Goal: Information Seeking & Learning: Find specific fact

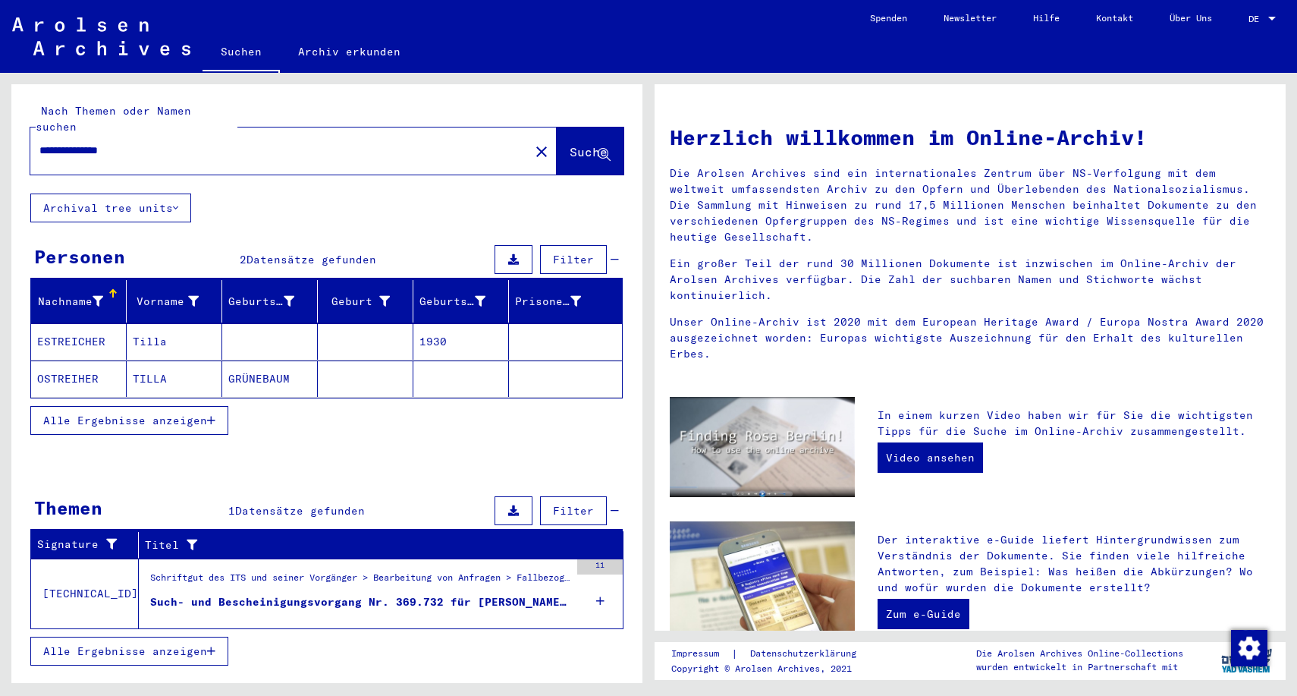
click at [149, 328] on mat-cell "Tilla" at bounding box center [175, 341] width 96 height 36
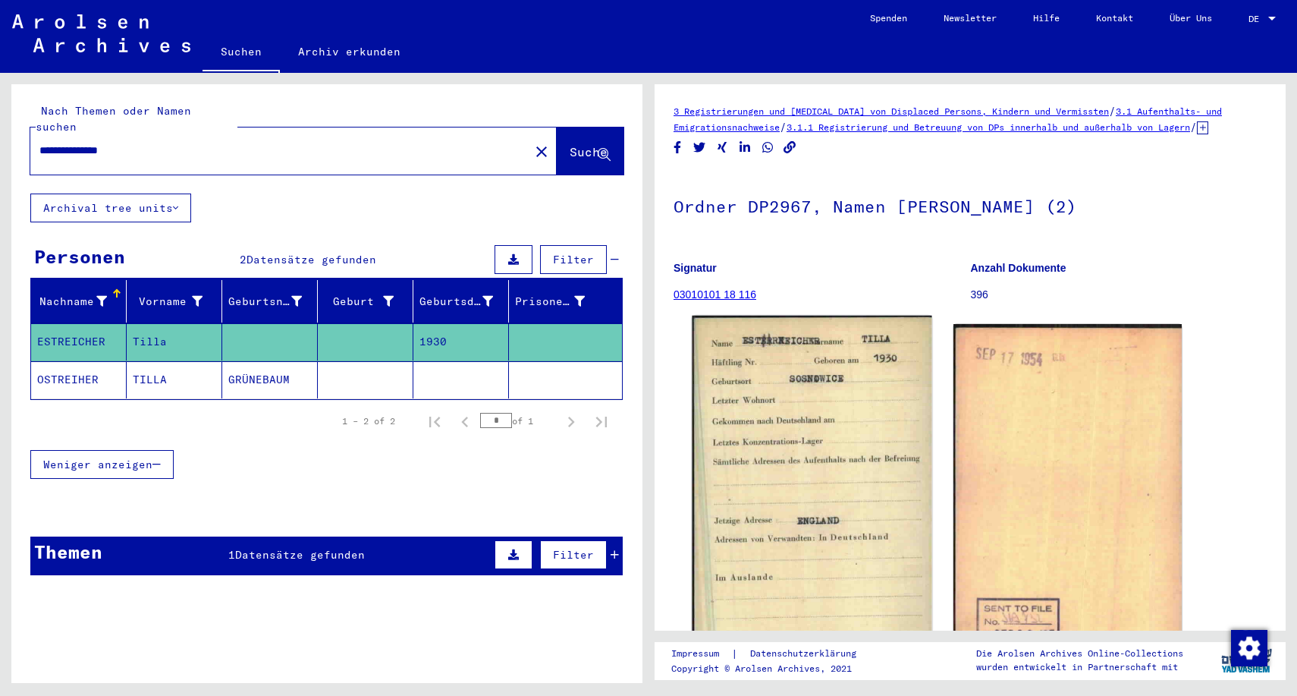
click at [830, 423] on img at bounding box center [812, 487] width 240 height 342
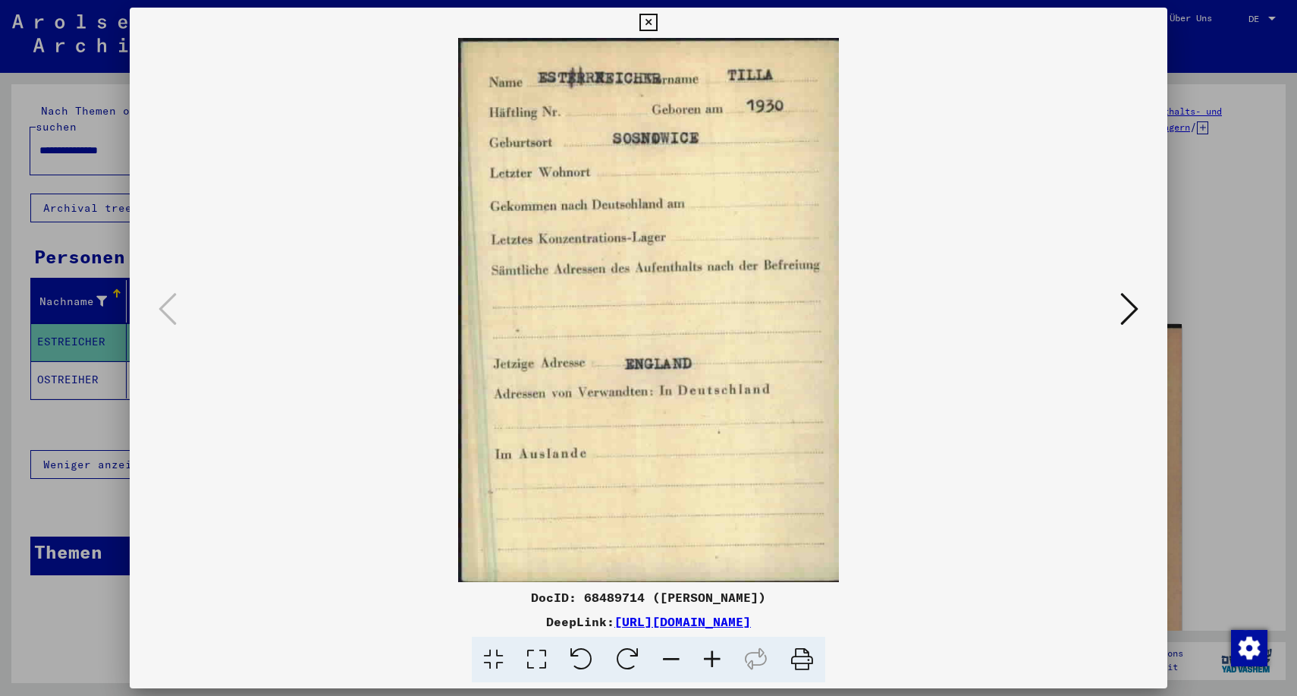
click at [1133, 311] on icon at bounding box center [1129, 309] width 18 height 36
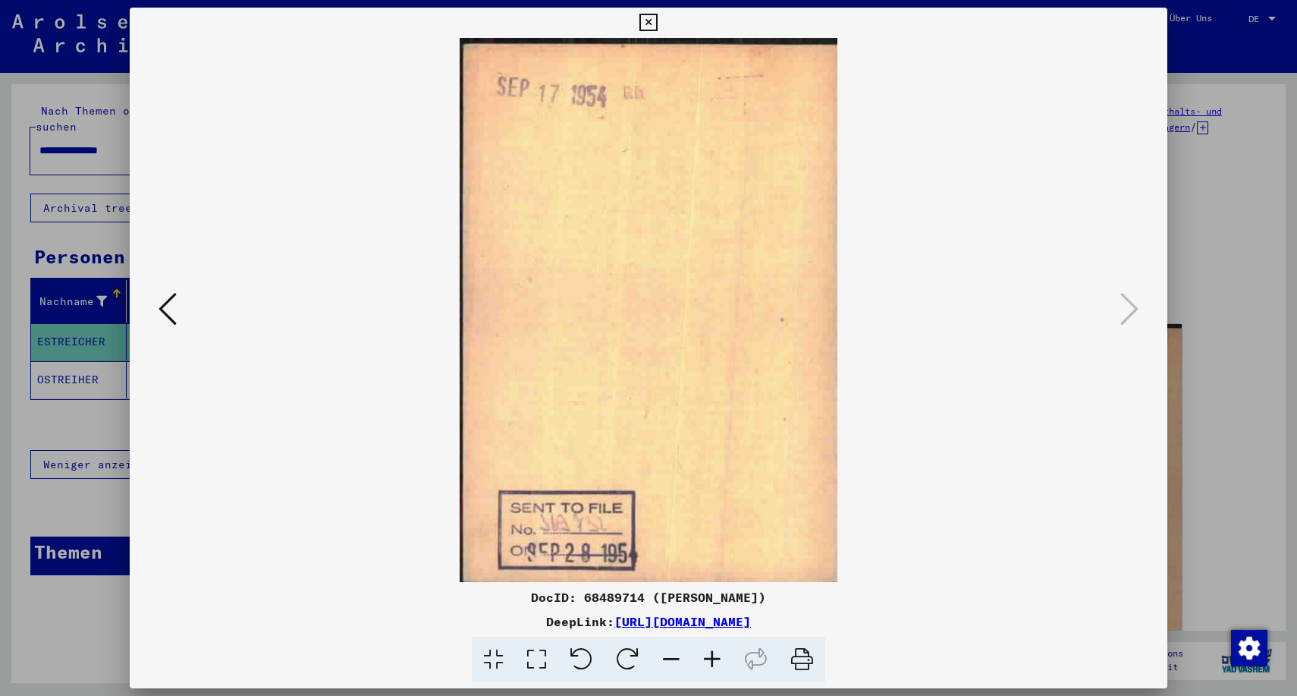
click at [657, 23] on icon at bounding box center [647, 23] width 17 height 18
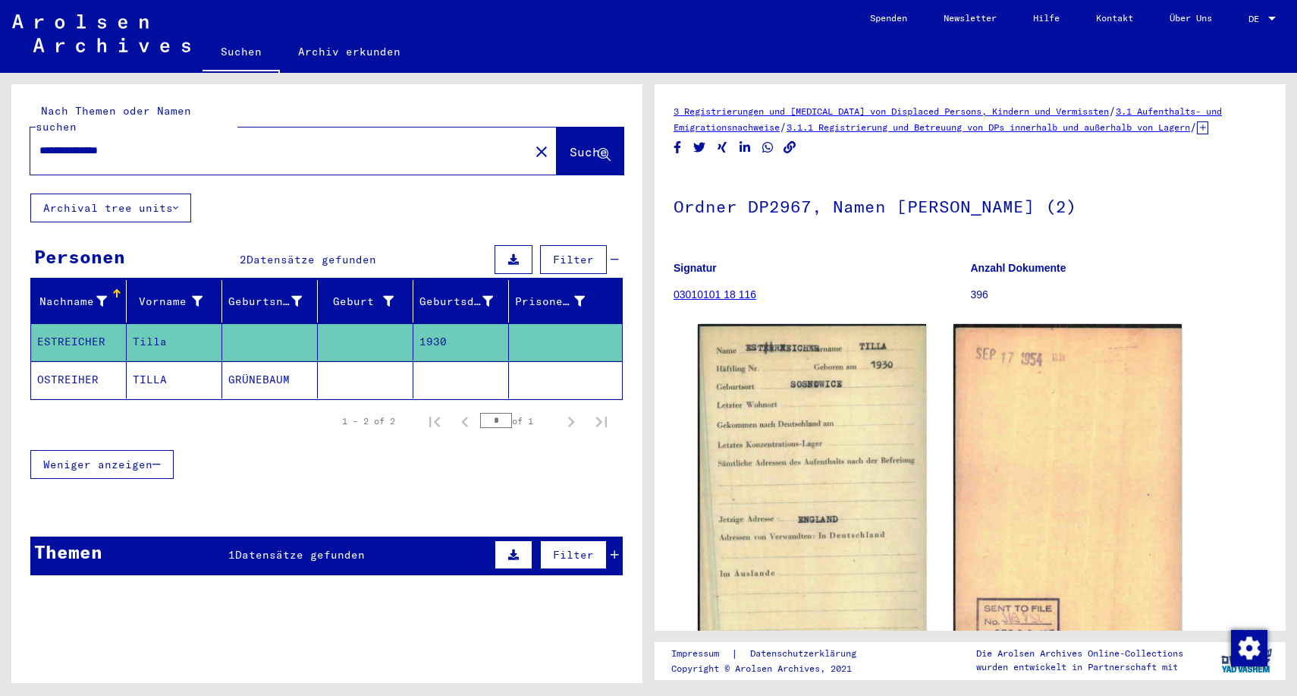
click at [126, 143] on input "**********" at bounding box center [279, 151] width 481 height 16
click at [570, 144] on span "Suche" at bounding box center [589, 151] width 38 height 15
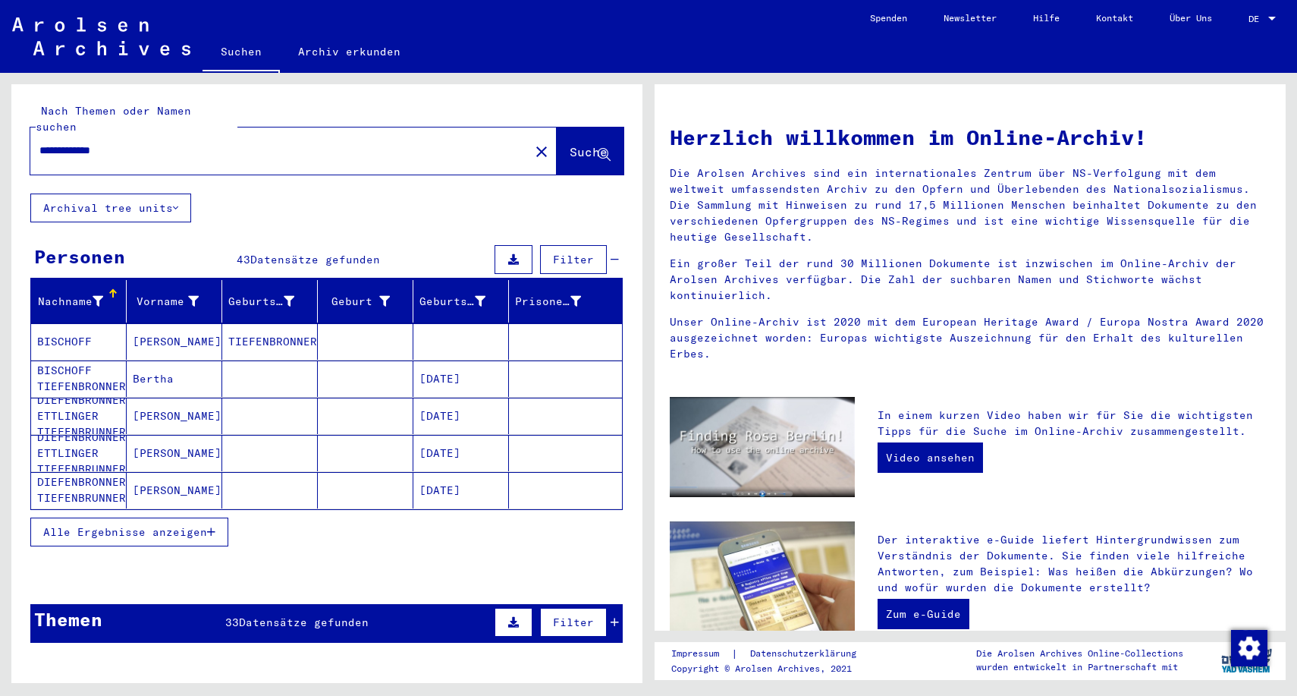
click at [215, 526] on icon "button" at bounding box center [211, 531] width 8 height 11
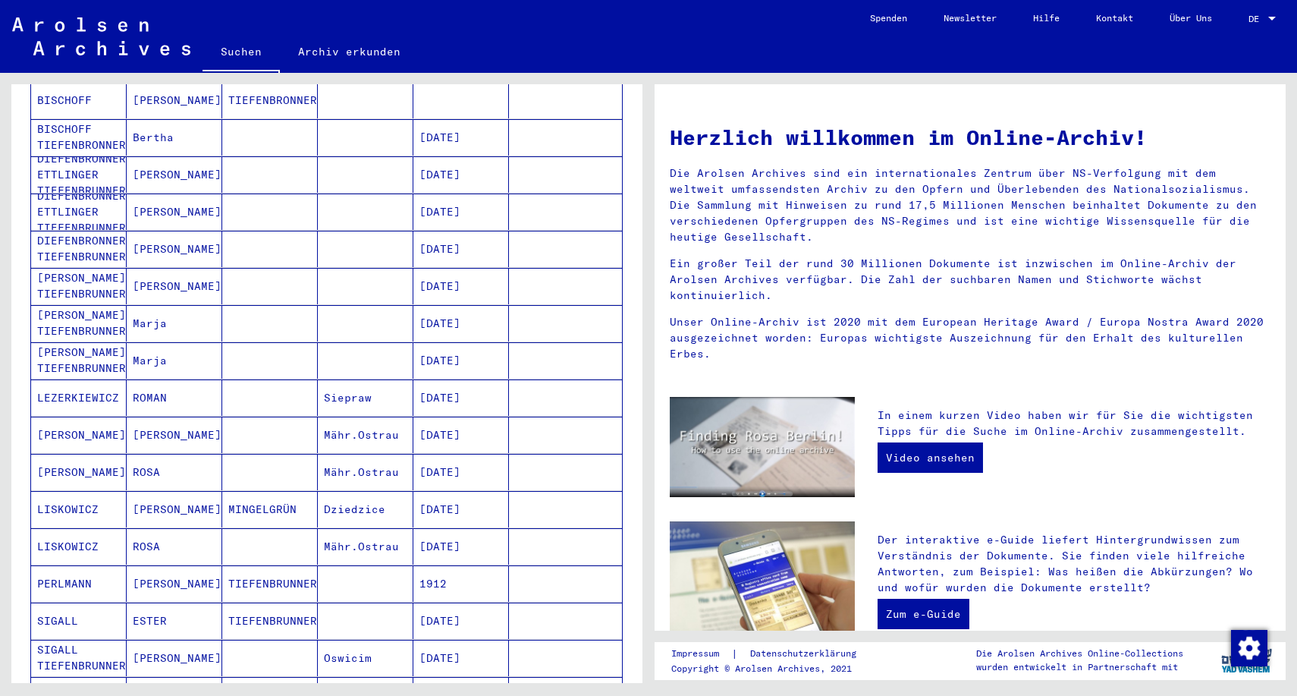
scroll to position [244, 0]
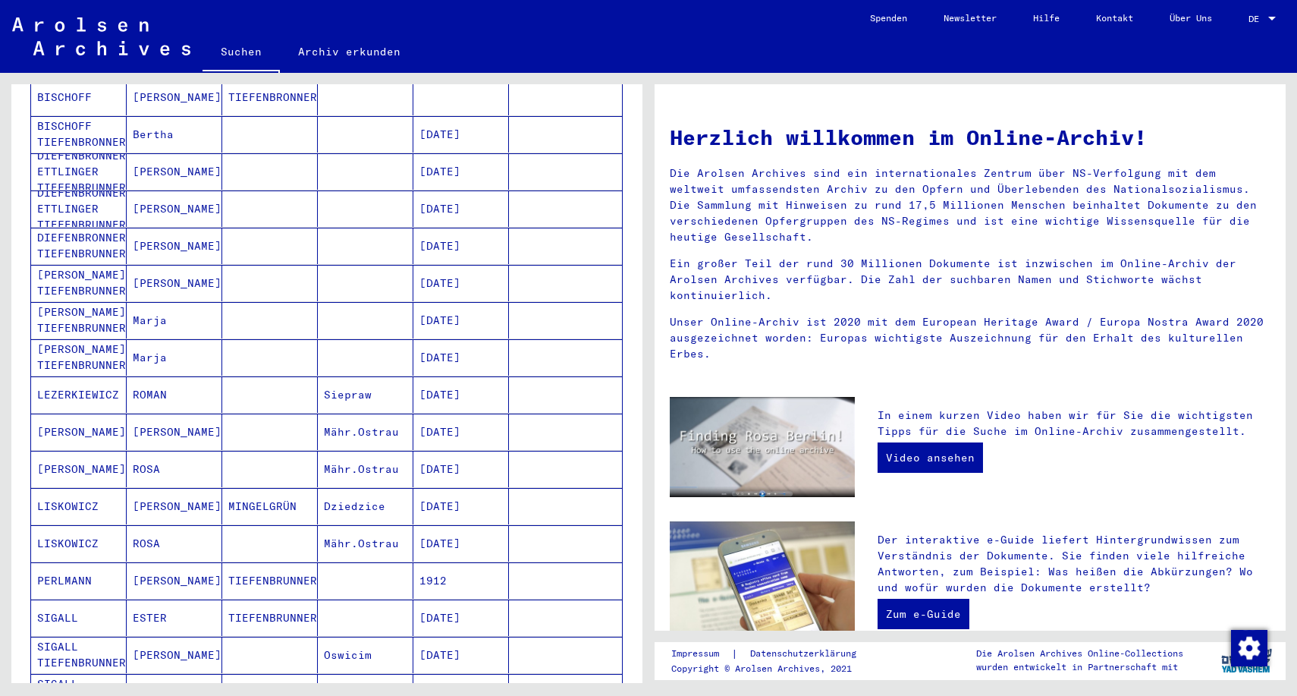
click at [437, 454] on mat-cell "[DATE]" at bounding box center [461, 469] width 96 height 36
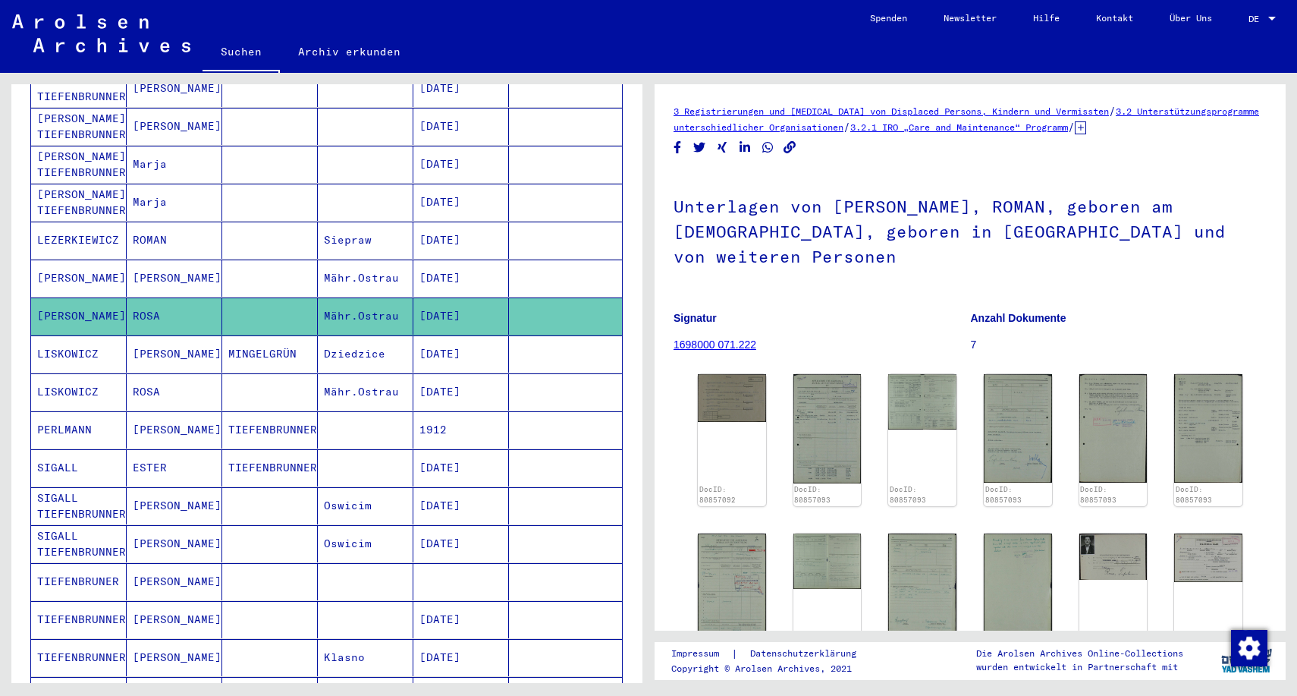
scroll to position [415, 0]
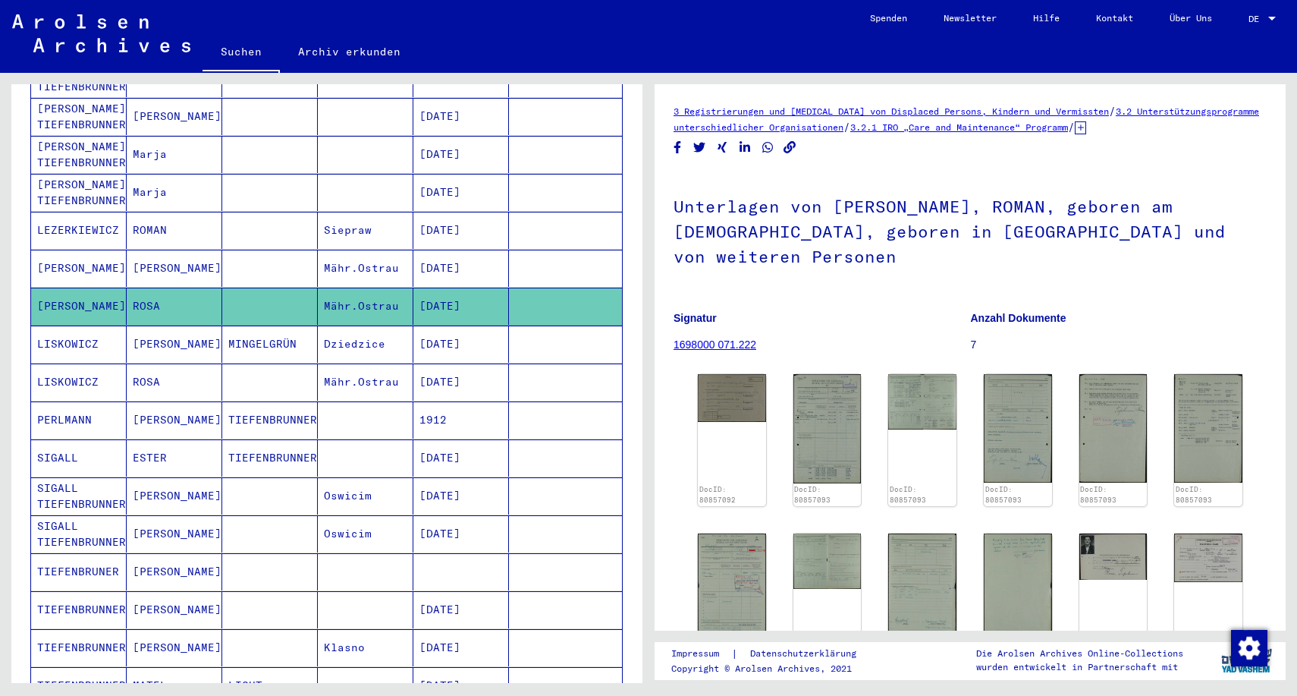
click at [294, 441] on mat-cell "TIEFENBRUNNER" at bounding box center [270, 457] width 96 height 37
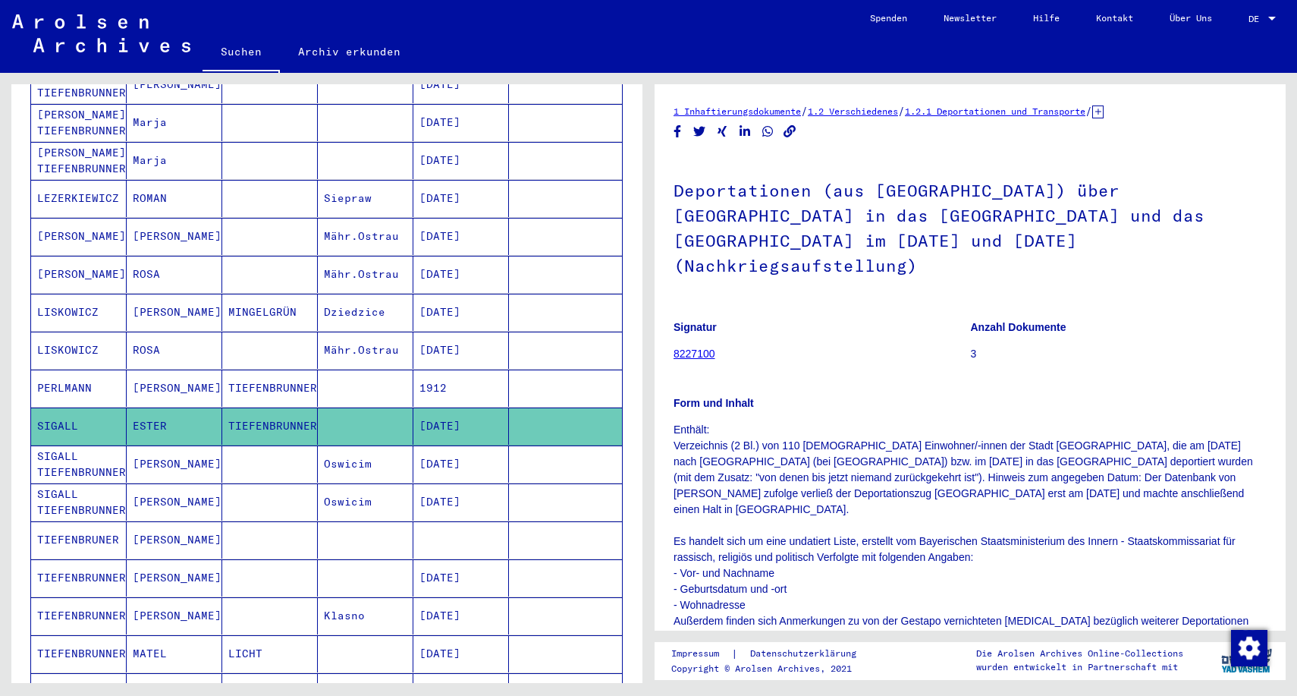
scroll to position [448, 0]
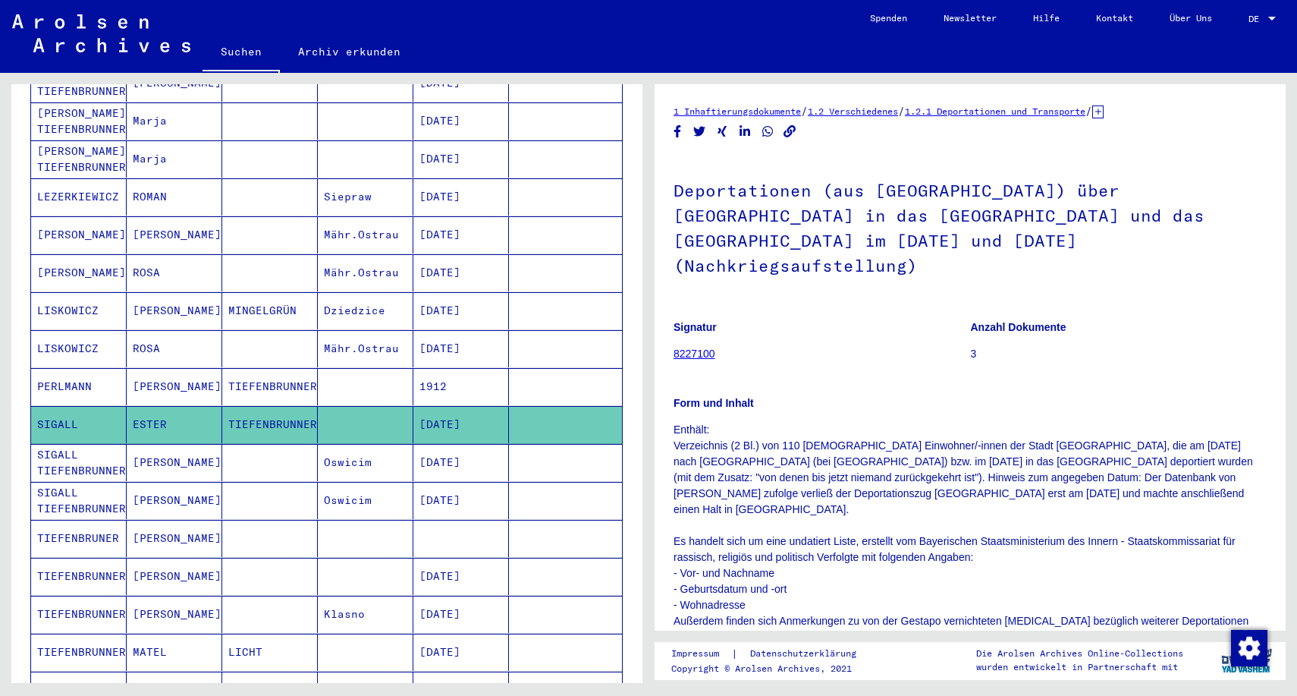
click at [152, 444] on mat-cell "[PERSON_NAME]" at bounding box center [175, 462] width 96 height 37
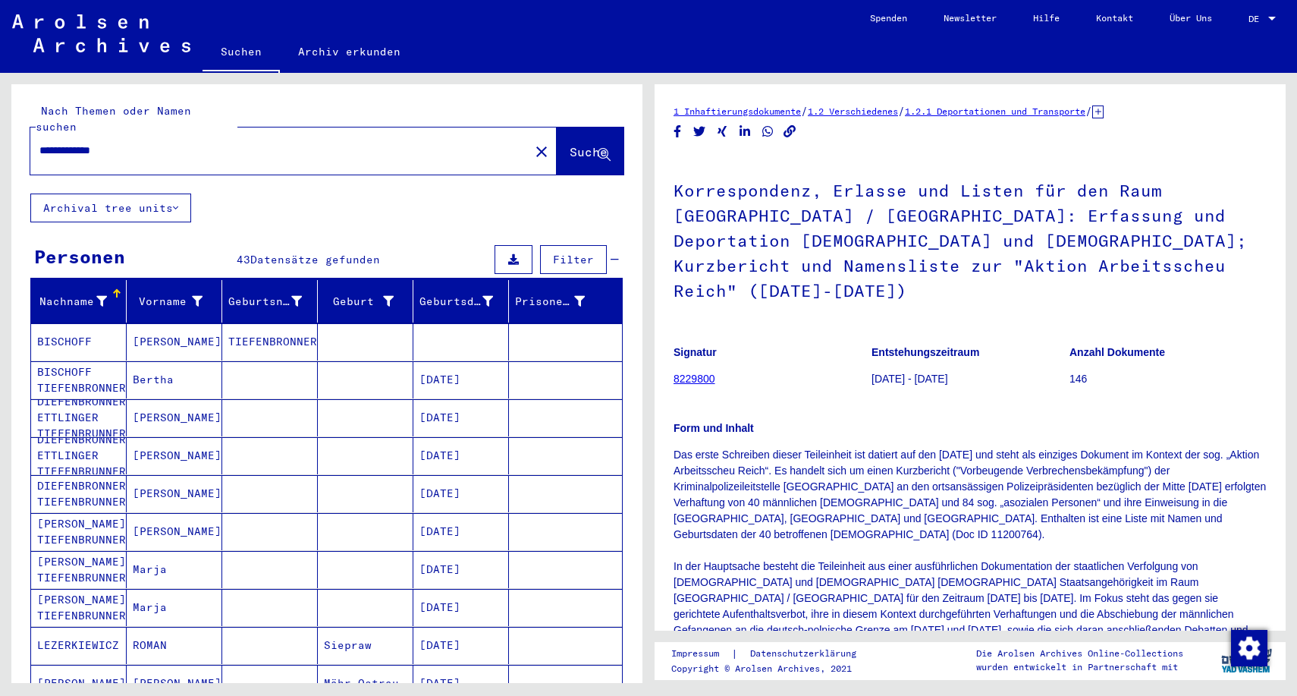
click at [134, 143] on input "**********" at bounding box center [279, 151] width 481 height 16
type input "*********"
click at [570, 144] on span "Suche" at bounding box center [589, 151] width 38 height 15
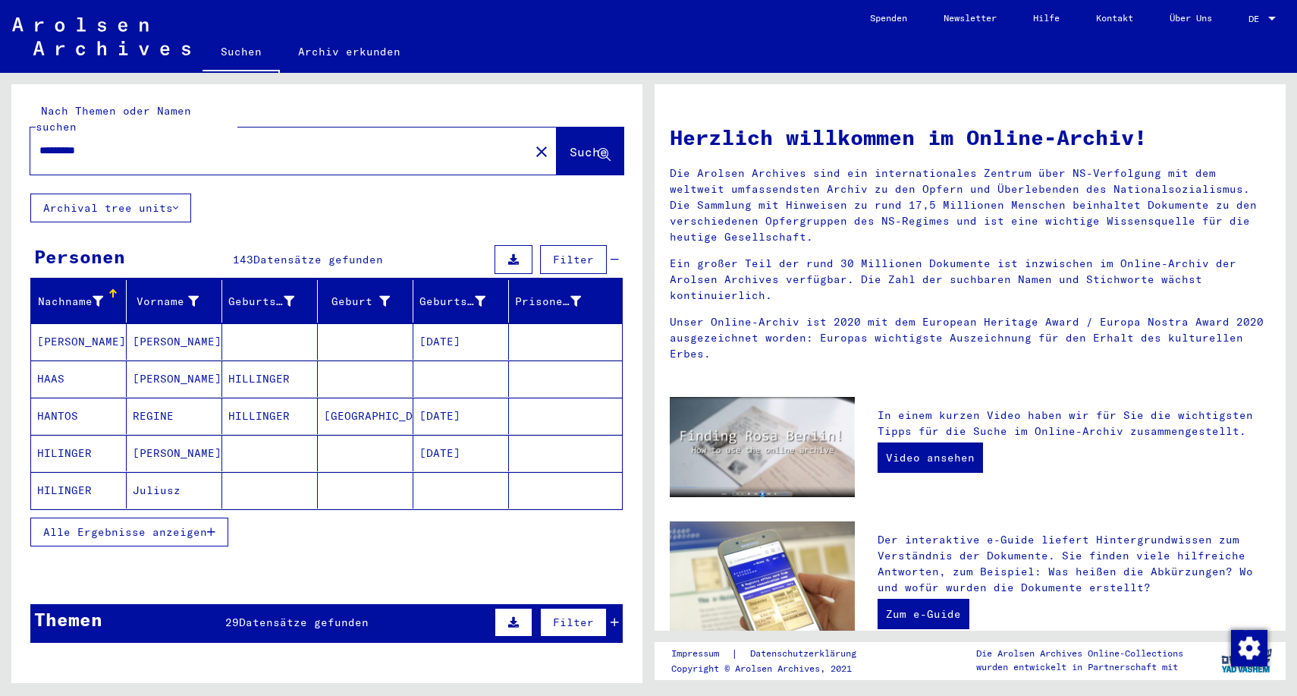
click at [207, 525] on span "Alle Ergebnisse anzeigen" at bounding box center [125, 532] width 164 height 14
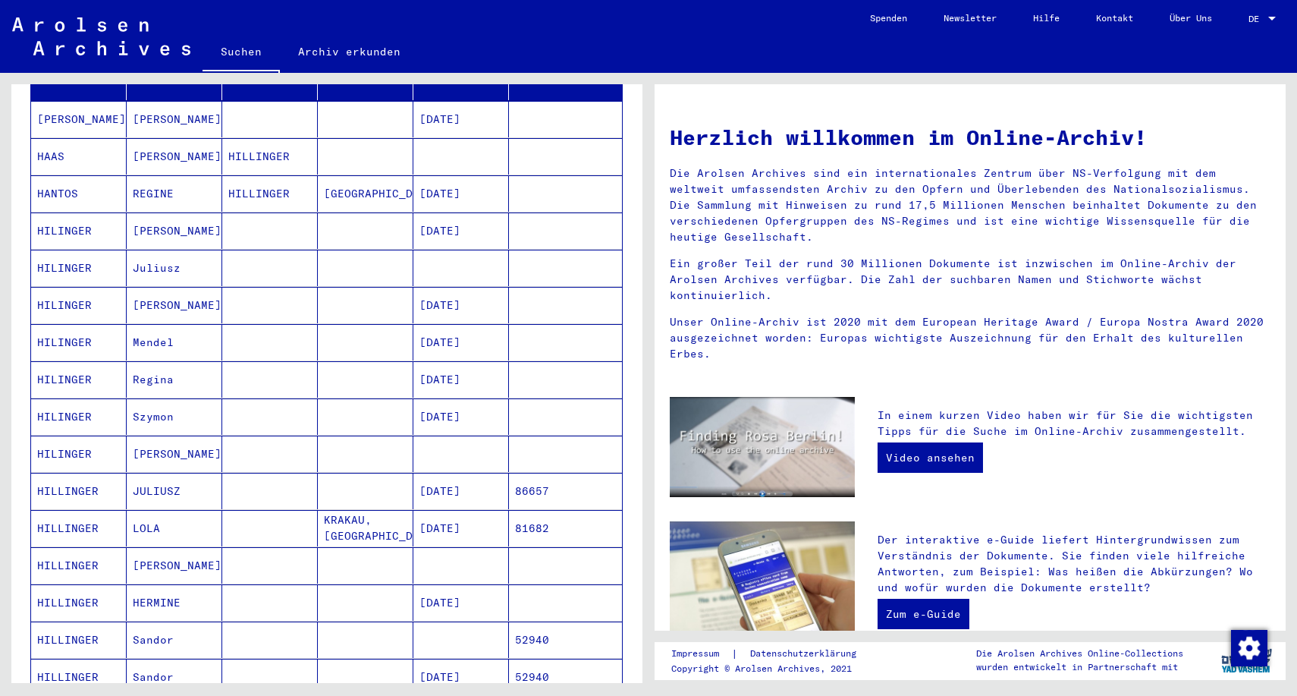
scroll to position [224, 0]
click at [190, 435] on mat-cell "[PERSON_NAME]" at bounding box center [175, 452] width 96 height 36
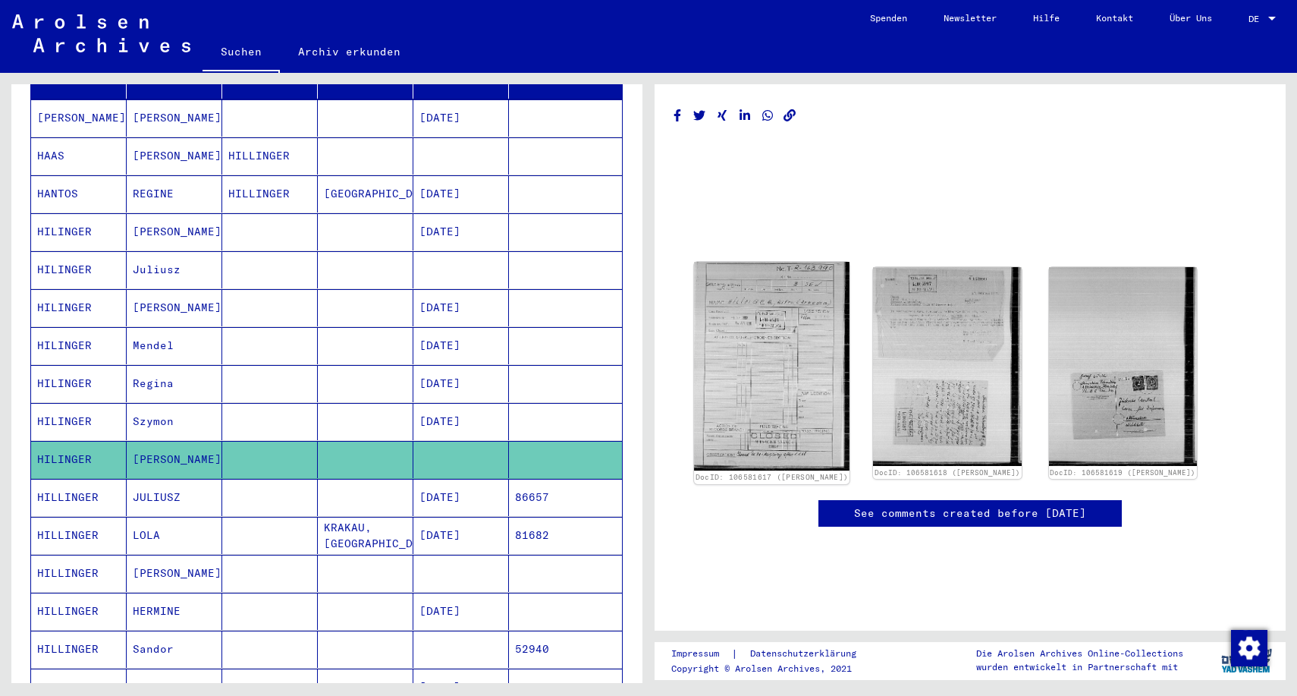
click at [771, 399] on img at bounding box center [771, 366] width 155 height 209
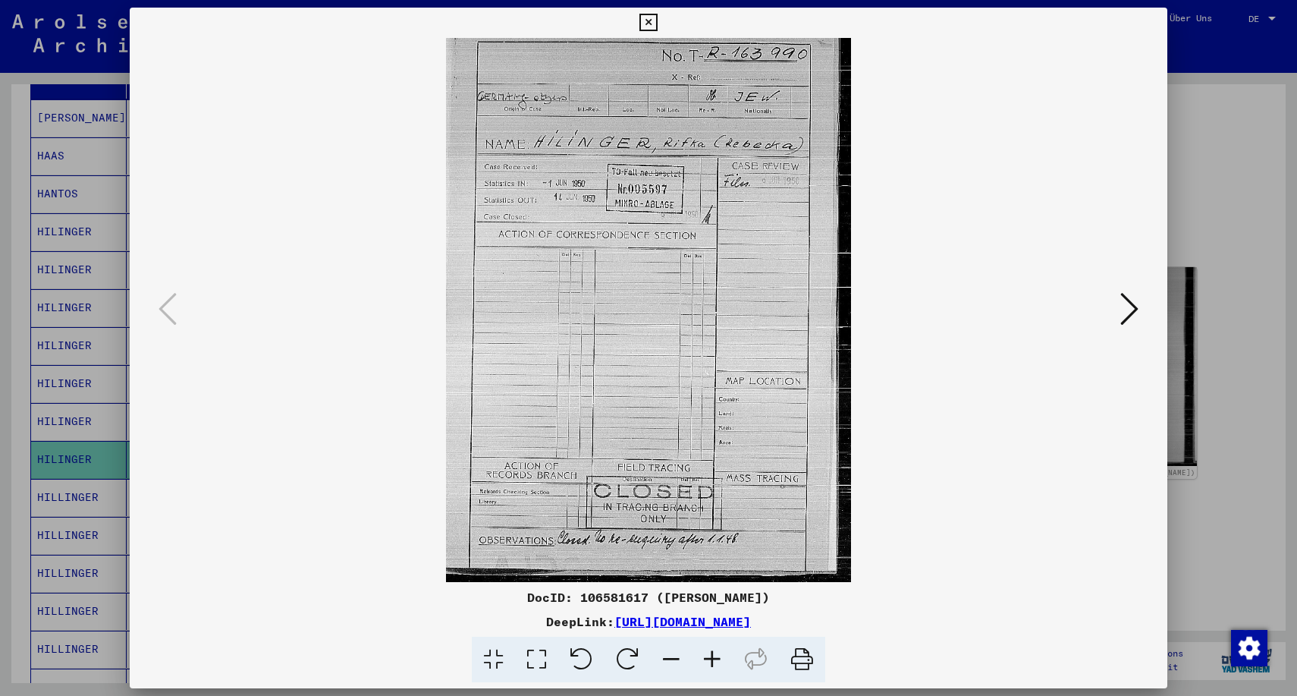
click at [1134, 309] on icon at bounding box center [1129, 309] width 18 height 36
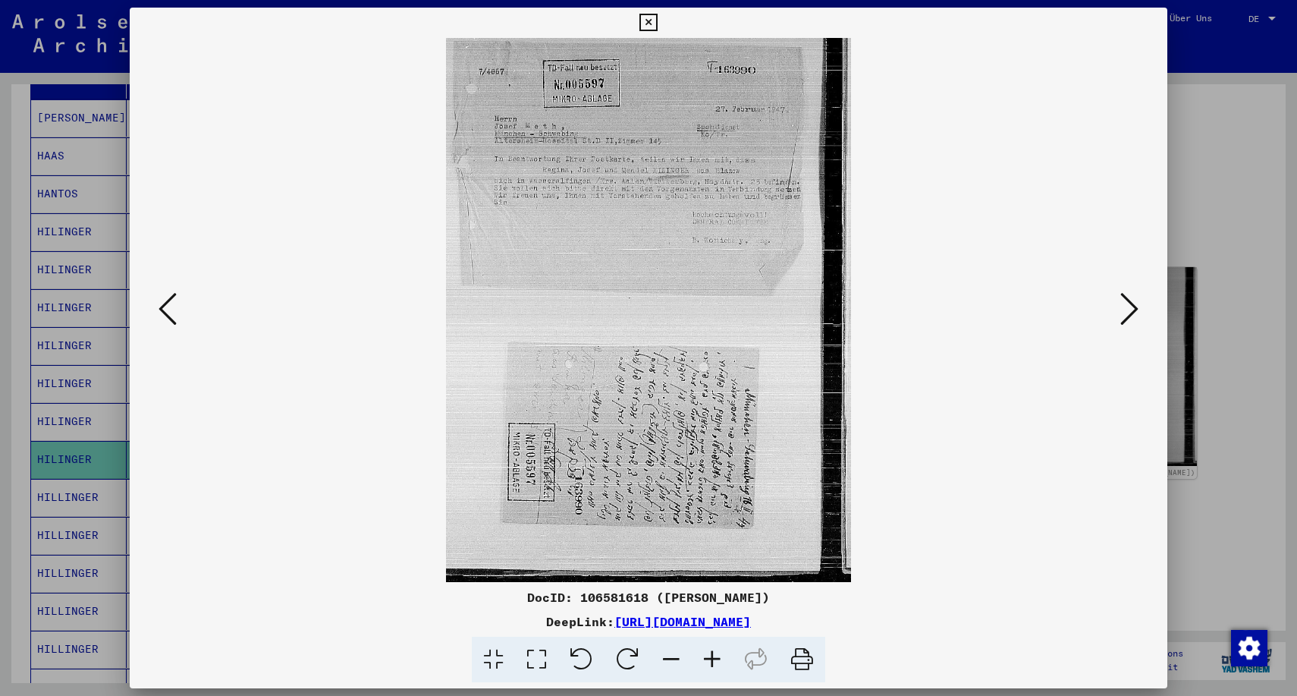
click at [1129, 313] on icon at bounding box center [1129, 309] width 18 height 36
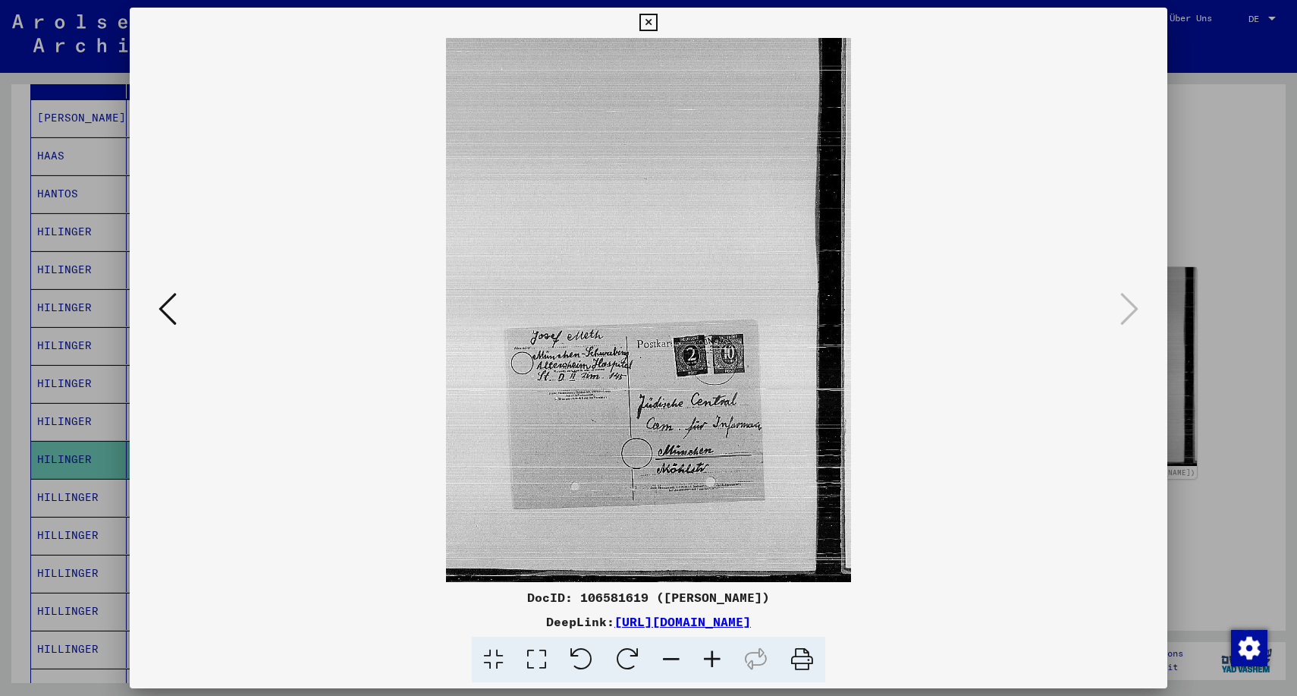
click at [657, 25] on icon at bounding box center [647, 23] width 17 height 18
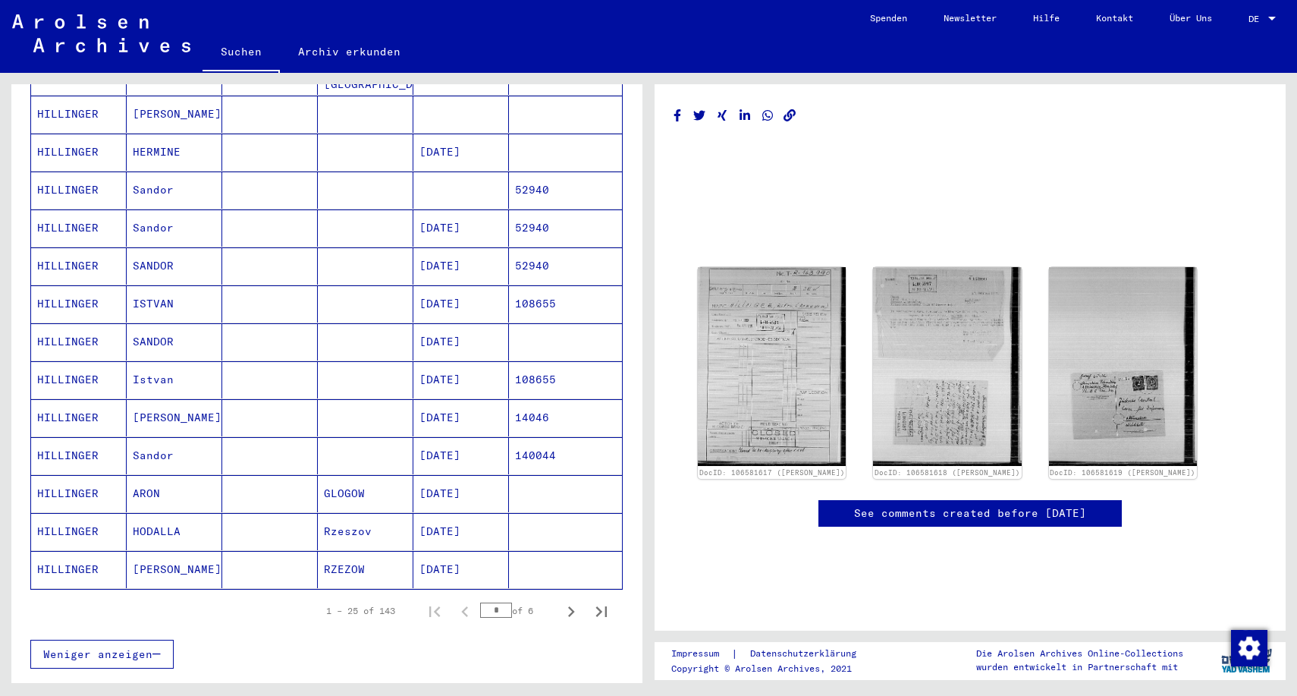
scroll to position [686, 0]
click at [571, 603] on icon "Next page" at bounding box center [571, 608] width 7 height 11
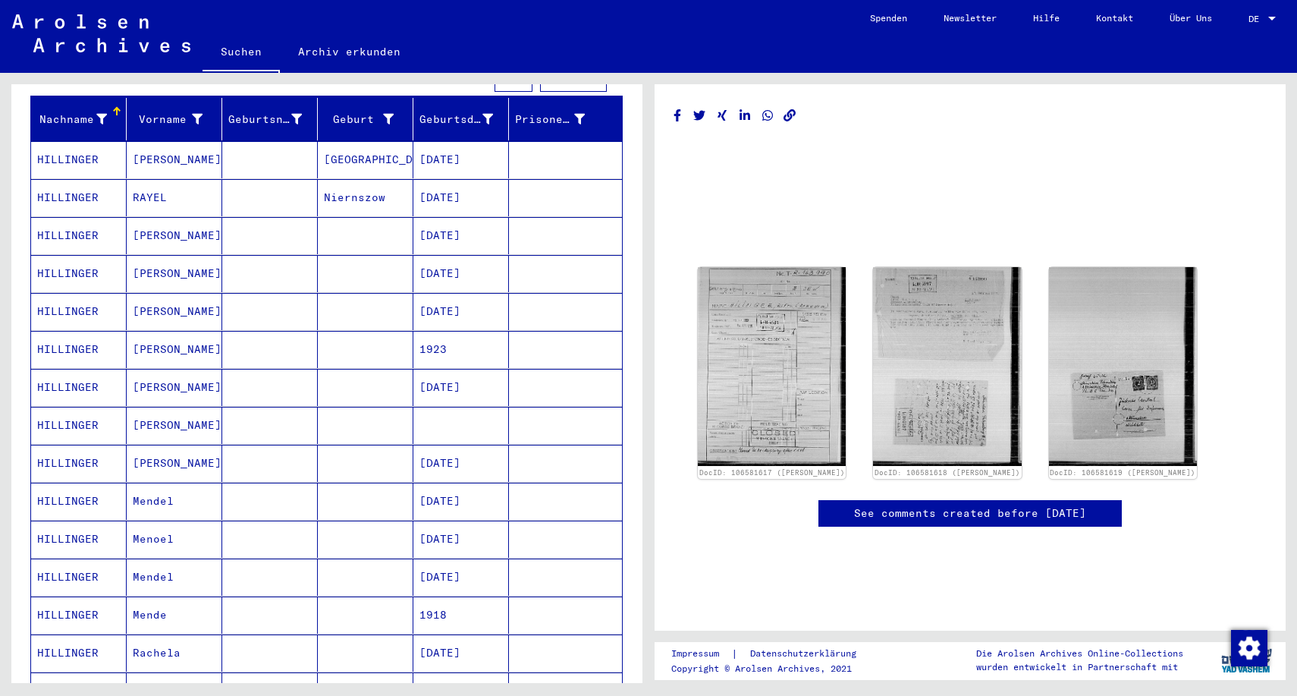
scroll to position [174, 0]
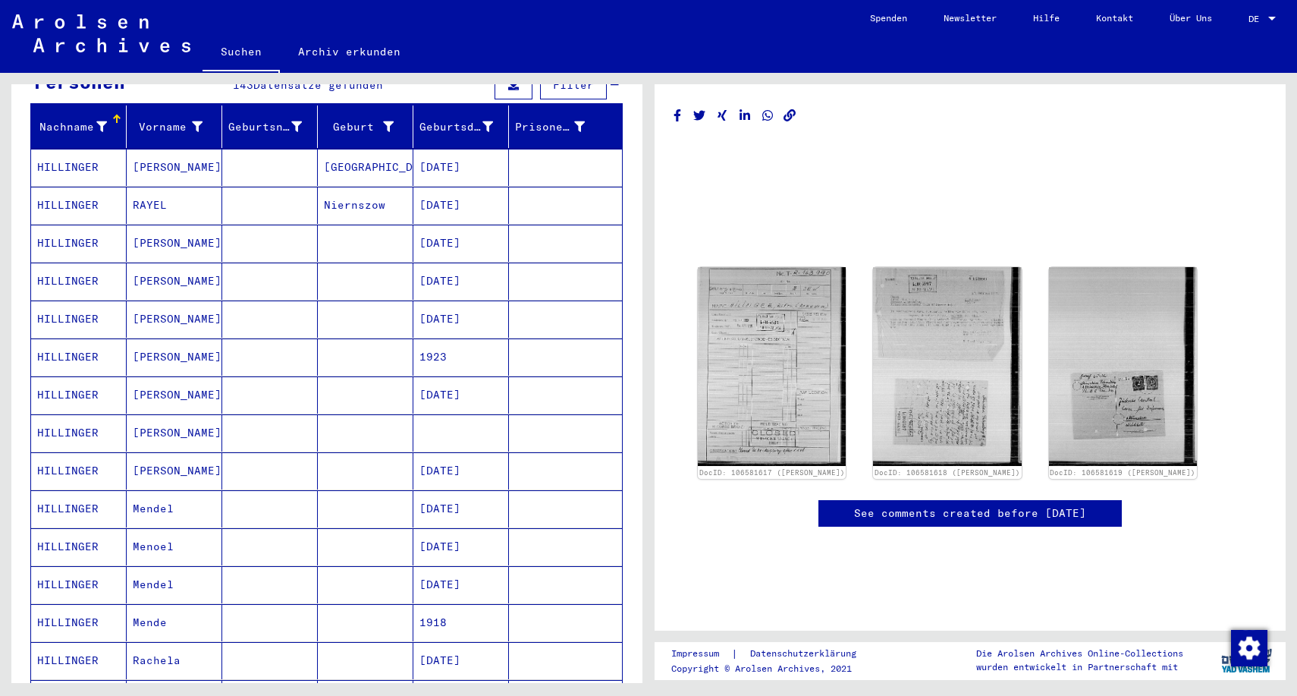
click at [159, 228] on mat-cell "[PERSON_NAME]" at bounding box center [175, 243] width 96 height 37
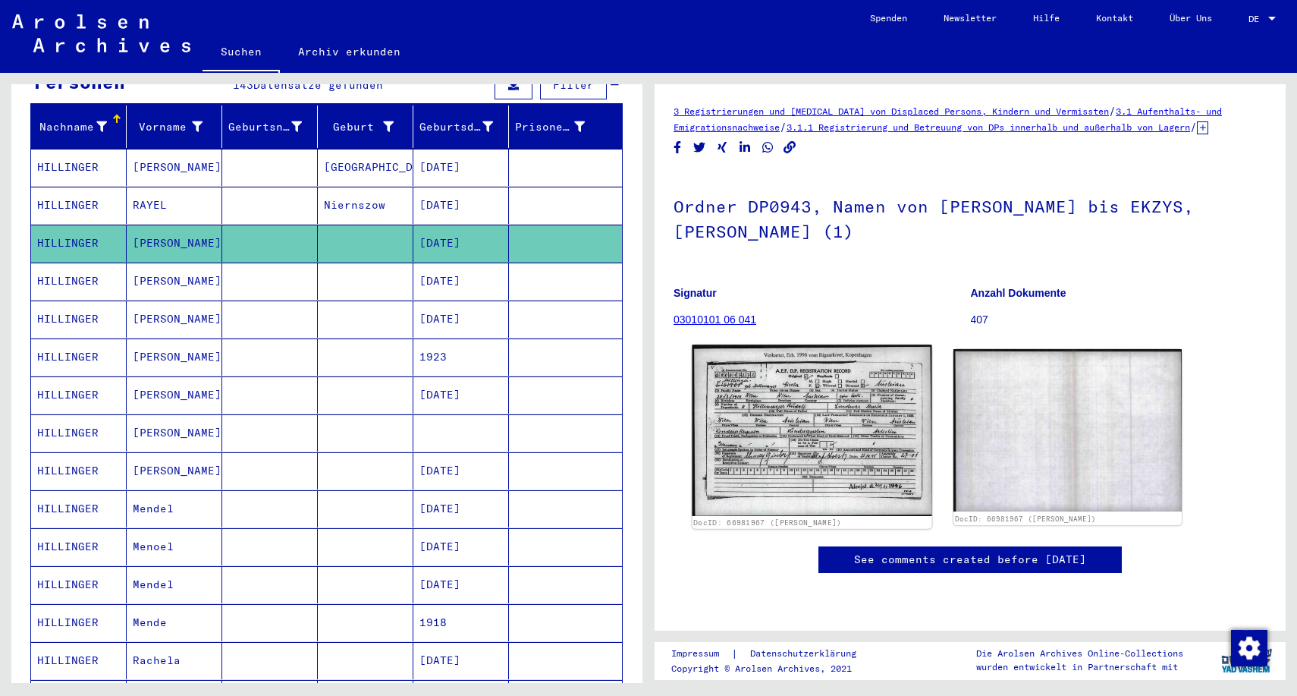
click at [774, 430] on img at bounding box center [812, 429] width 240 height 171
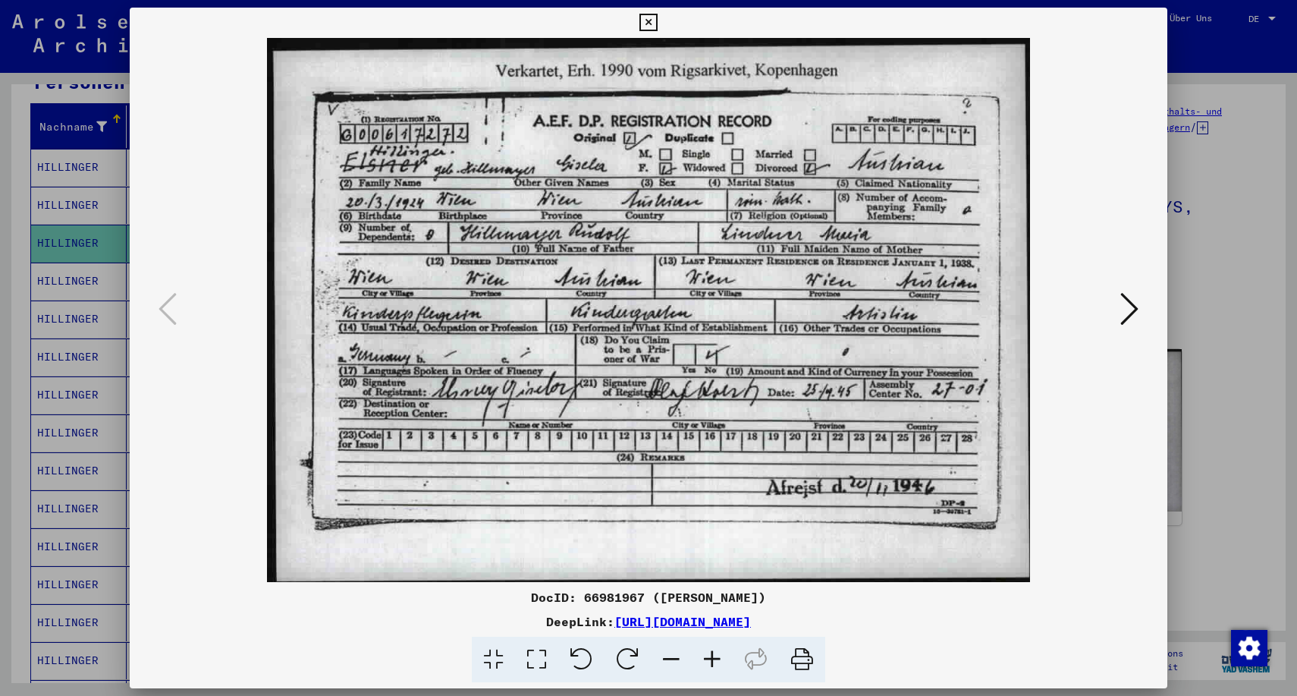
click at [657, 25] on icon at bounding box center [647, 23] width 17 height 18
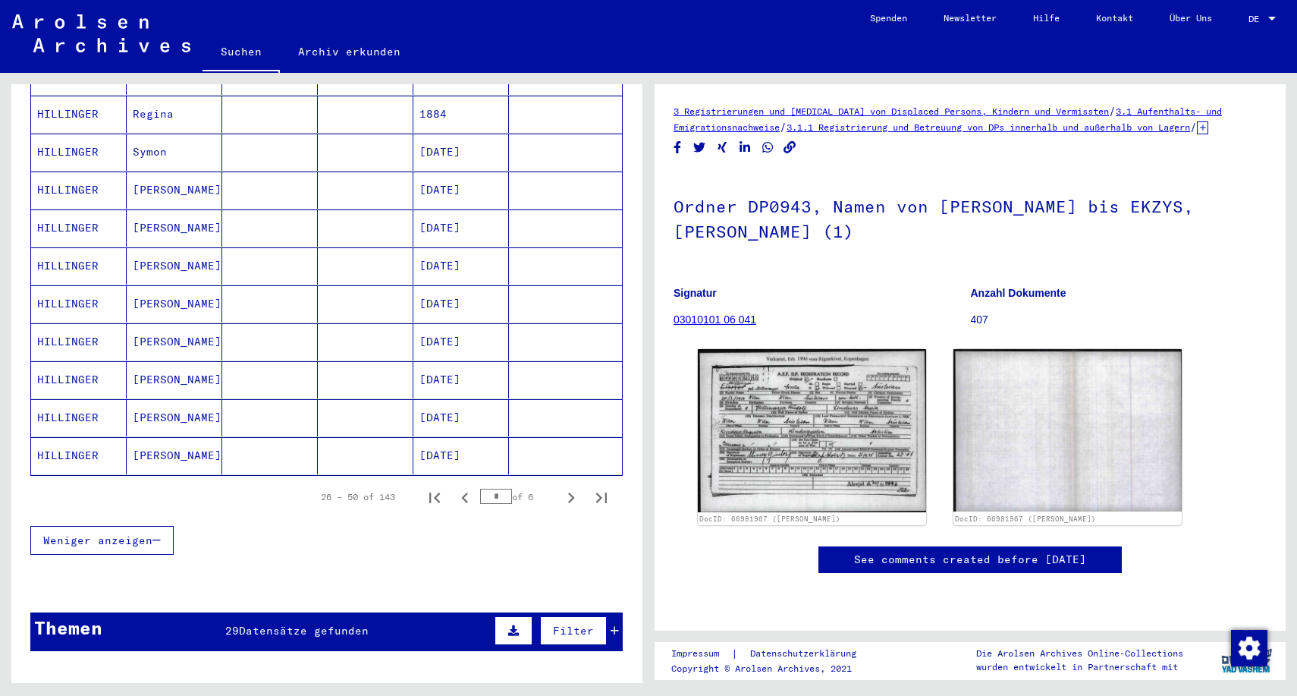
scroll to position [797, 0]
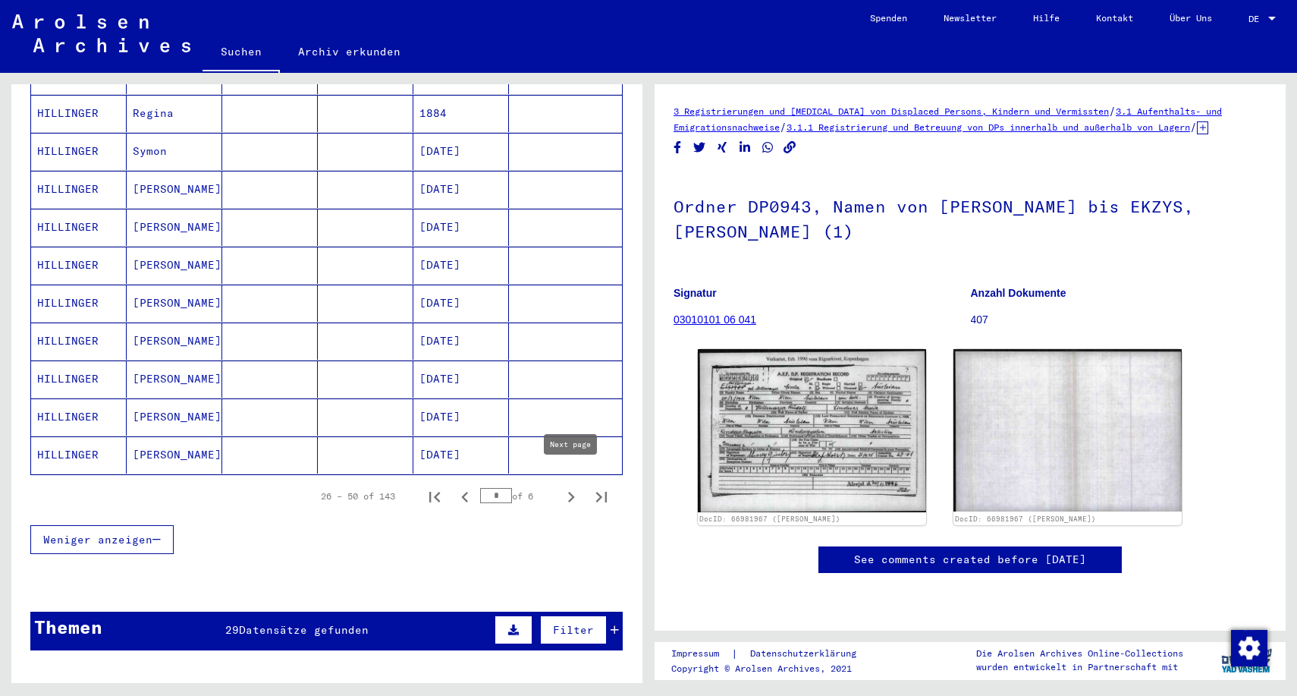
click at [571, 492] on icon "Next page" at bounding box center [571, 497] width 7 height 11
type input "*"
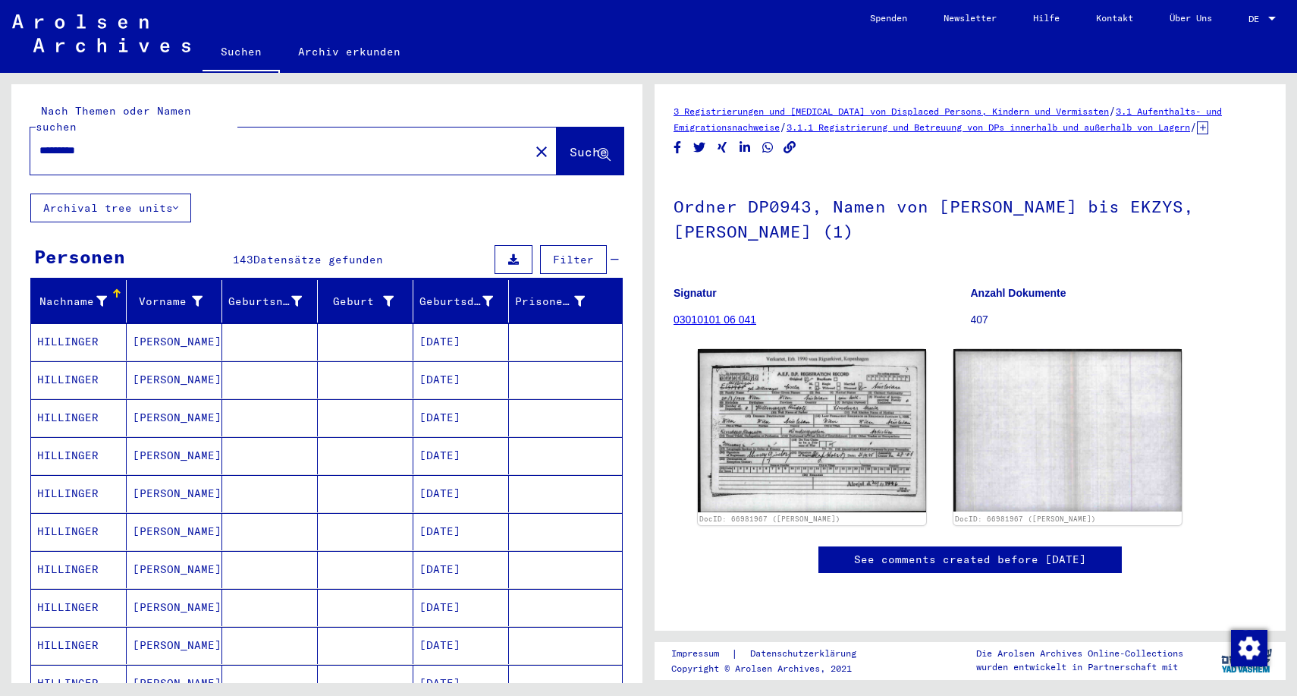
scroll to position [0, 0]
click at [247, 143] on input "*********" at bounding box center [279, 151] width 481 height 16
drag, startPoint x: 247, startPoint y: 136, endPoint x: 562, endPoint y: 141, distance: 315.6
click at [570, 144] on span "Suche" at bounding box center [589, 151] width 38 height 15
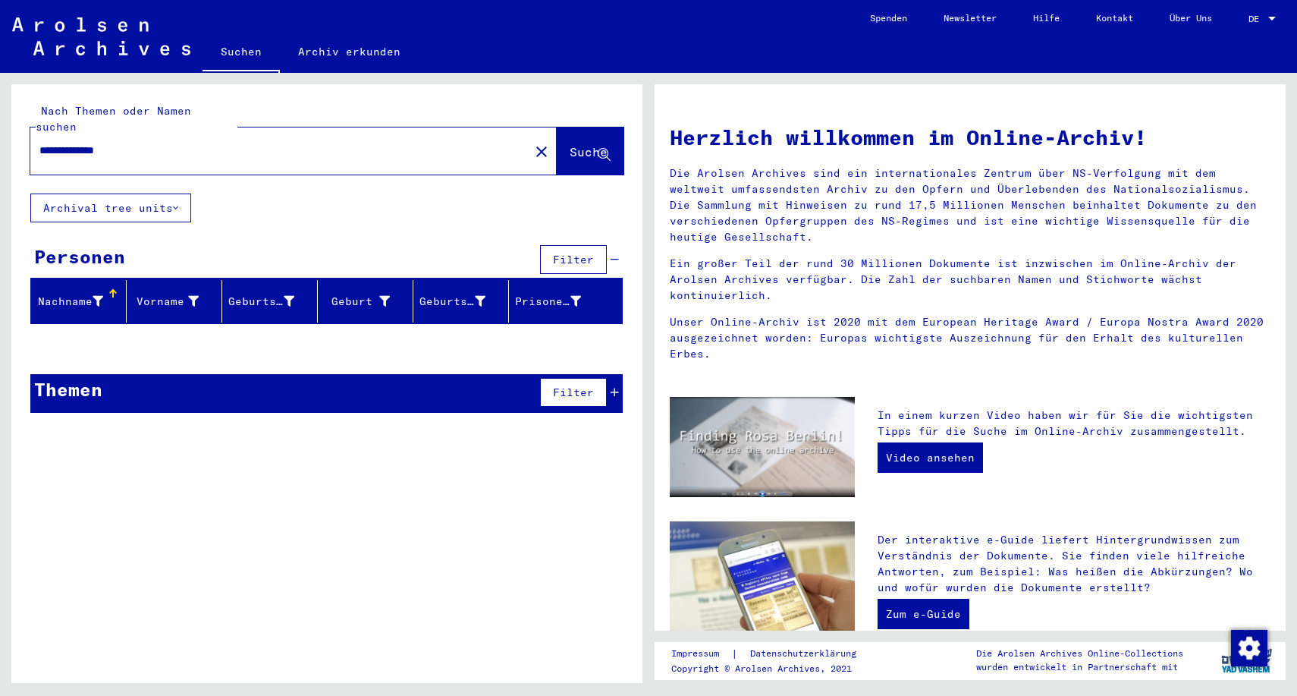
click at [143, 143] on input "**********" at bounding box center [275, 151] width 472 height 16
type input "*********"
click at [570, 144] on span "Suche" at bounding box center [589, 151] width 38 height 15
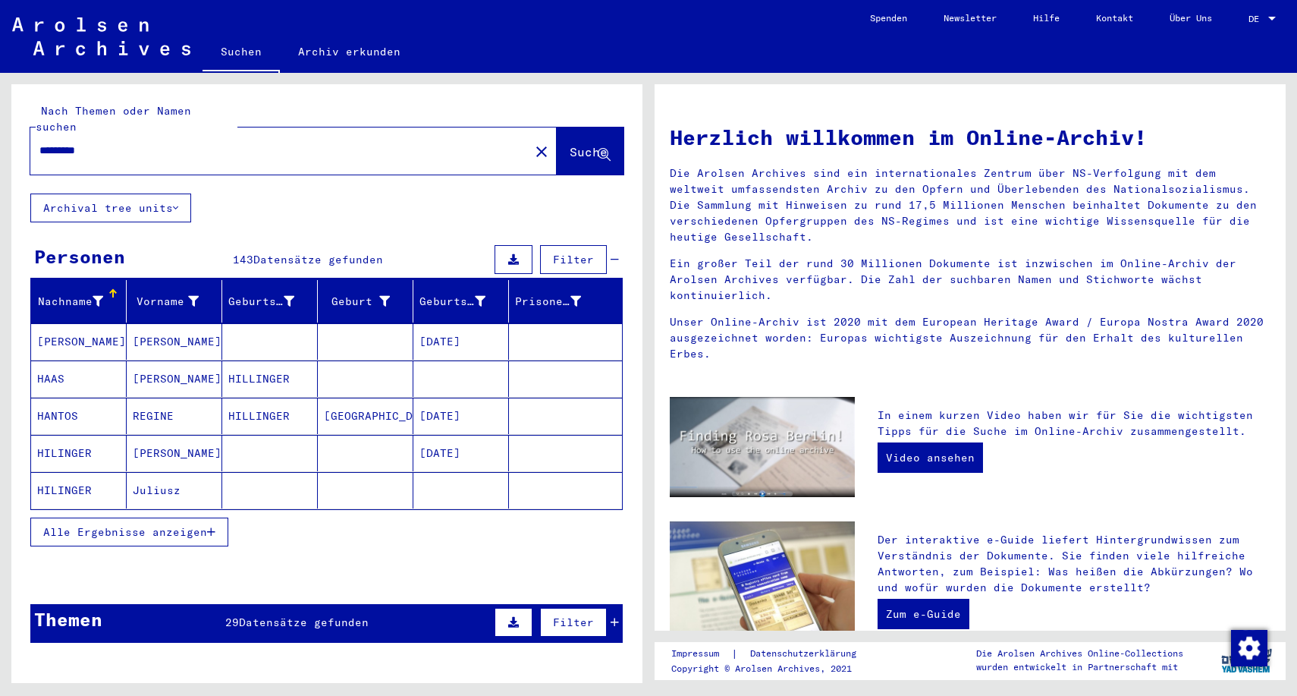
click at [212, 526] on icon "button" at bounding box center [211, 531] width 8 height 11
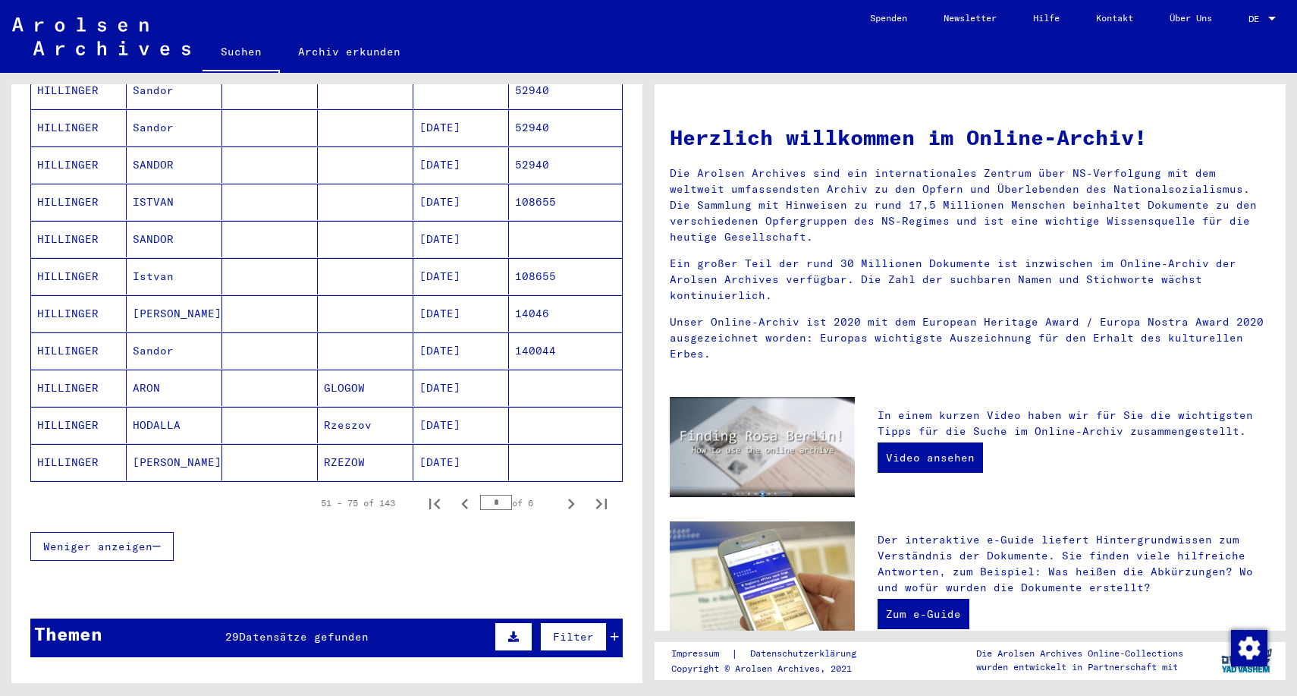
scroll to position [991, 0]
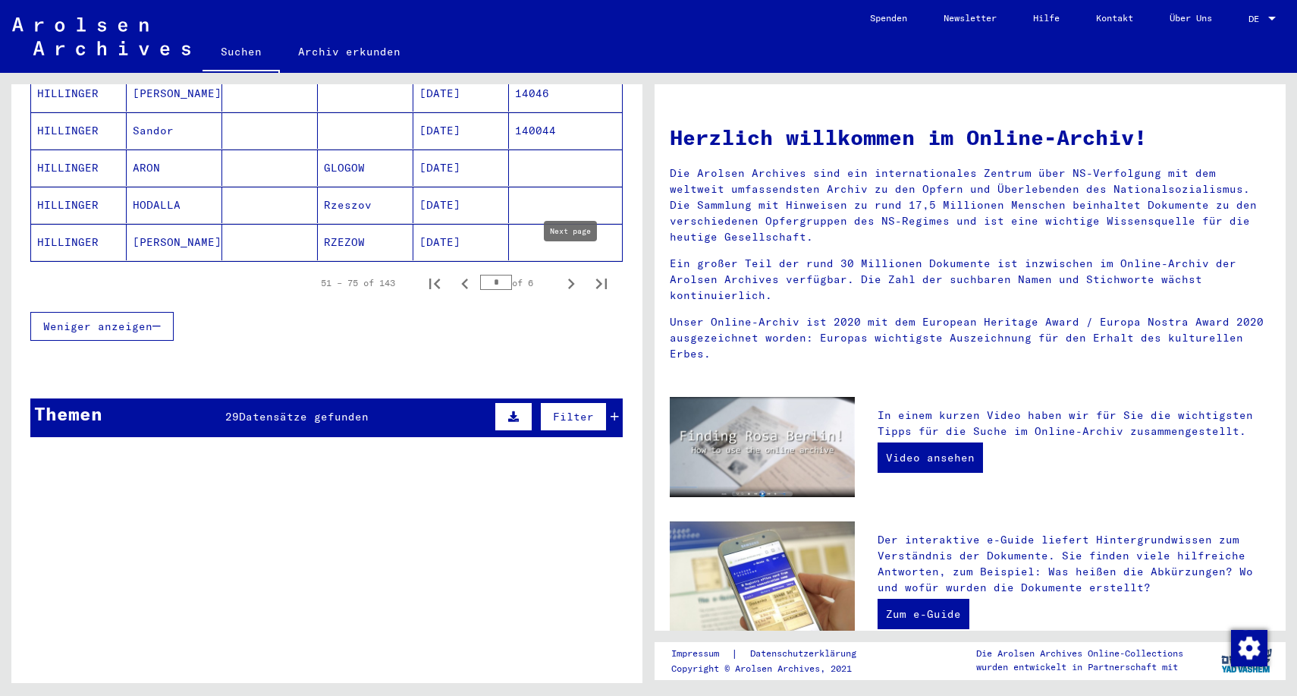
click at [575, 273] on icon "Next page" at bounding box center [571, 283] width 21 height 21
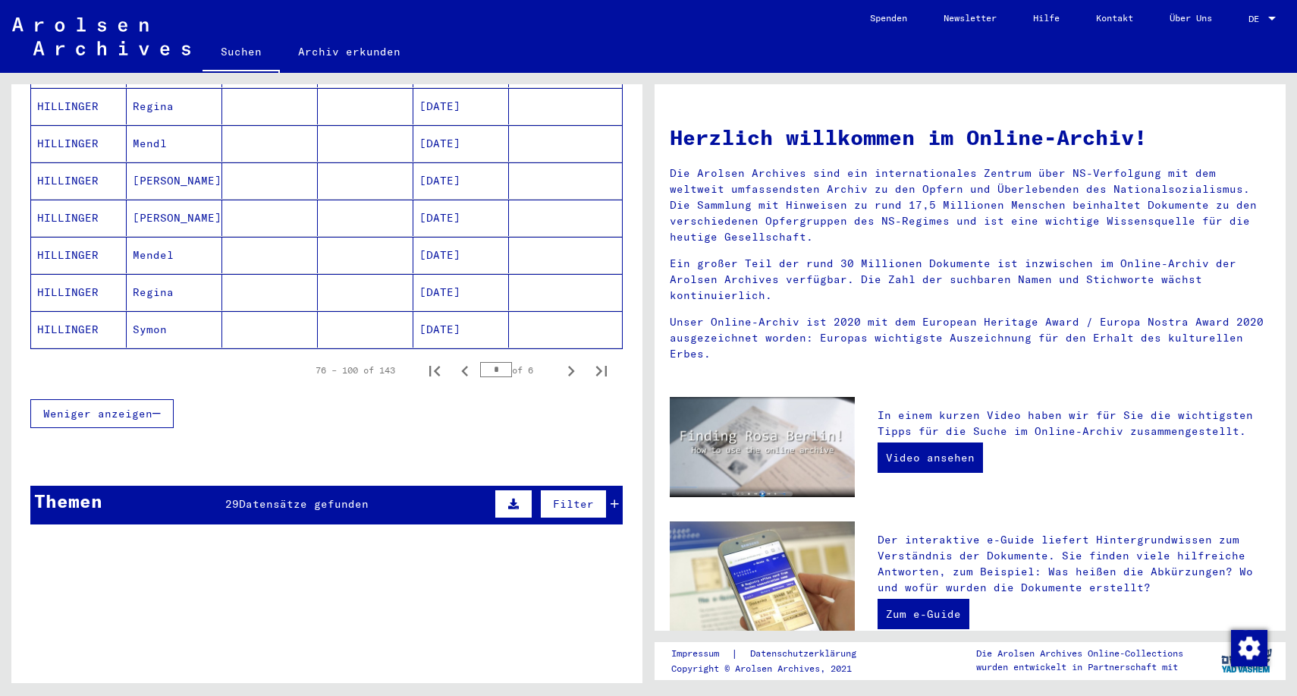
scroll to position [906, 0]
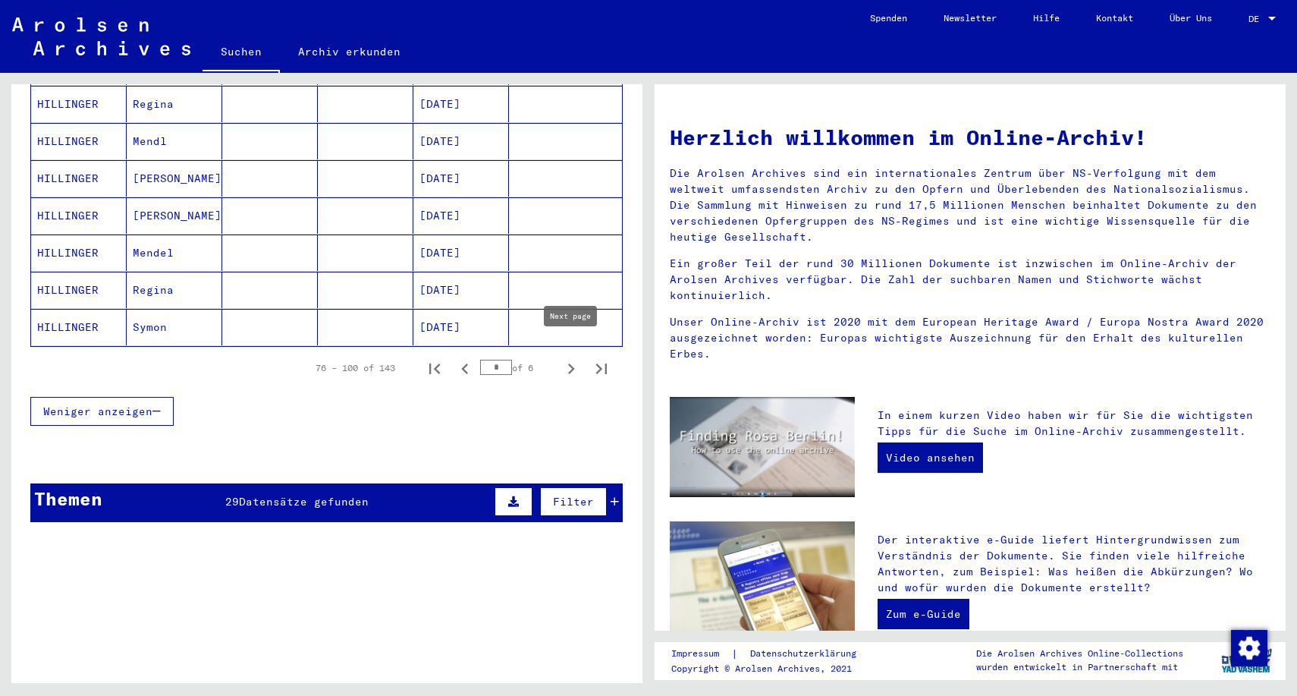
click at [572, 363] on icon "Next page" at bounding box center [571, 368] width 7 height 11
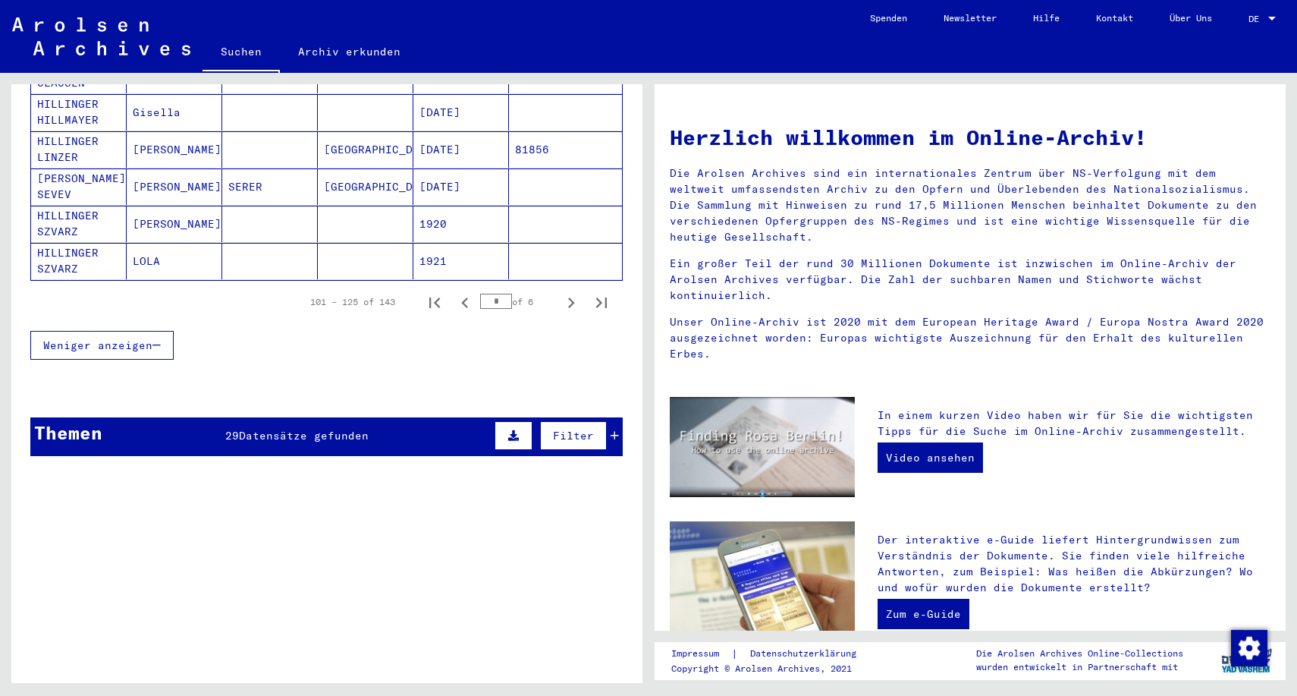
scroll to position [993, 0]
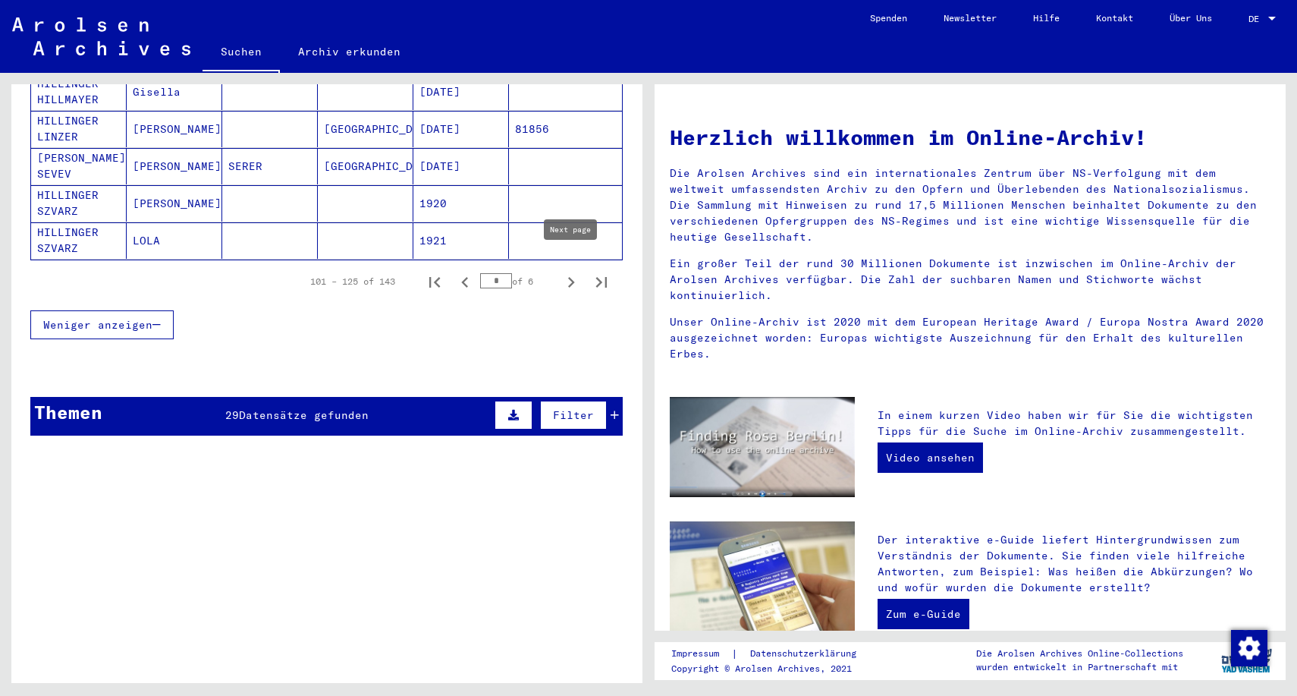
click at [573, 277] on icon "Next page" at bounding box center [571, 282] width 7 height 11
type input "*"
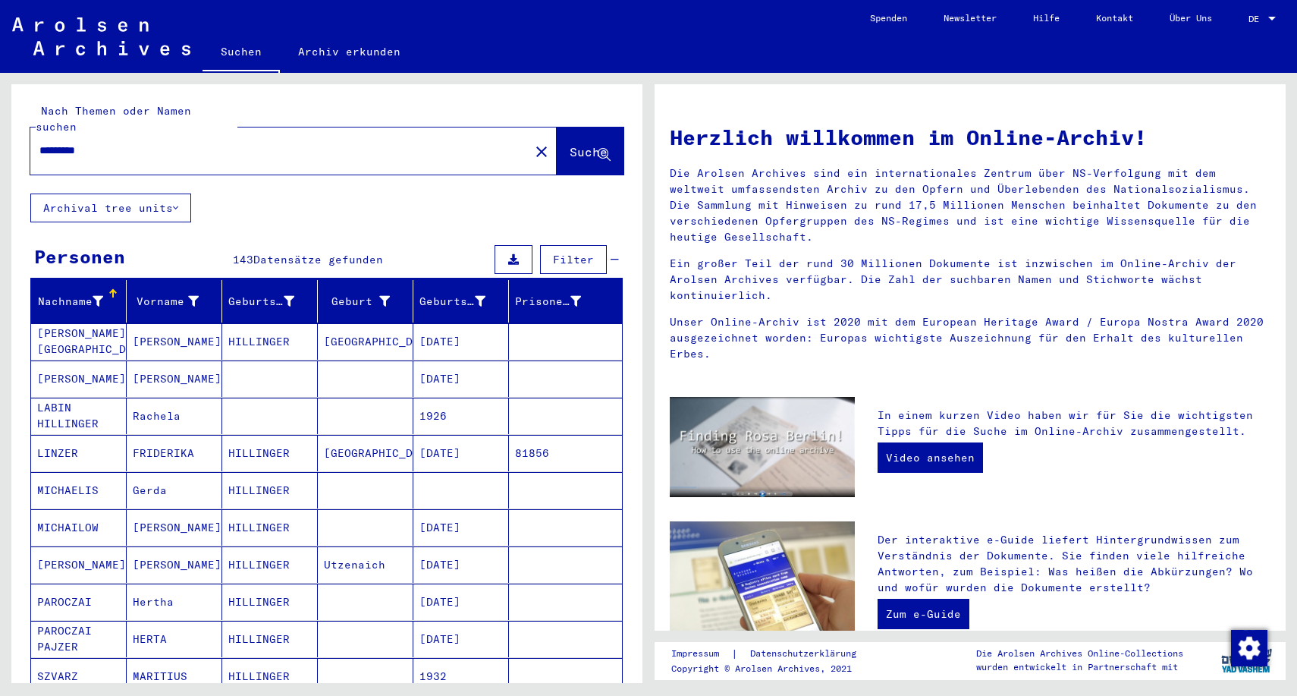
scroll to position [0, 0]
click at [151, 143] on input "*********" at bounding box center [275, 151] width 472 height 16
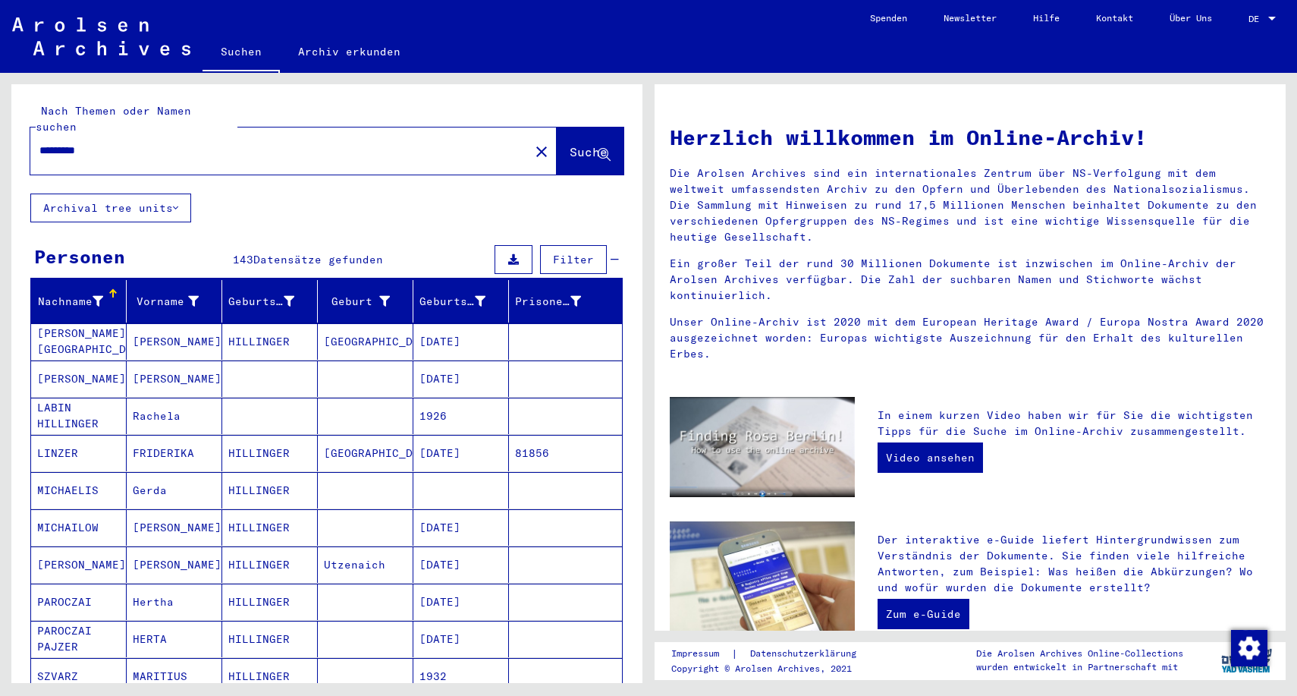
click at [570, 144] on span "Suche" at bounding box center [589, 151] width 38 height 15
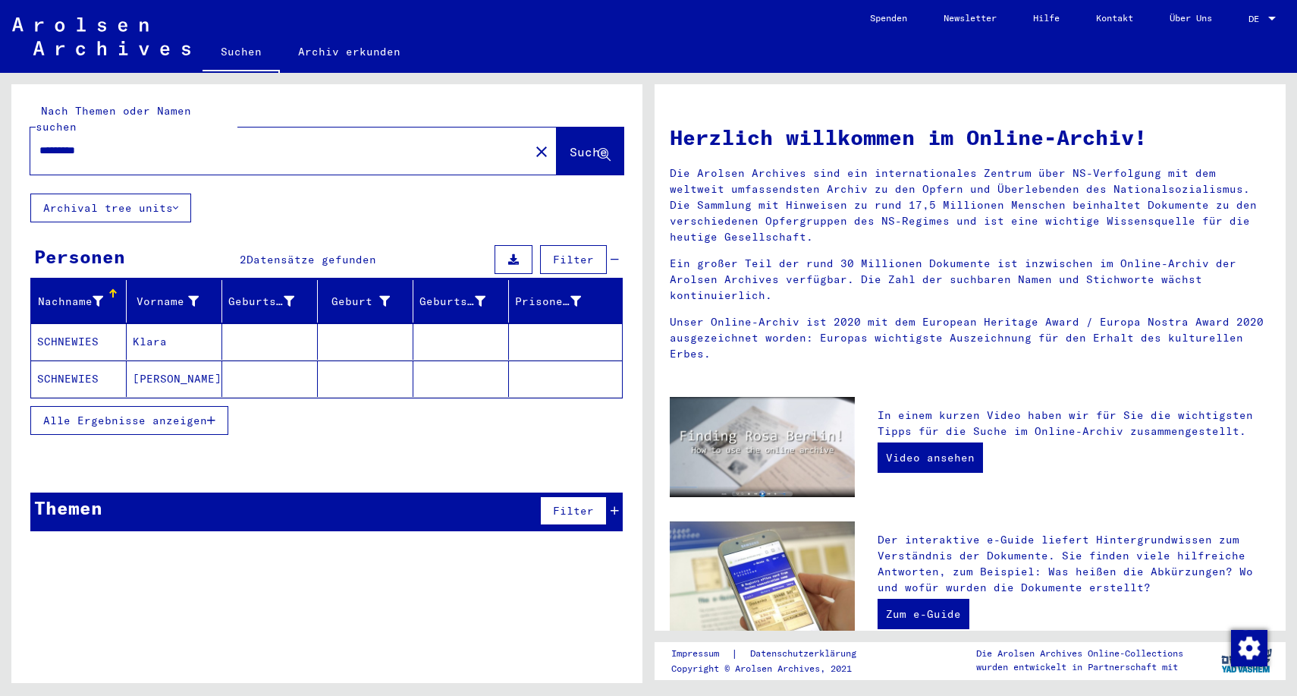
click at [210, 415] on icon "button" at bounding box center [211, 420] width 8 height 11
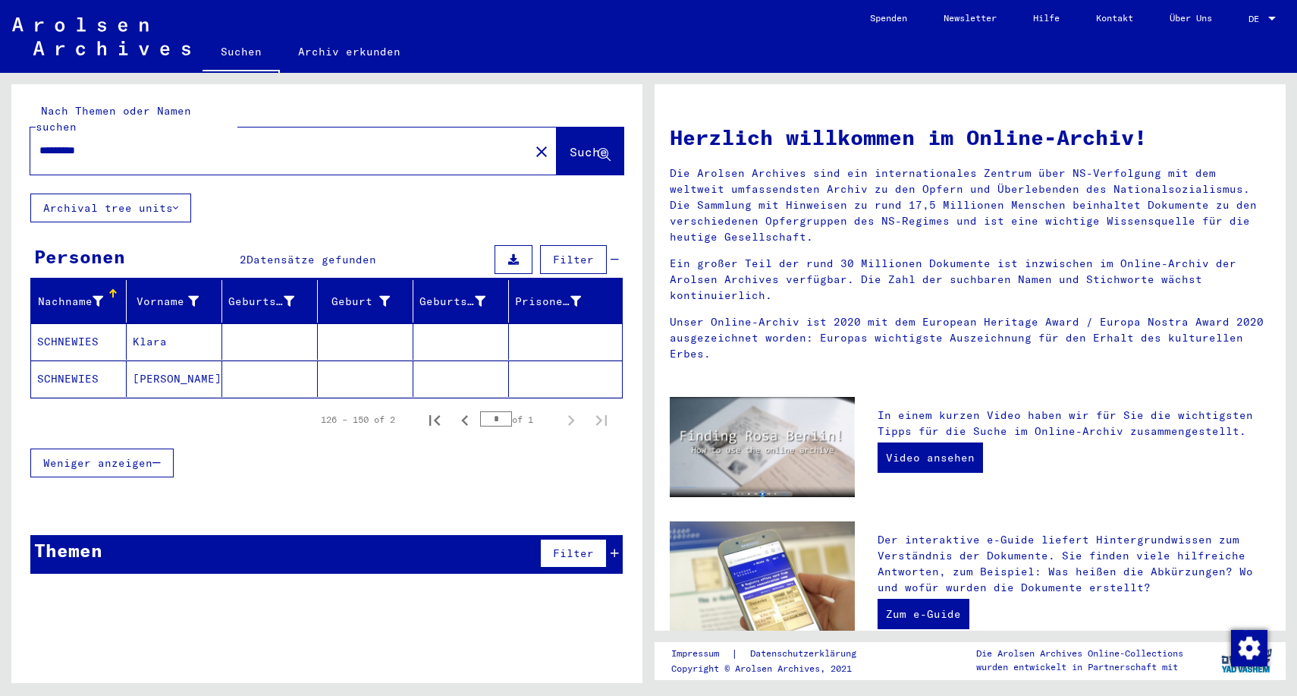
click at [151, 143] on input "*********" at bounding box center [275, 151] width 472 height 16
click at [570, 144] on span "Suche" at bounding box center [589, 151] width 38 height 15
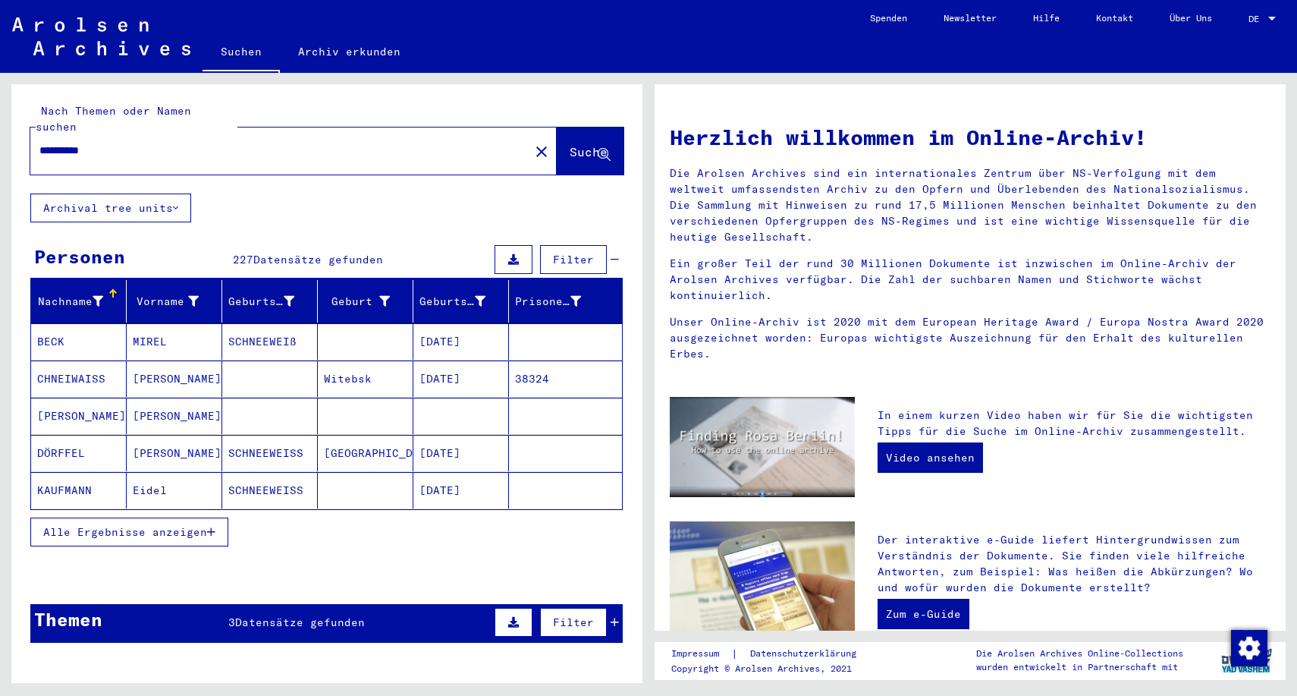
click at [211, 526] on icon "button" at bounding box center [211, 531] width 8 height 11
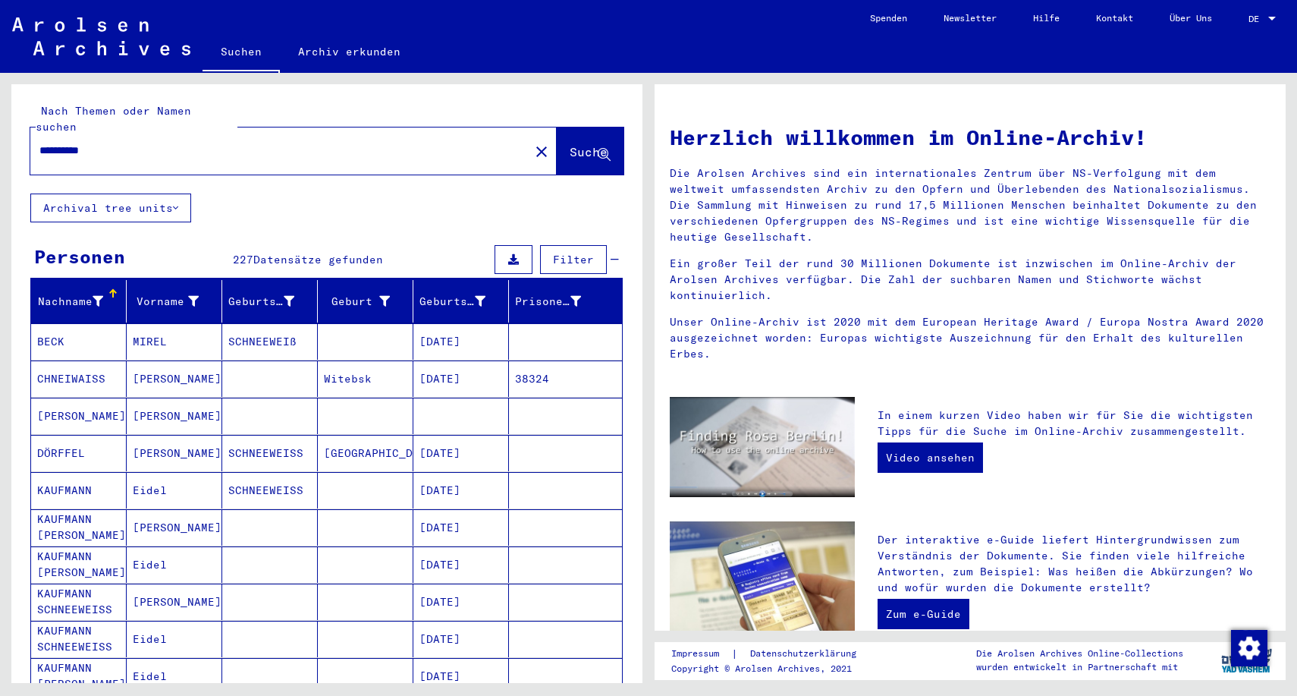
click at [209, 143] on input "**********" at bounding box center [275, 151] width 472 height 16
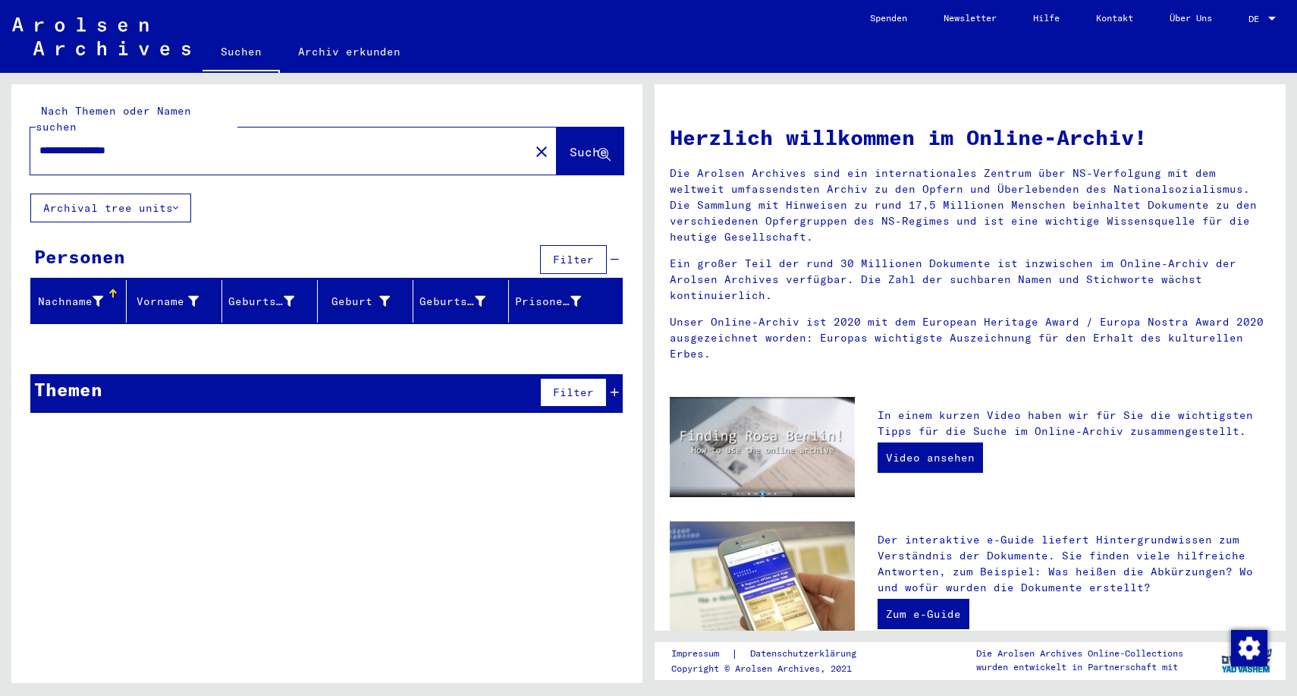
click at [220, 133] on div "**********" at bounding box center [270, 150] width 481 height 34
click at [195, 143] on input "**********" at bounding box center [275, 151] width 472 height 16
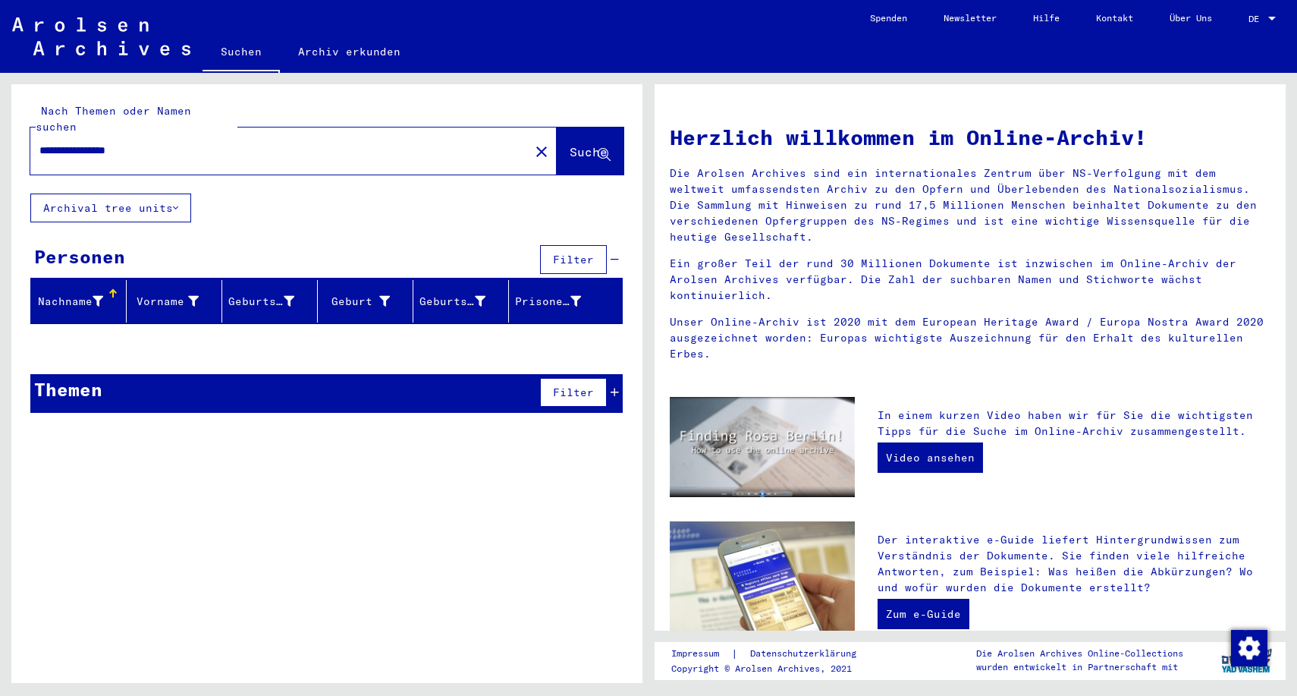
click at [195, 143] on input "**********" at bounding box center [275, 151] width 472 height 16
click at [135, 143] on input "**********" at bounding box center [275, 151] width 472 height 16
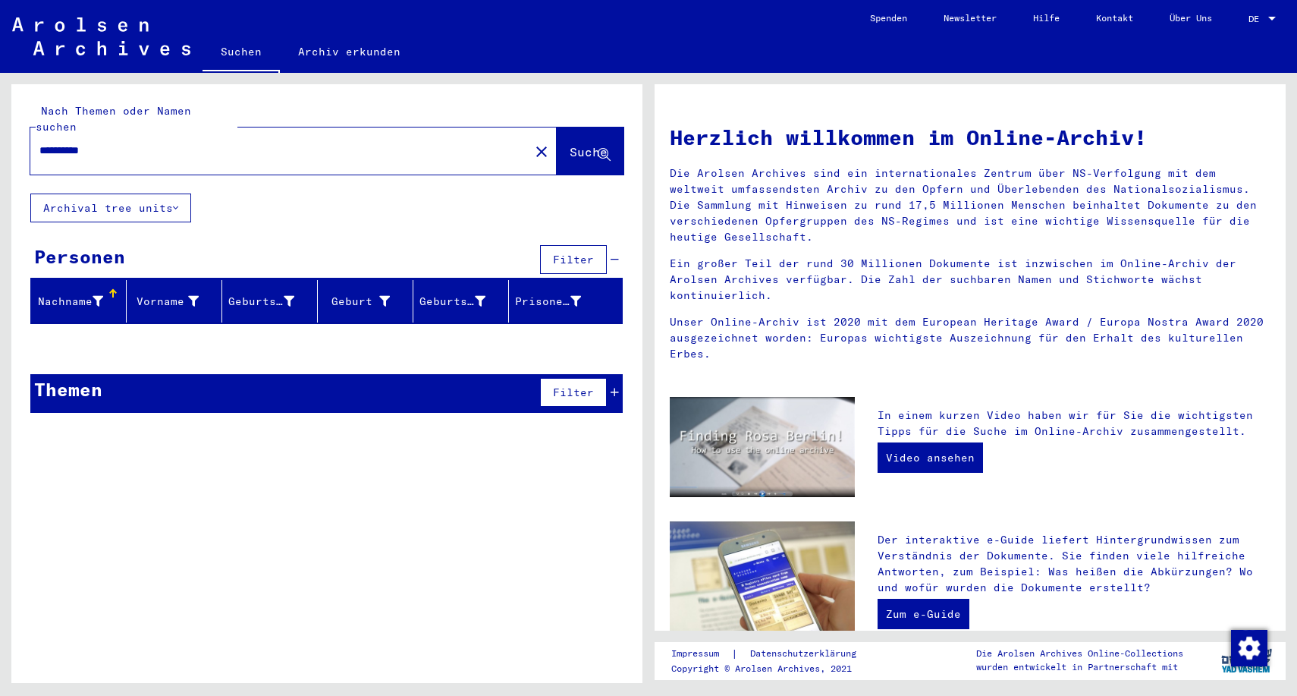
click at [570, 144] on span "Suche" at bounding box center [589, 151] width 38 height 15
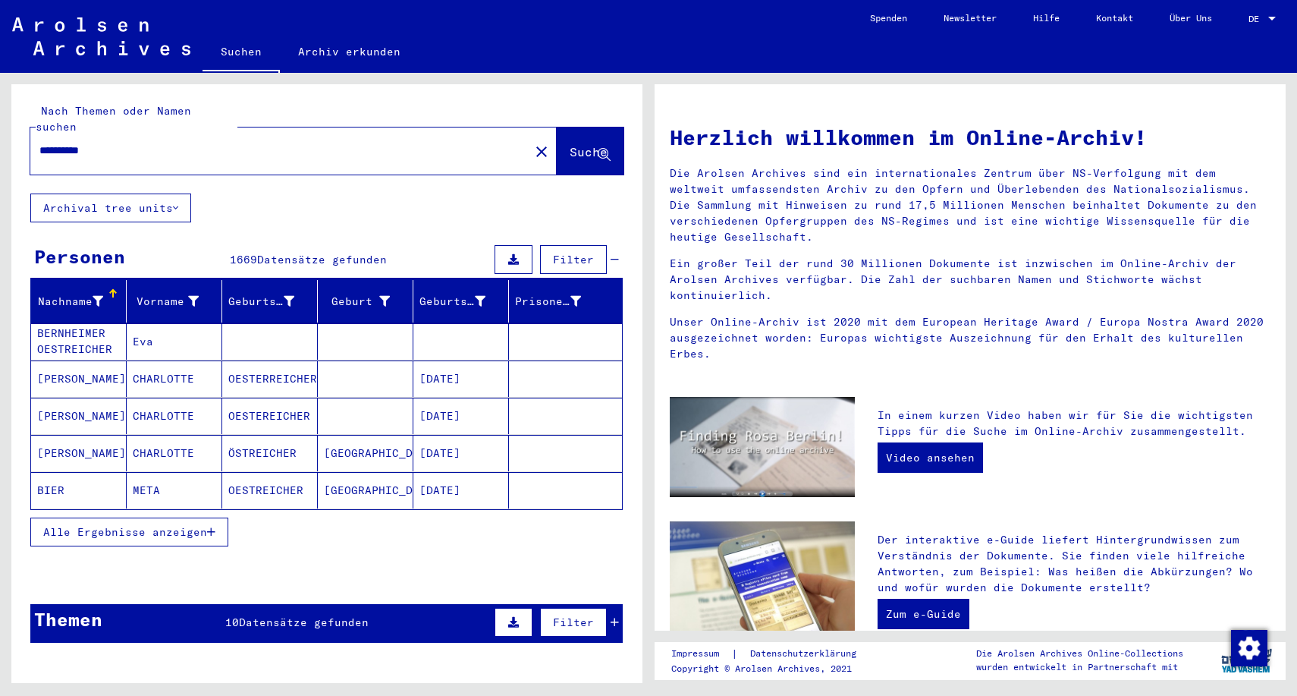
click at [206, 525] on span "Alle Ergebnisse anzeigen" at bounding box center [125, 532] width 164 height 14
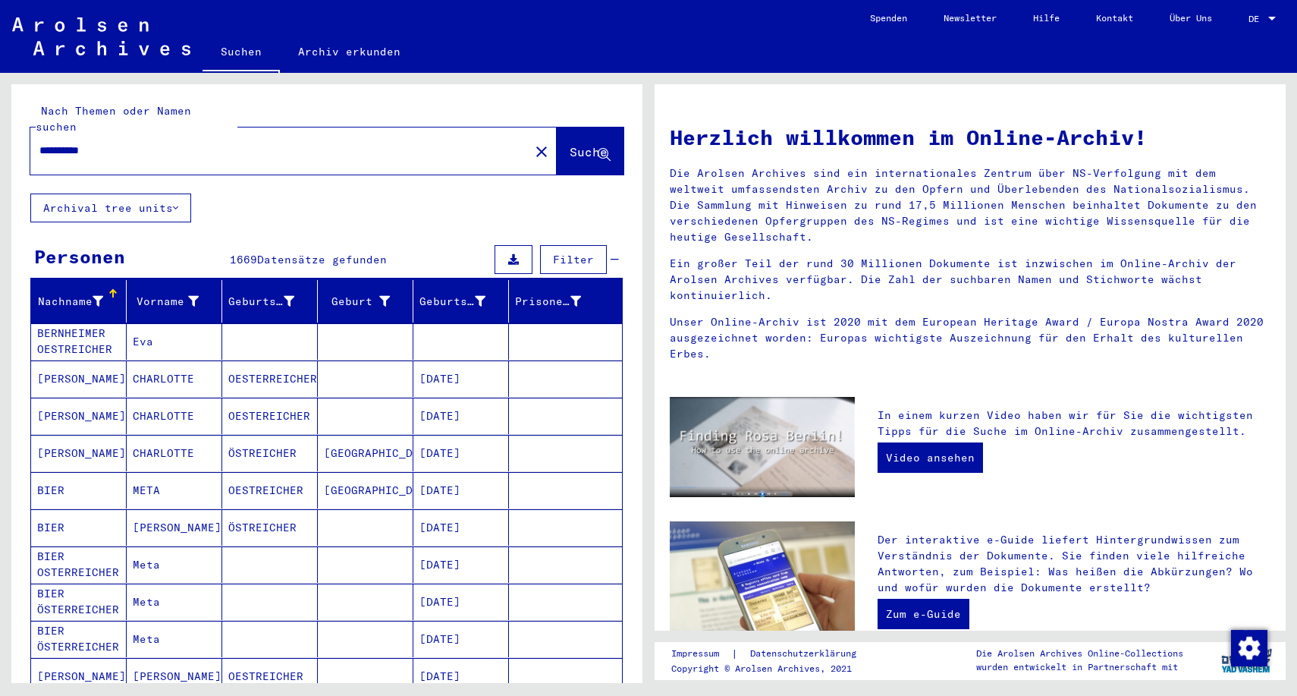
click at [276, 143] on input "**********" at bounding box center [275, 151] width 472 height 16
click at [570, 144] on span "Suche" at bounding box center [589, 151] width 38 height 15
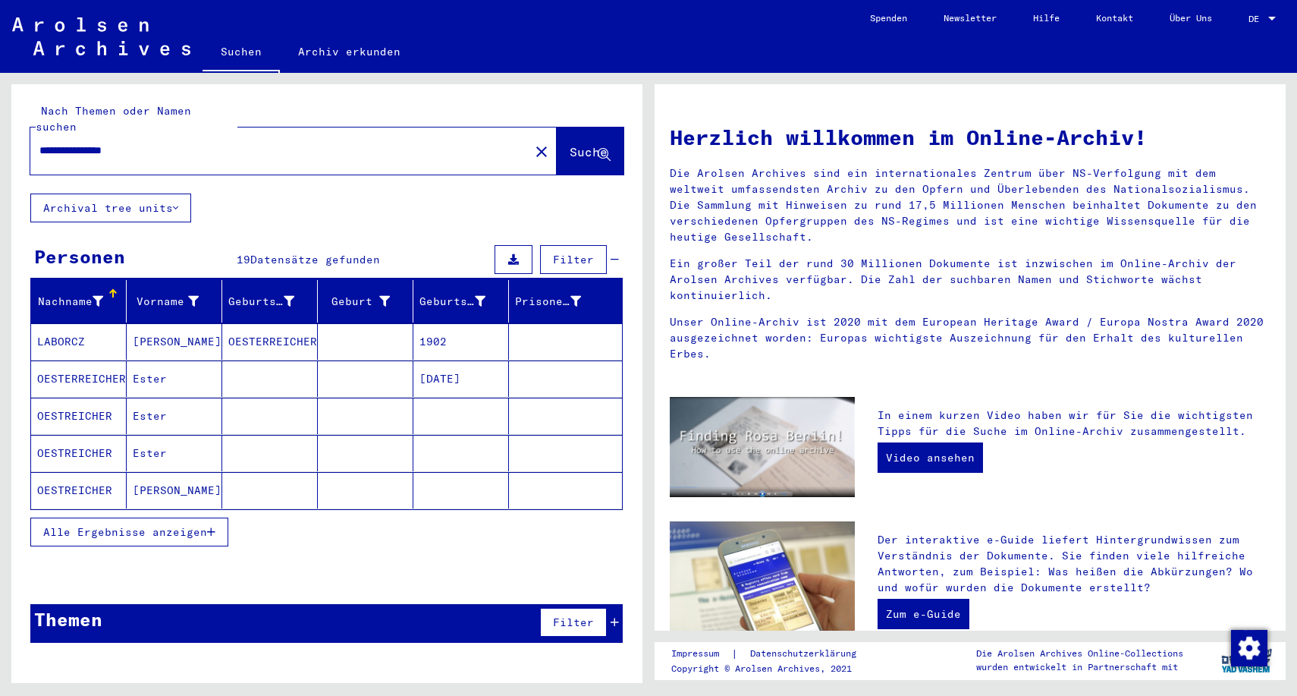
click at [210, 526] on icon "button" at bounding box center [211, 531] width 8 height 11
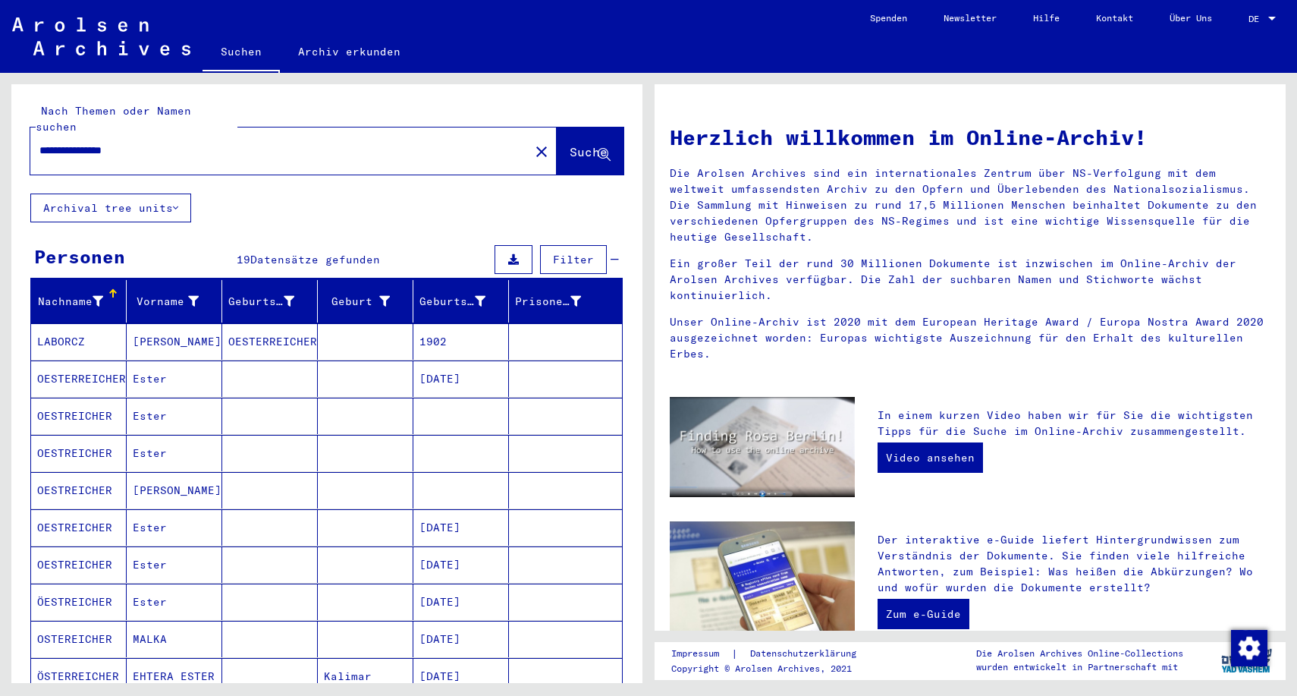
click at [127, 143] on input "**********" at bounding box center [275, 151] width 472 height 16
click at [570, 144] on span "Suche" at bounding box center [589, 151] width 38 height 15
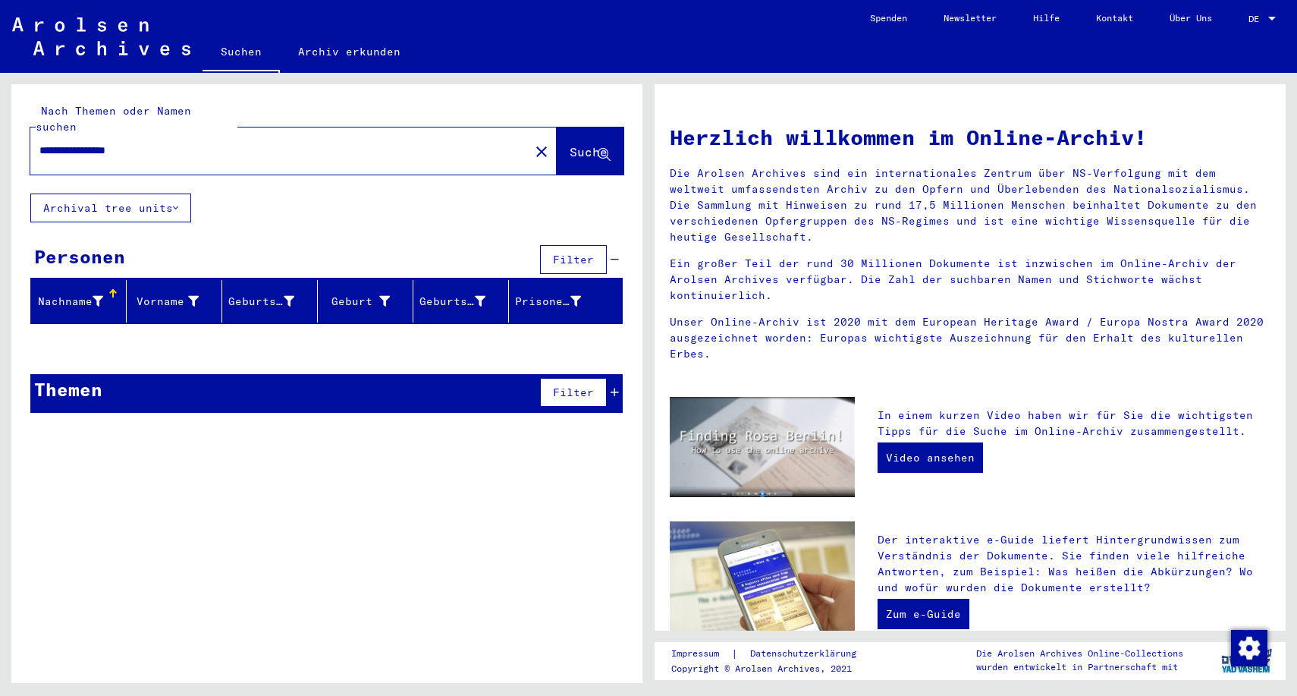
click at [129, 143] on input "**********" at bounding box center [275, 151] width 472 height 16
click at [570, 144] on span "Suche" at bounding box center [589, 151] width 38 height 15
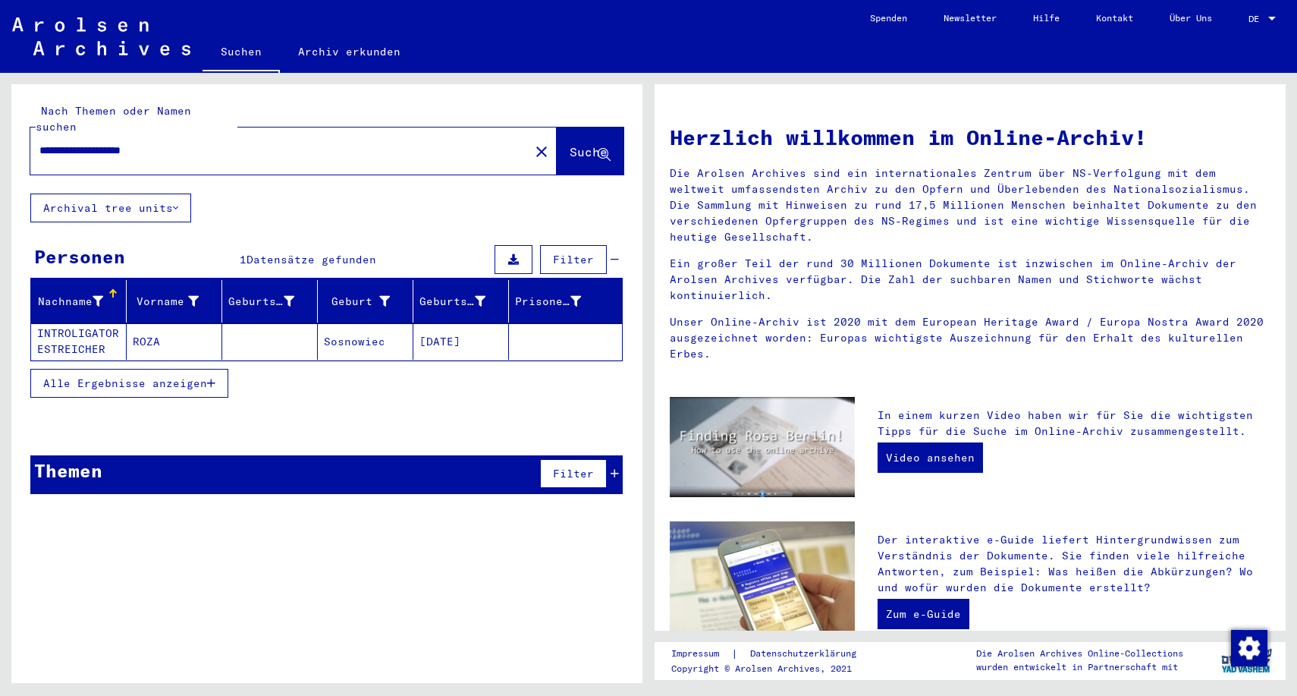
click at [209, 378] on icon "button" at bounding box center [211, 383] width 8 height 11
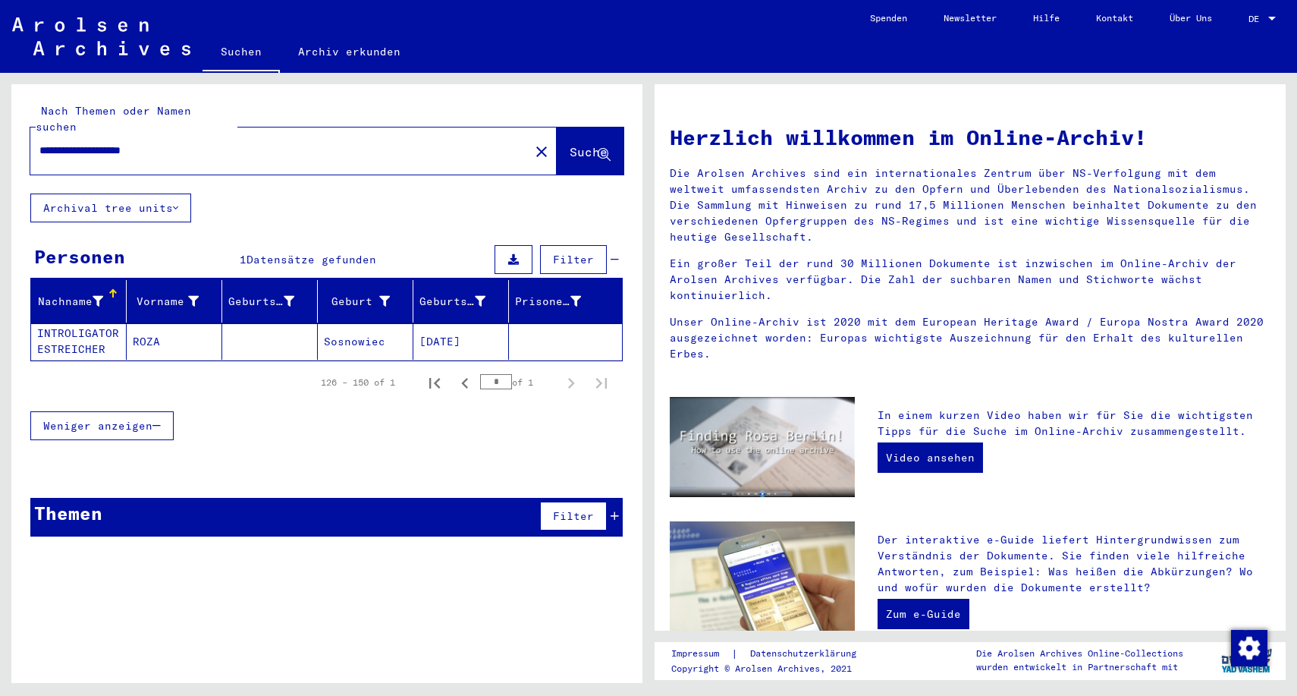
click at [115, 143] on input "**********" at bounding box center [275, 151] width 472 height 16
click at [570, 144] on span "Suche" at bounding box center [589, 151] width 38 height 15
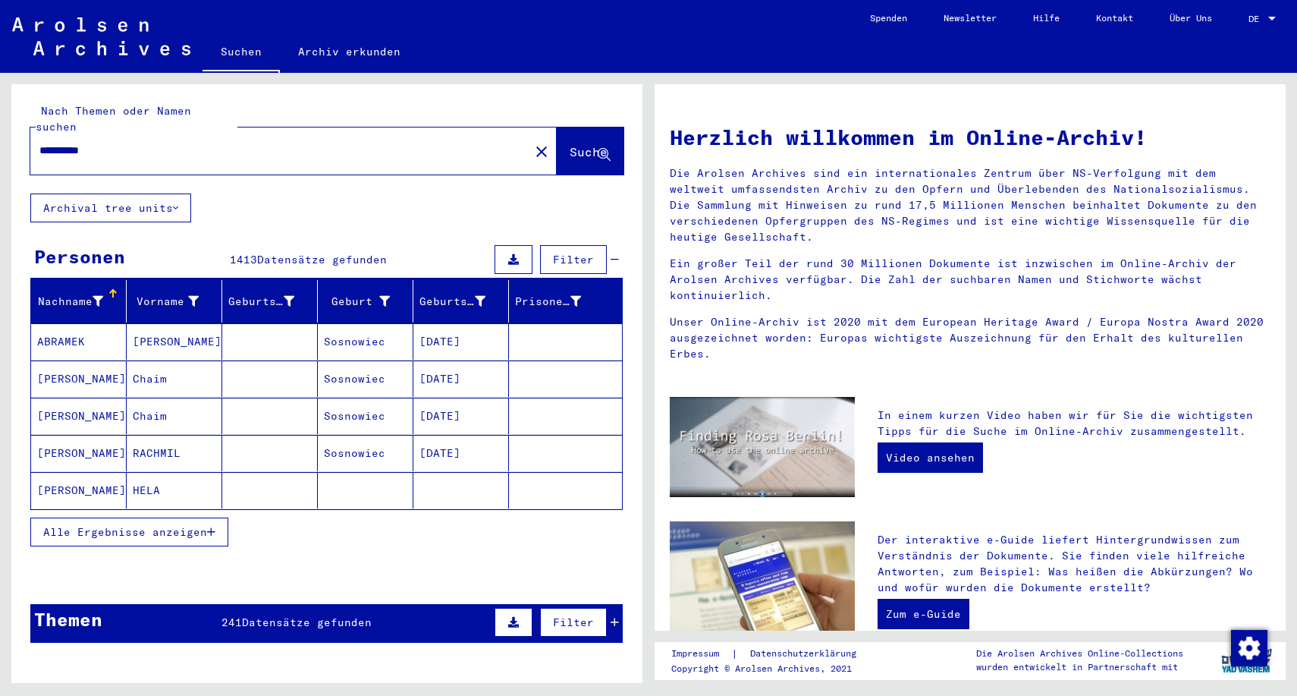
click at [212, 526] on icon "button" at bounding box center [211, 531] width 8 height 11
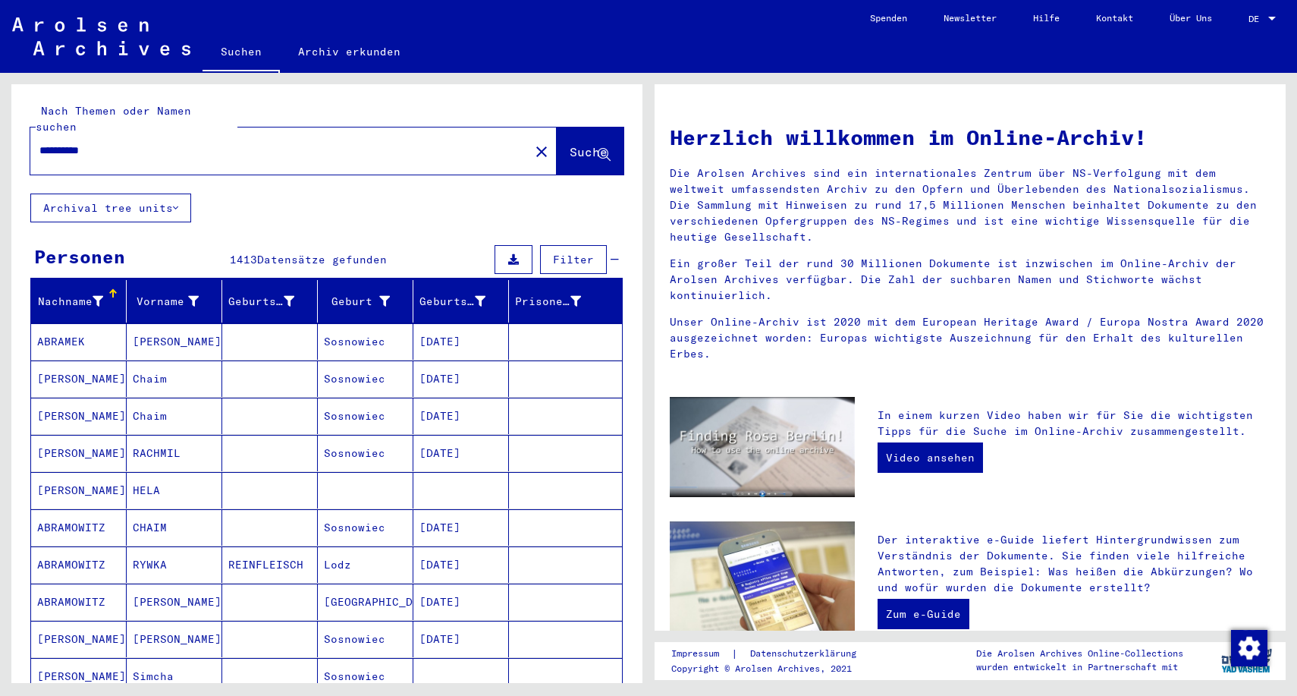
click at [122, 143] on input "*********" at bounding box center [275, 151] width 472 height 16
type input "**********"
click at [570, 144] on span "Suche" at bounding box center [589, 151] width 38 height 15
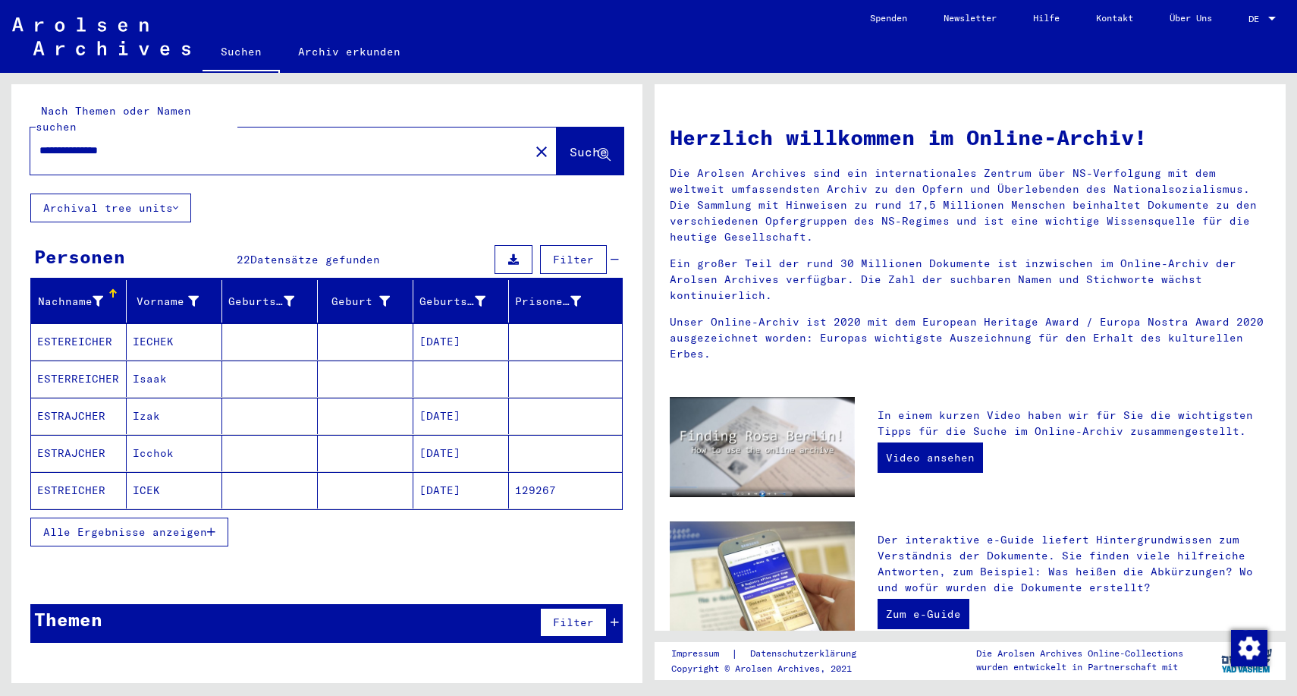
click at [212, 526] on icon "button" at bounding box center [211, 531] width 8 height 11
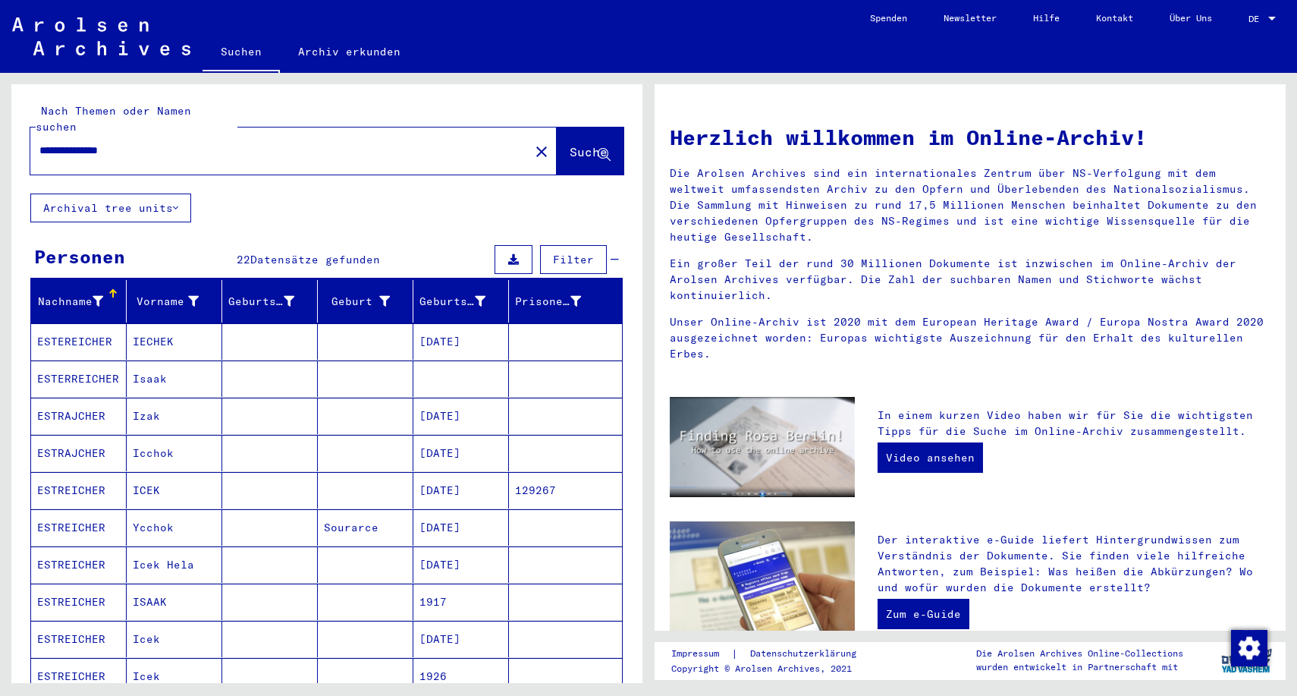
click at [573, 253] on span "Filter" at bounding box center [573, 260] width 41 height 14
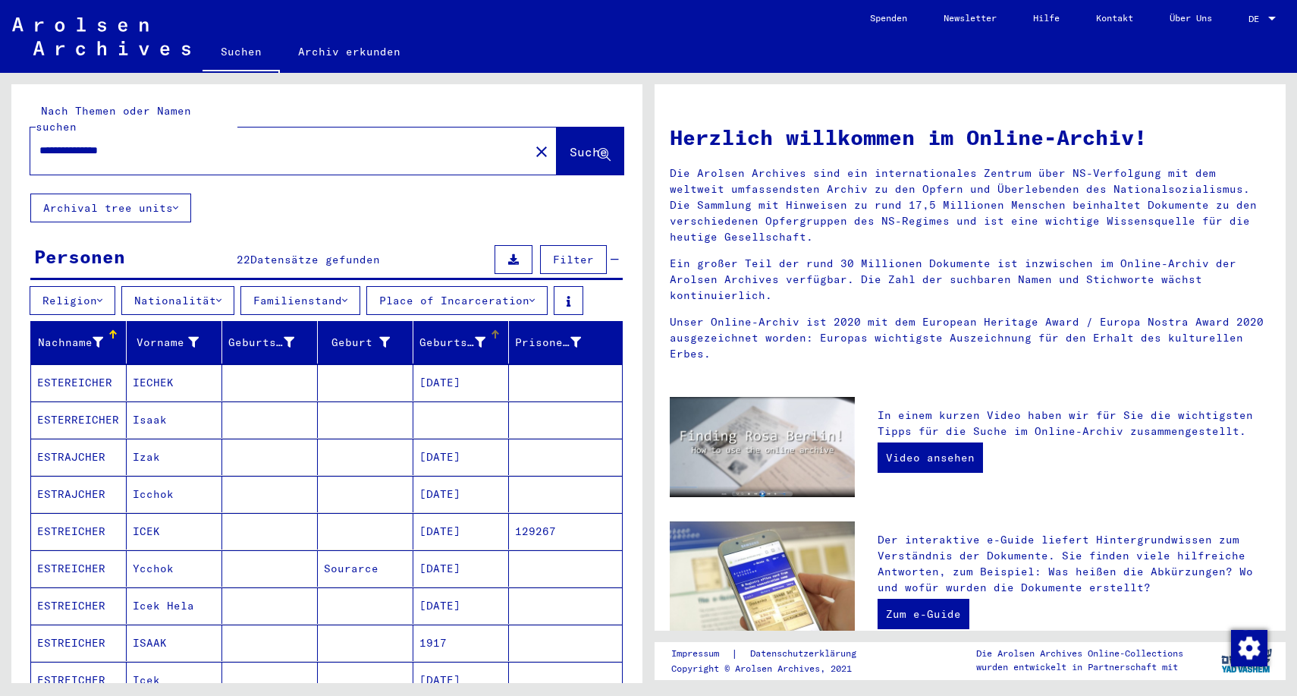
click at [463, 335] on div "Geburtsdatum" at bounding box center [452, 343] width 66 height 16
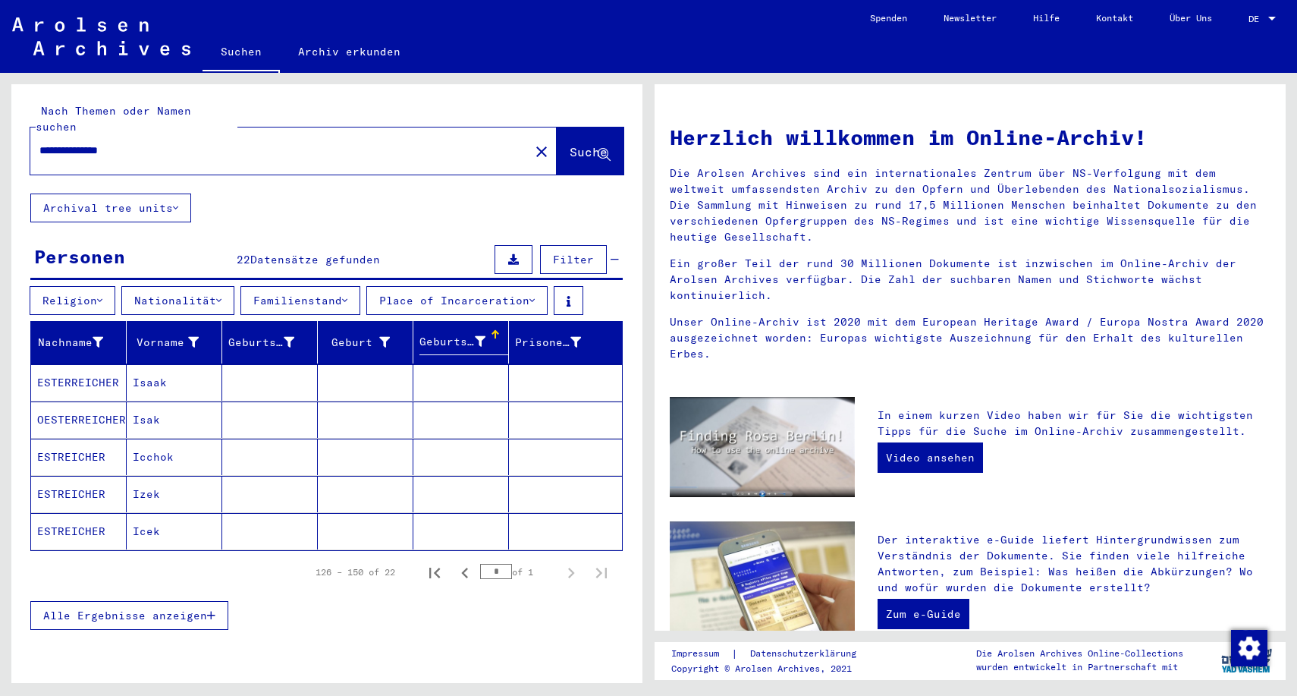
click at [149, 513] on mat-cell "Icek" at bounding box center [175, 531] width 96 height 36
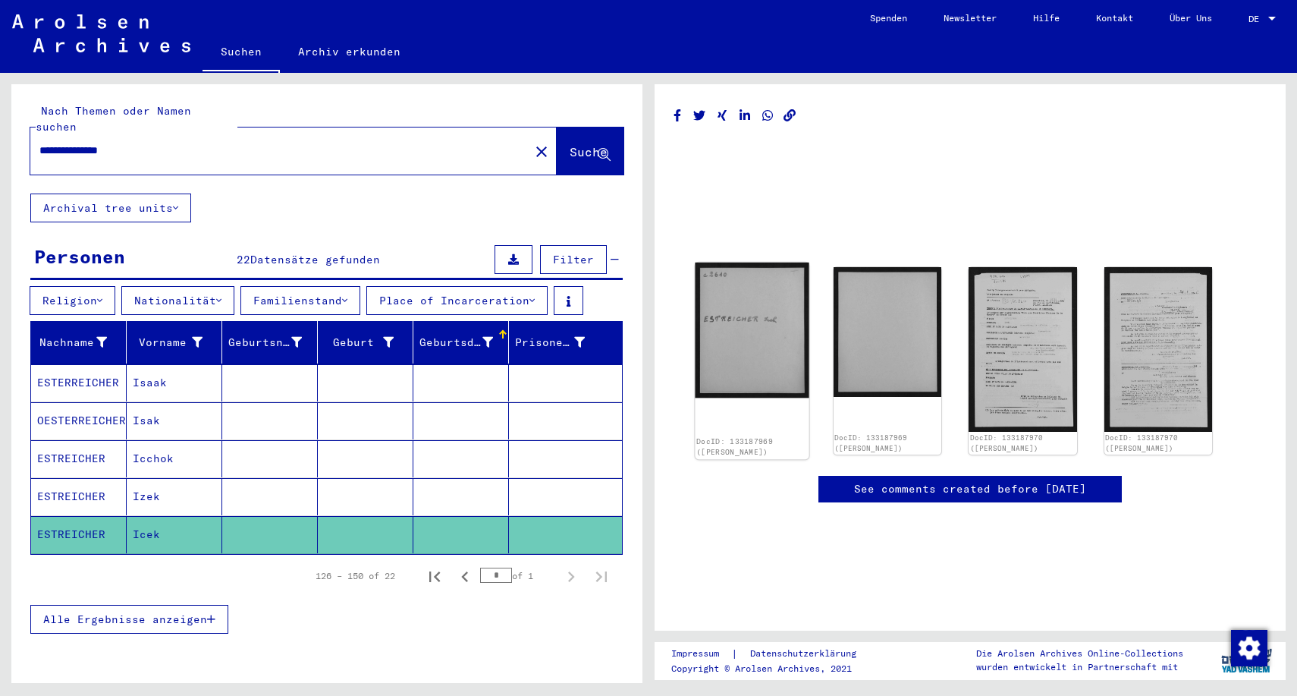
click at [749, 344] on img at bounding box center [752, 330] width 114 height 136
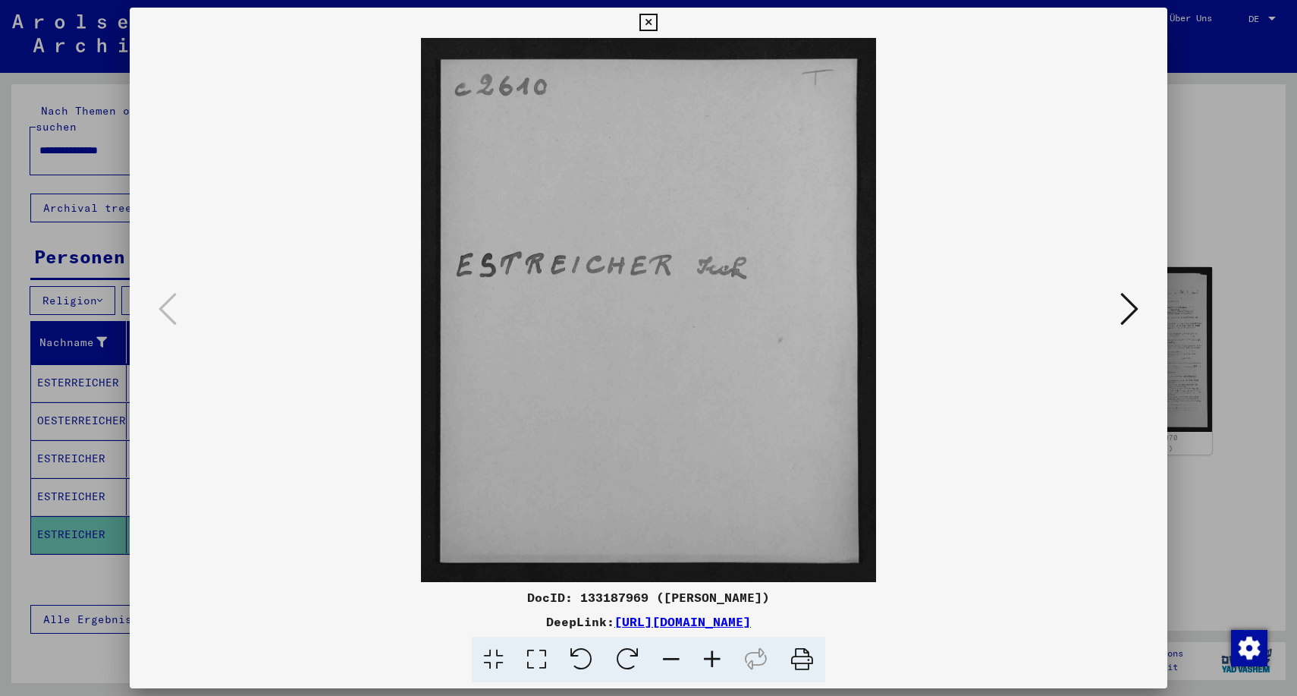
click at [1131, 306] on icon at bounding box center [1129, 309] width 18 height 36
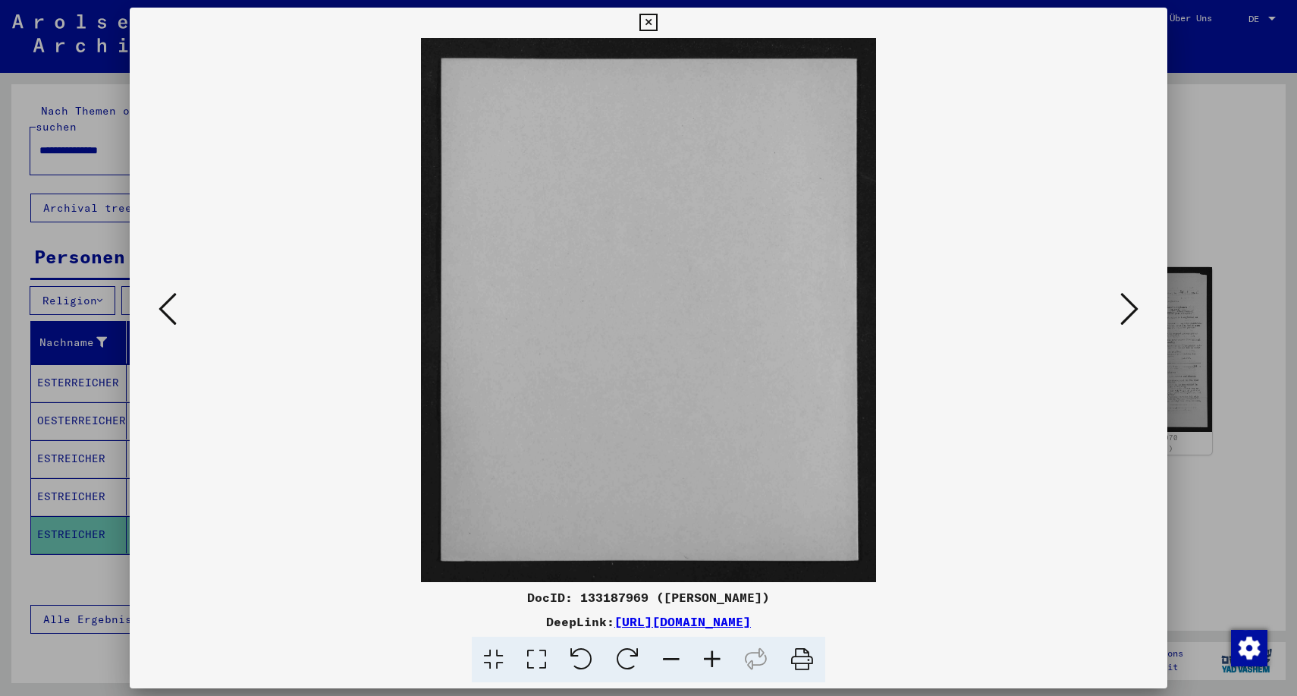
click at [1131, 306] on icon at bounding box center [1129, 309] width 18 height 36
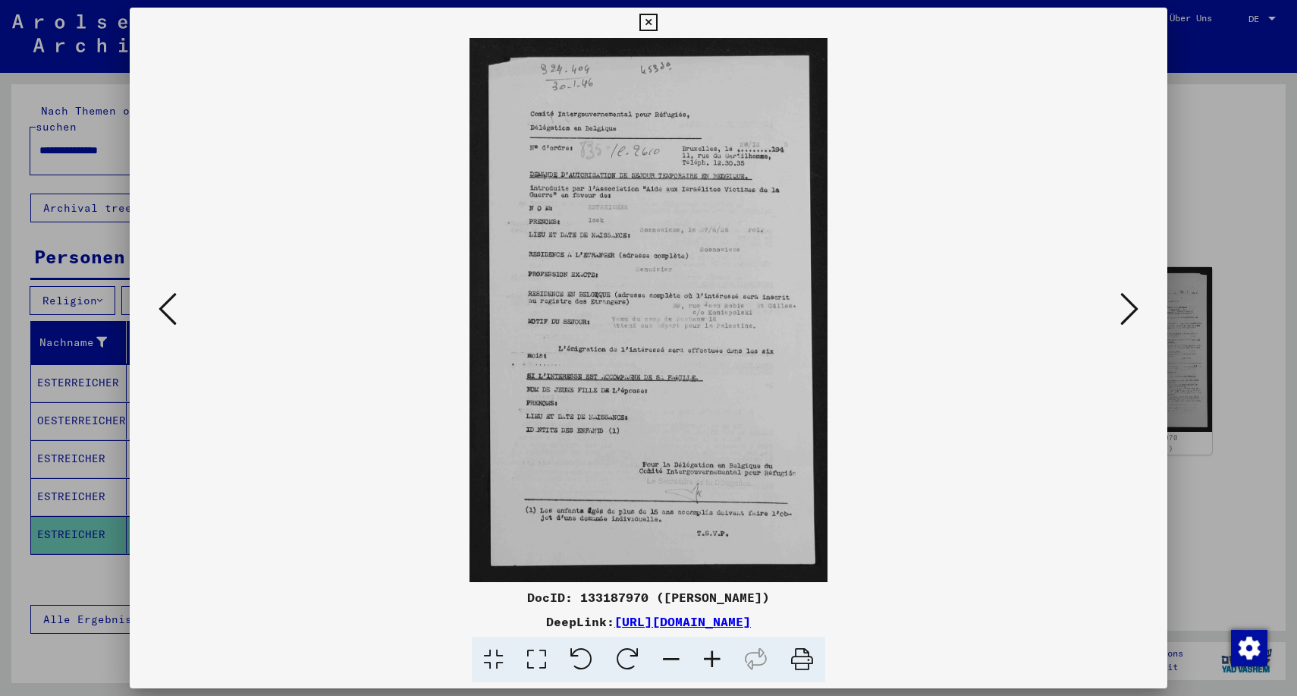
click at [165, 309] on icon at bounding box center [168, 309] width 18 height 36
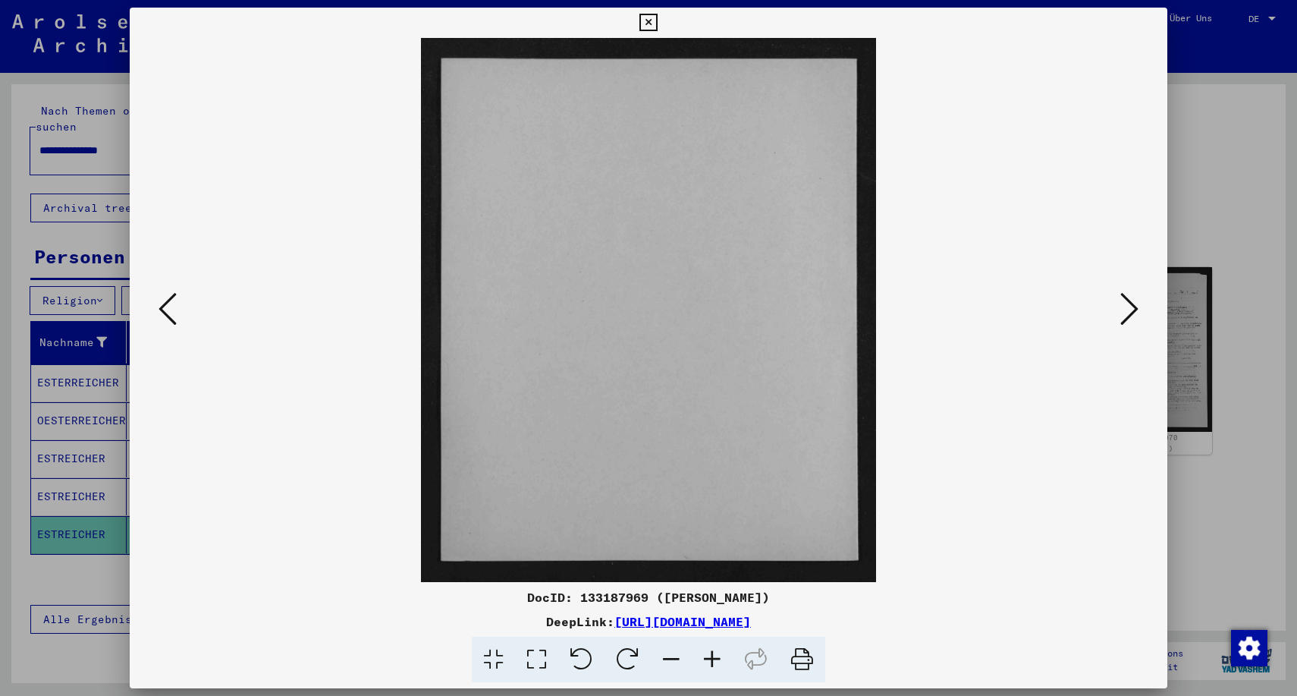
click at [1127, 303] on icon at bounding box center [1129, 309] width 18 height 36
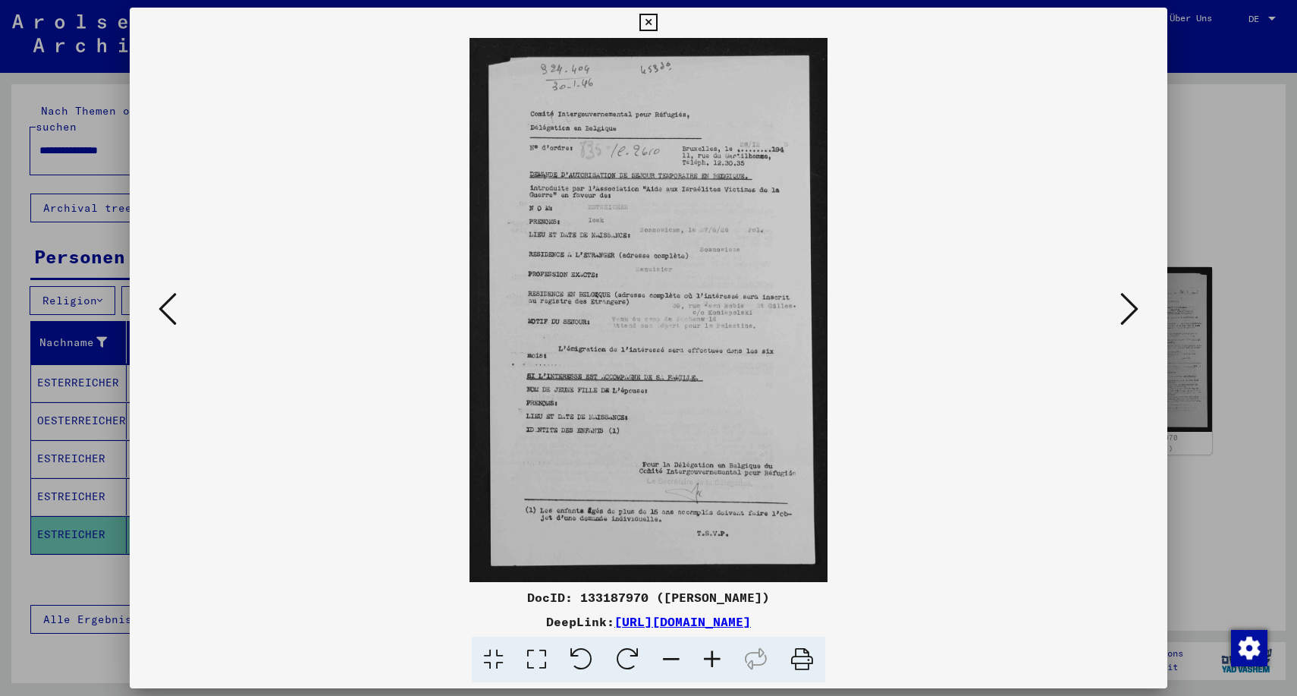
click at [803, 657] on icon at bounding box center [802, 659] width 46 height 46
click at [1132, 314] on icon at bounding box center [1129, 309] width 18 height 36
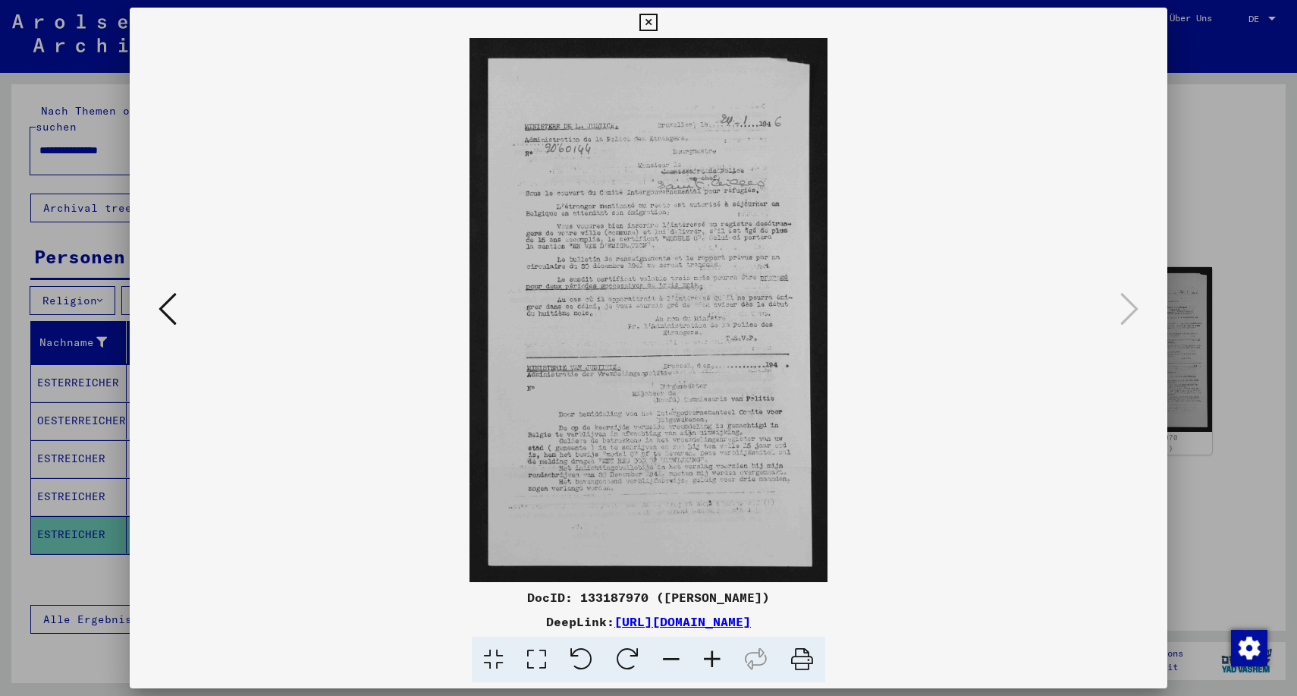
click at [670, 316] on img at bounding box center [648, 310] width 934 height 544
click at [710, 659] on icon at bounding box center [712, 659] width 41 height 46
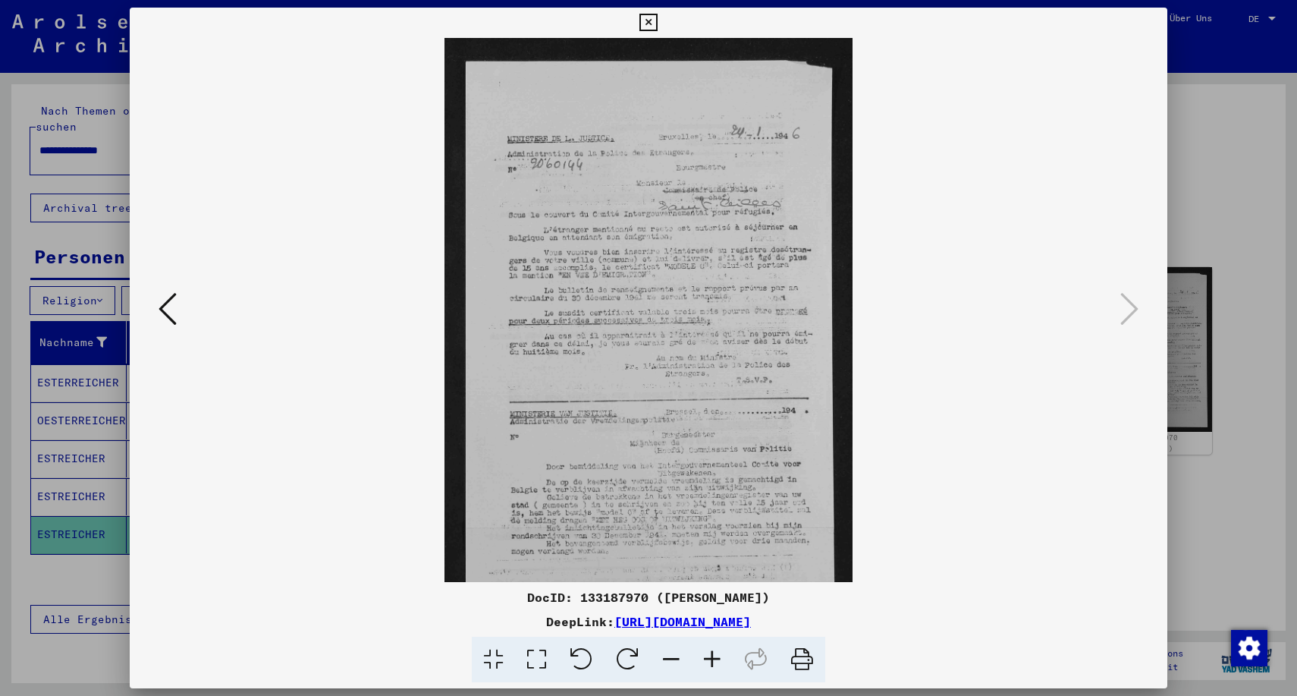
click at [710, 659] on icon at bounding box center [712, 659] width 41 height 46
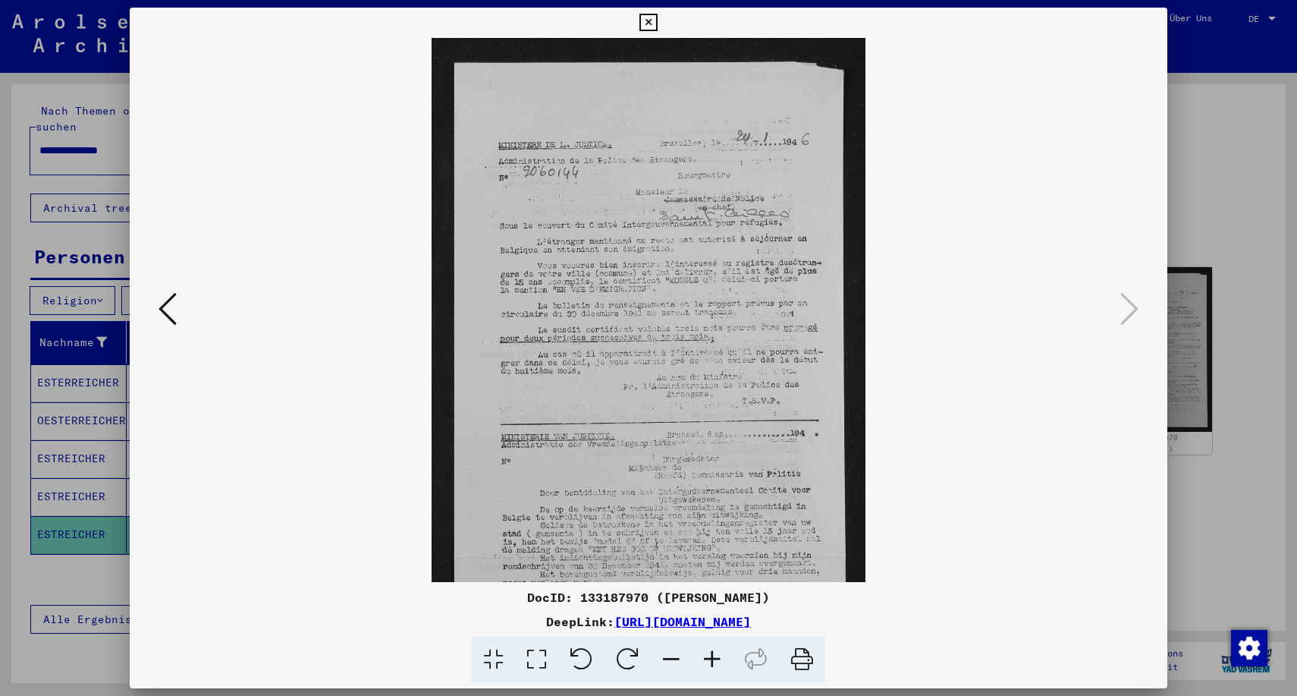
click at [710, 659] on icon at bounding box center [712, 659] width 41 height 46
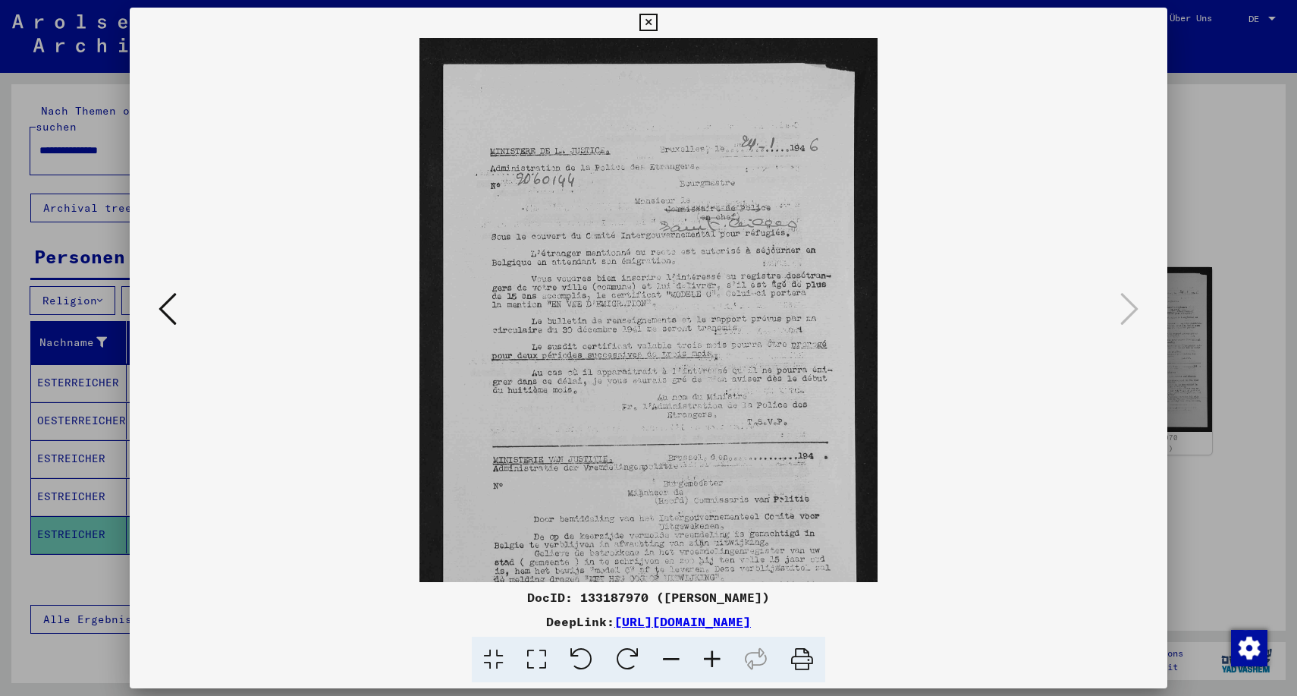
click at [710, 659] on icon at bounding box center [712, 659] width 41 height 46
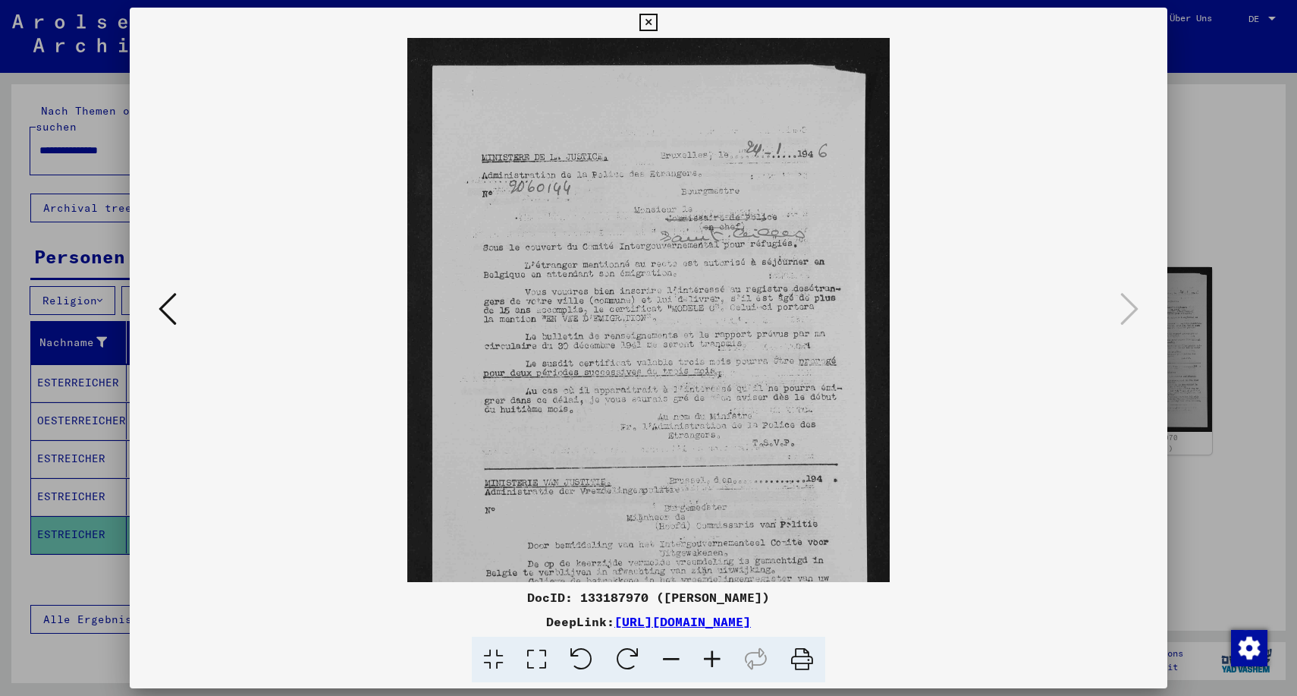
click at [710, 659] on icon at bounding box center [712, 659] width 41 height 46
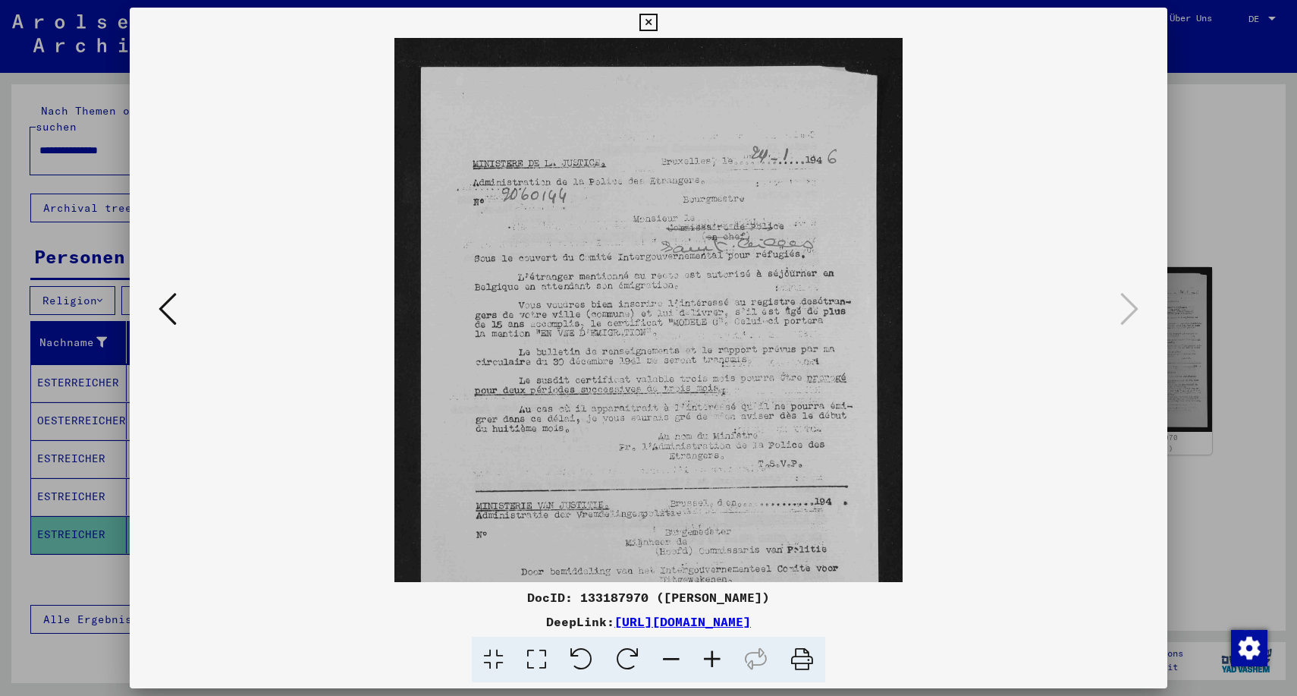
click at [710, 659] on icon at bounding box center [712, 659] width 41 height 46
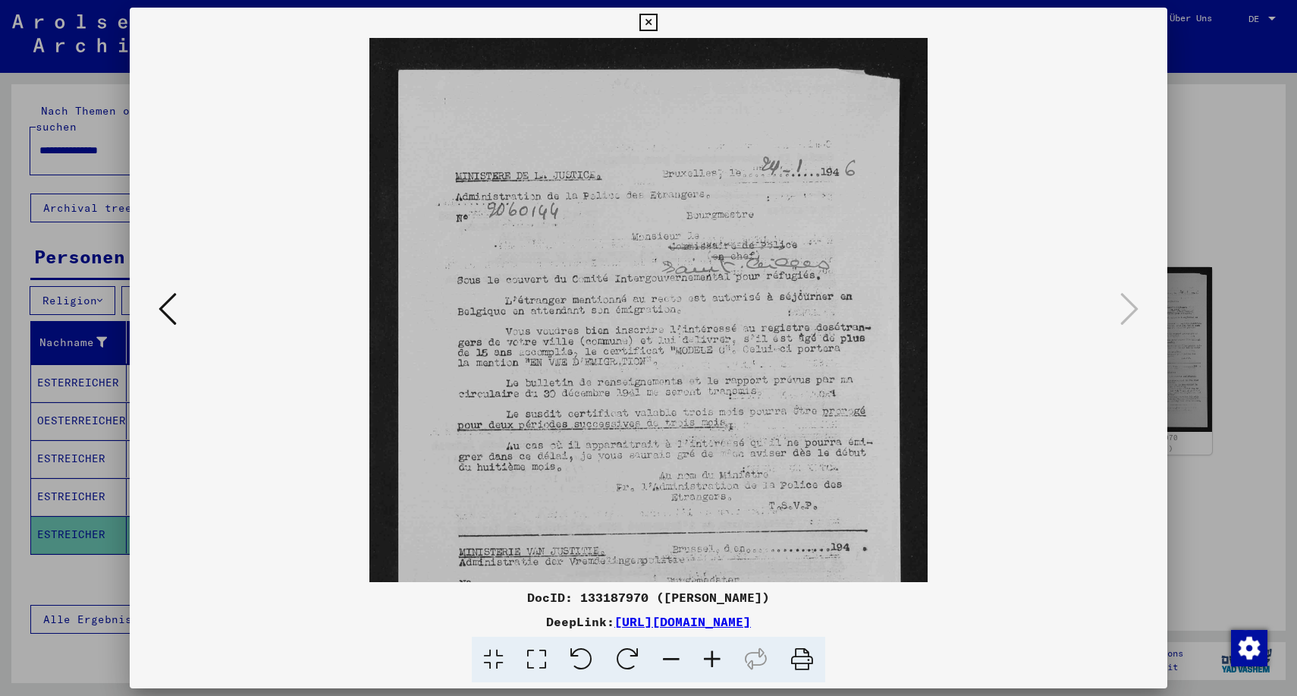
click at [802, 660] on icon at bounding box center [802, 659] width 46 height 46
click at [673, 658] on icon at bounding box center [671, 659] width 41 height 46
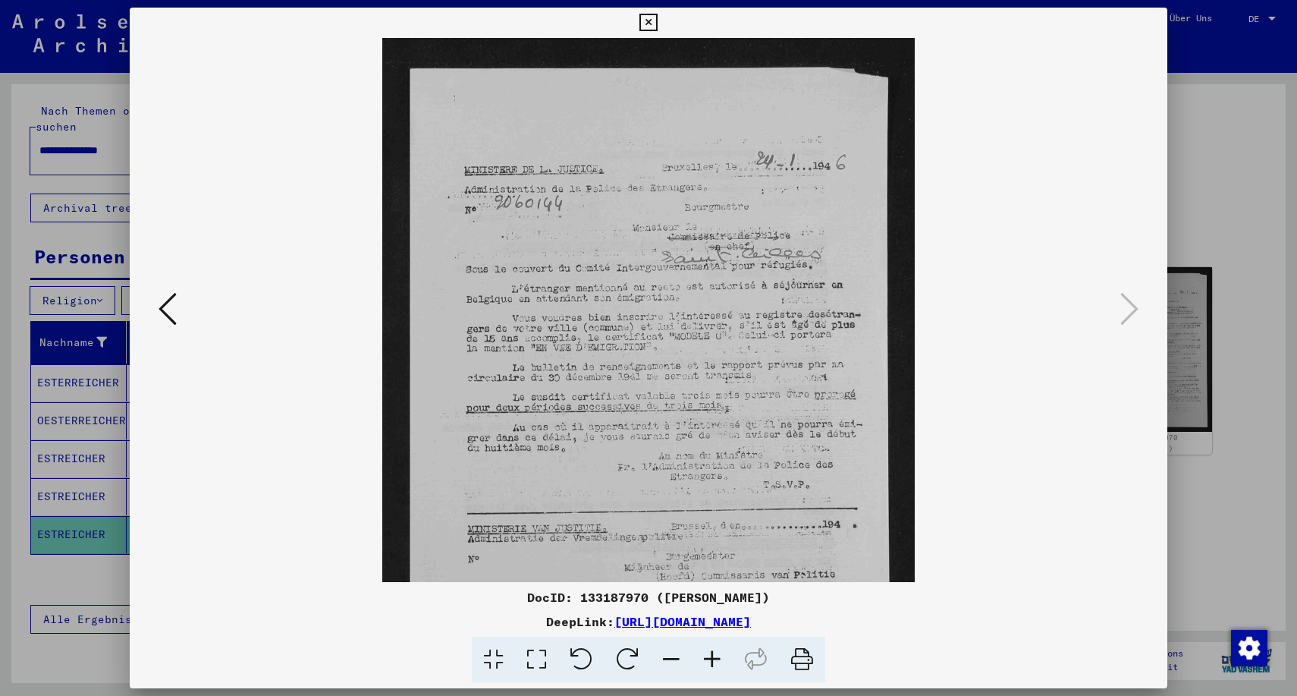
click at [673, 658] on icon at bounding box center [671, 659] width 41 height 46
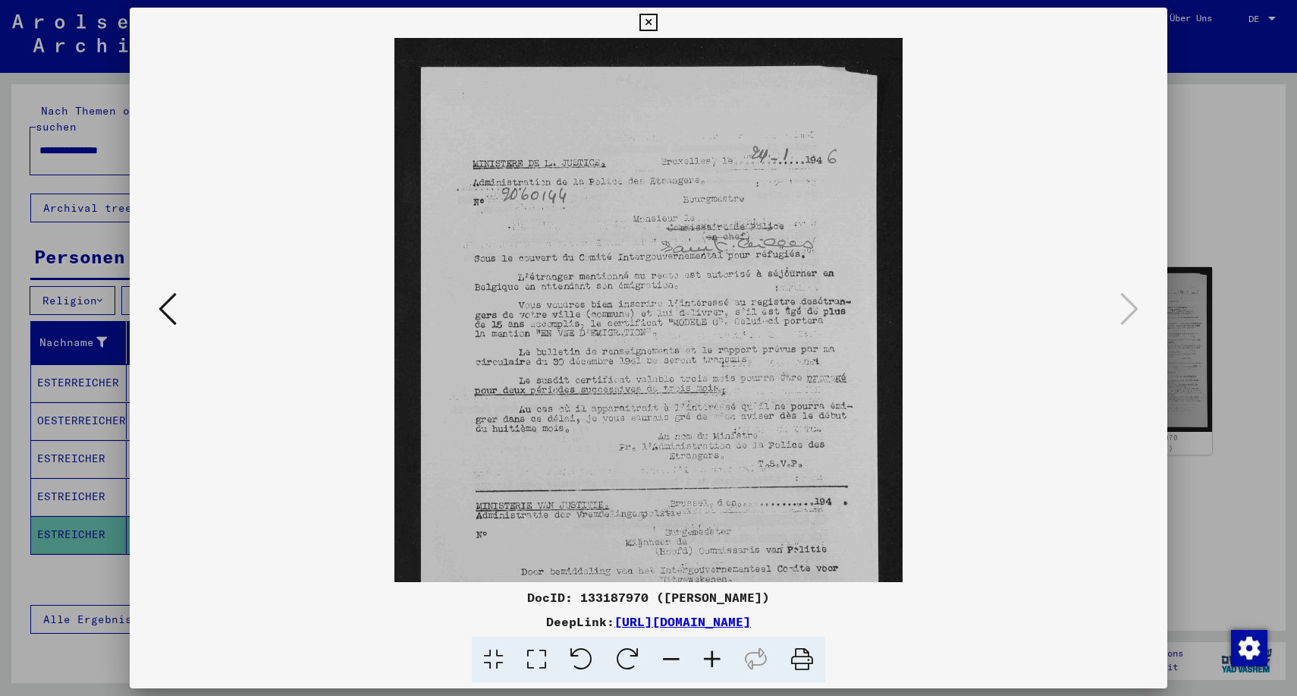
click at [673, 658] on icon at bounding box center [671, 659] width 41 height 46
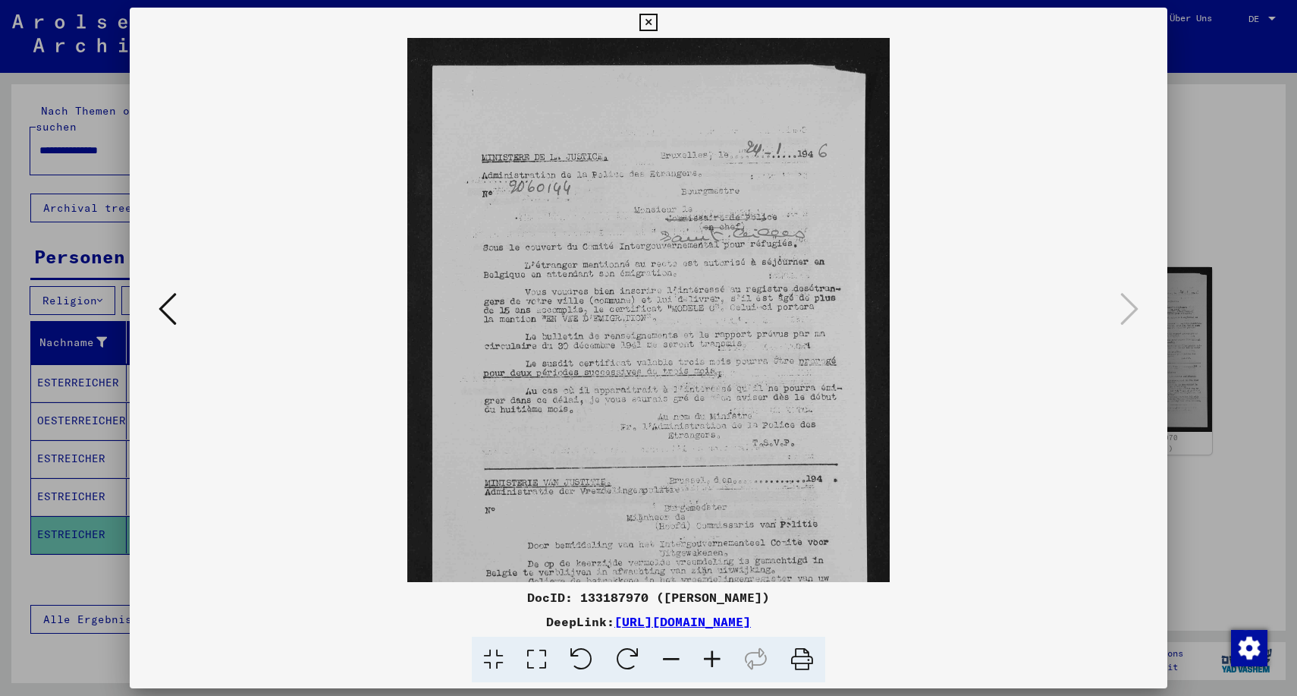
click at [673, 658] on icon at bounding box center [671, 659] width 41 height 46
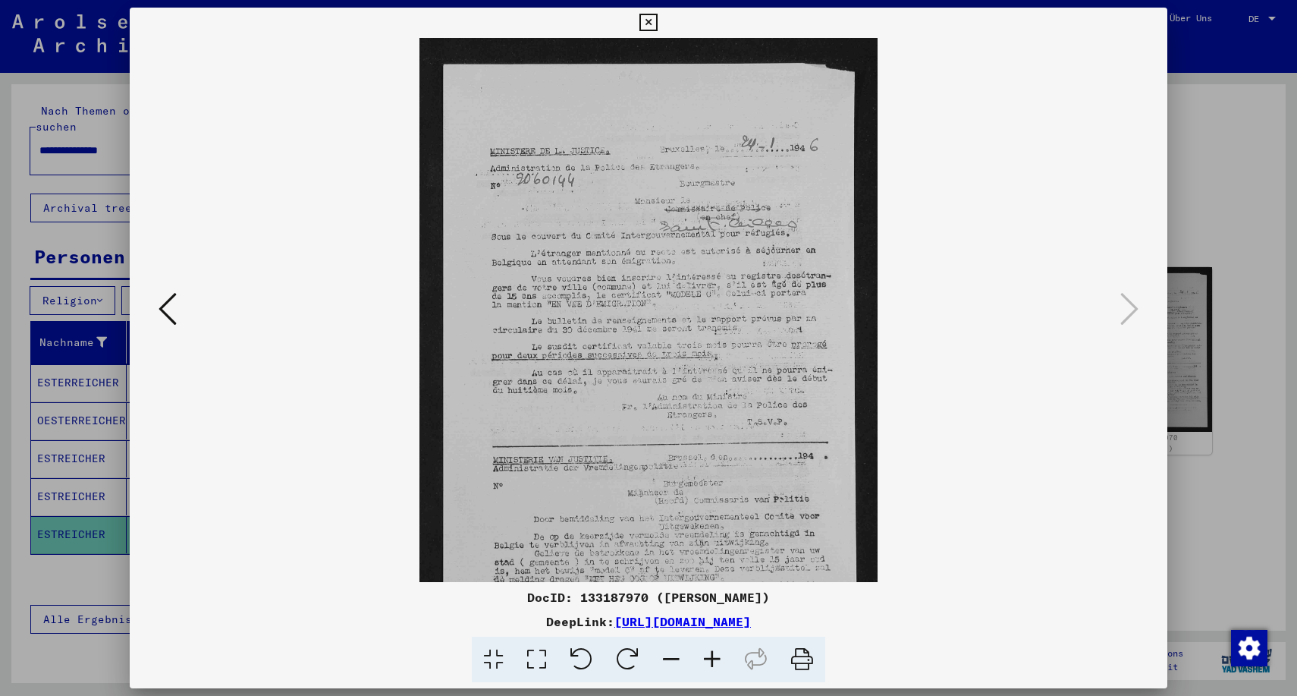
click at [673, 658] on icon at bounding box center [671, 659] width 41 height 46
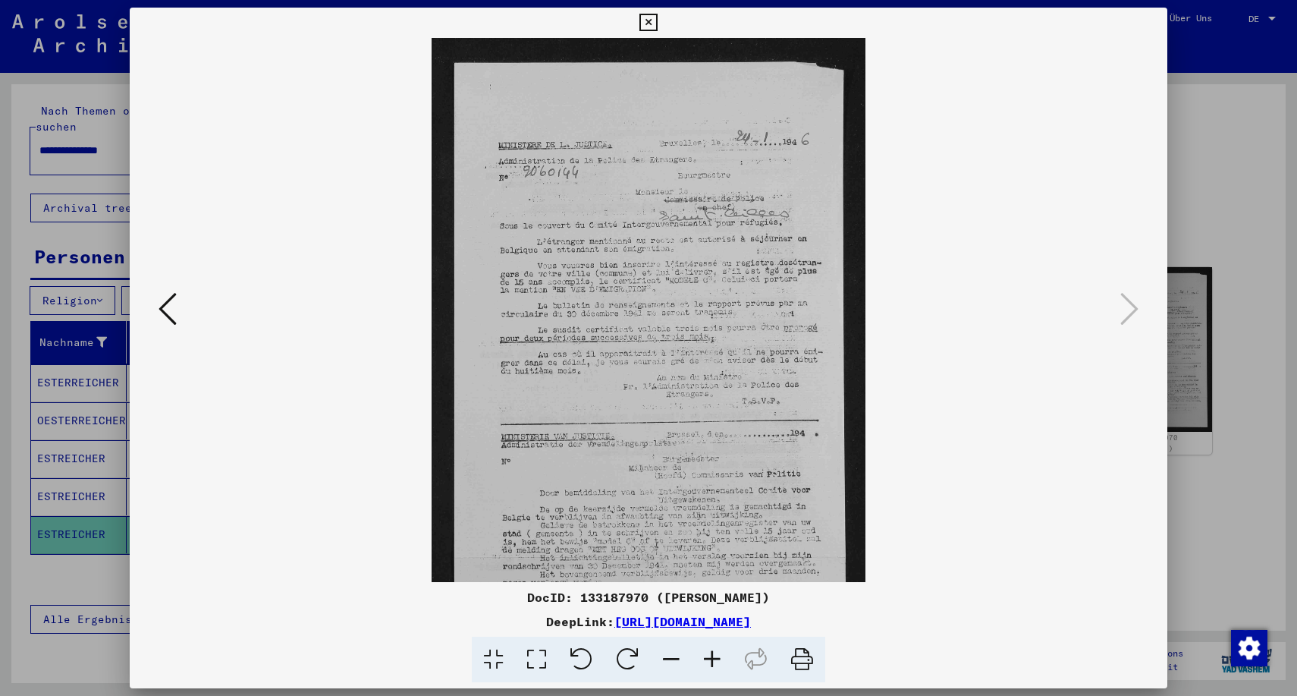
click at [673, 658] on icon at bounding box center [671, 659] width 41 height 46
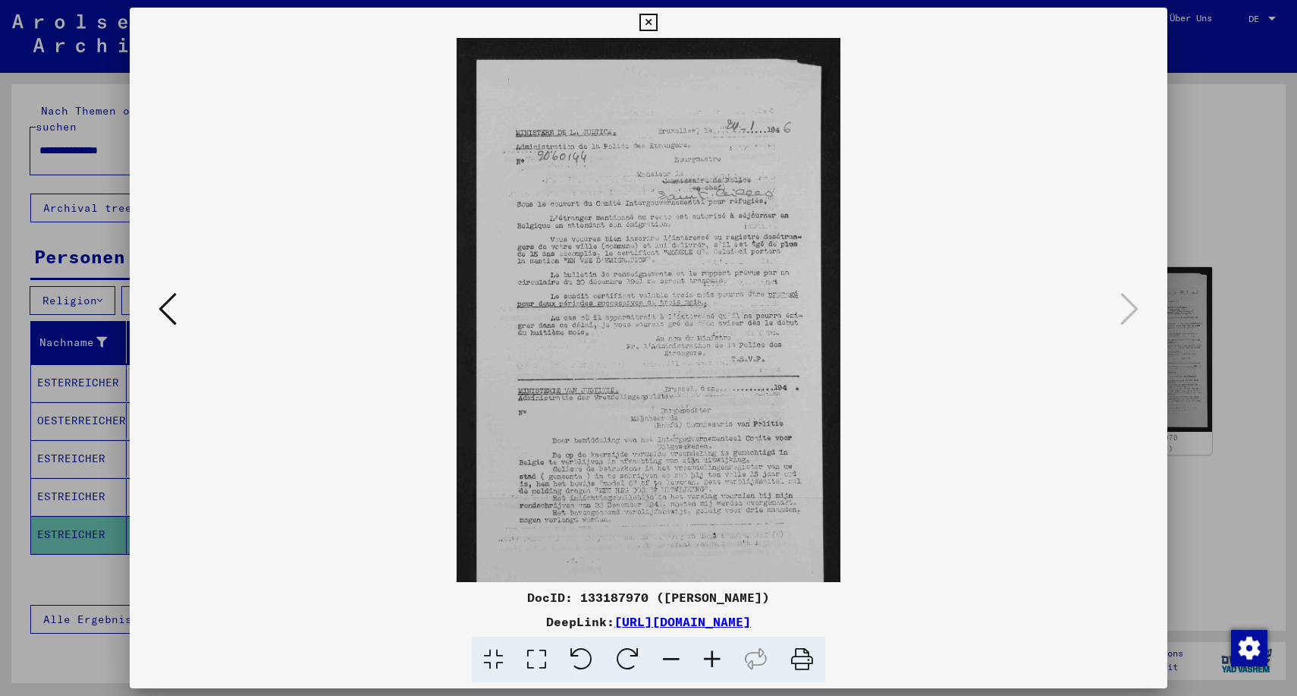
click at [673, 658] on icon at bounding box center [671, 659] width 41 height 46
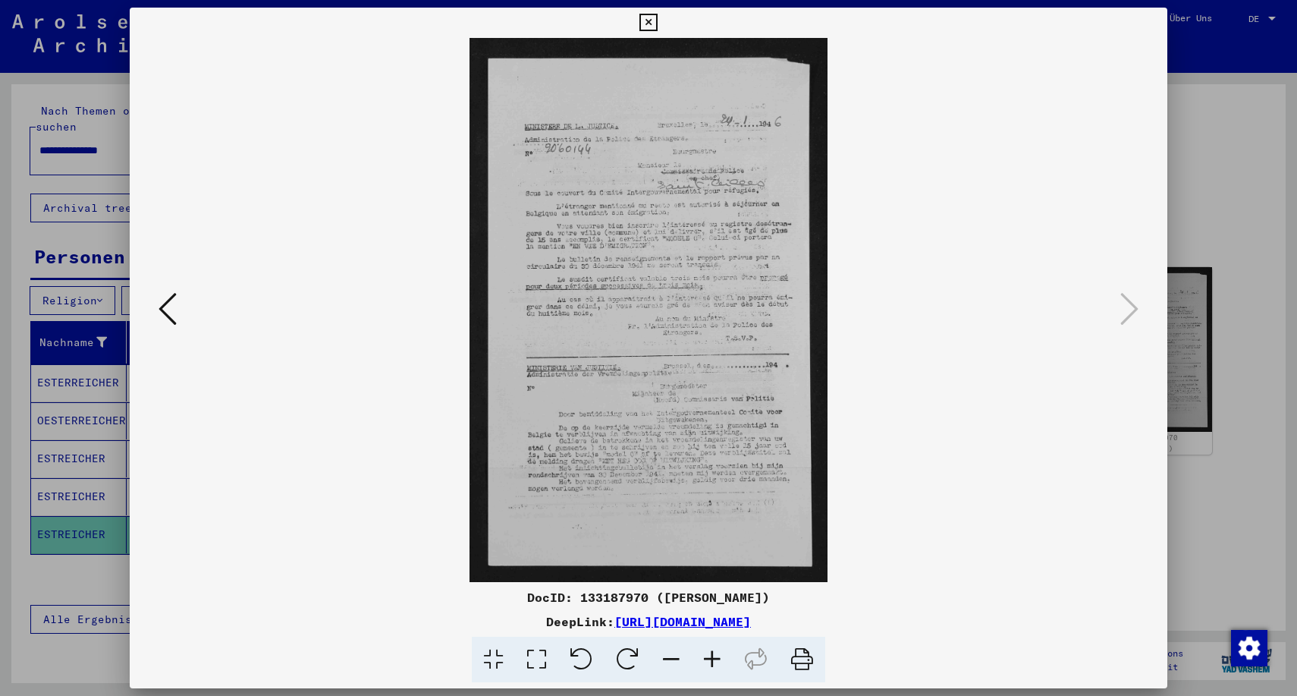
click at [673, 658] on icon at bounding box center [671, 659] width 41 height 46
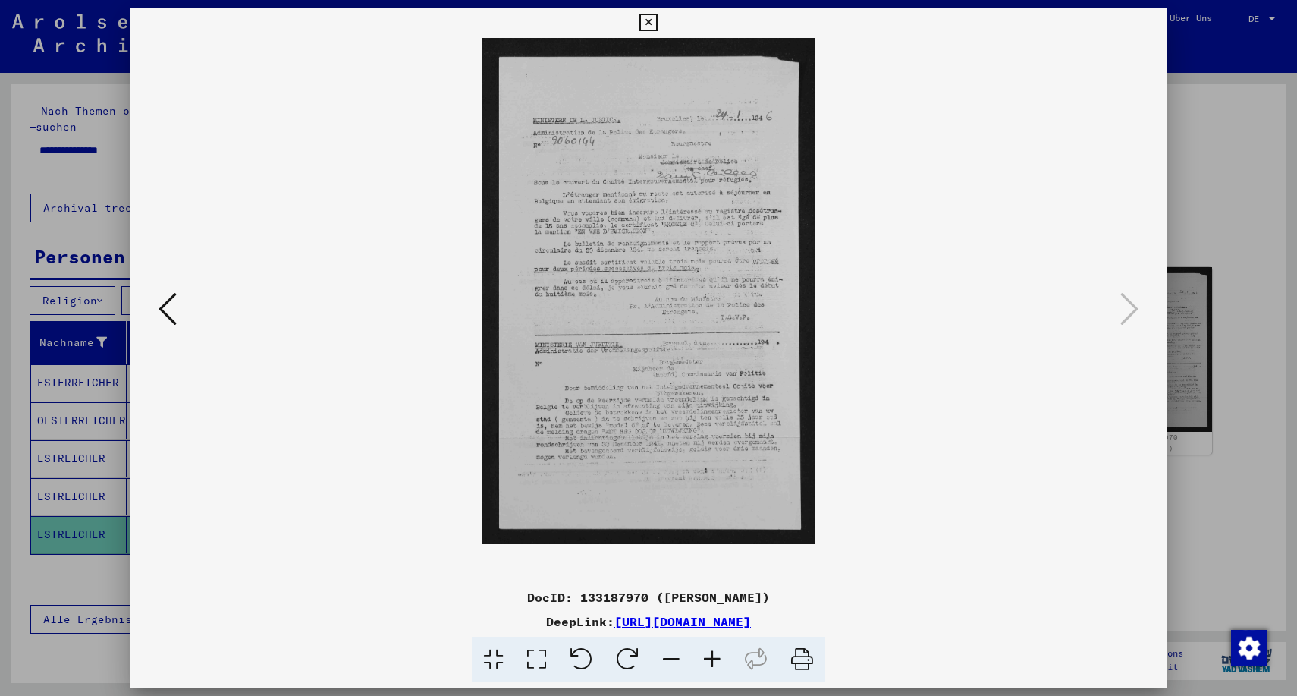
click at [168, 313] on icon at bounding box center [168, 309] width 18 height 36
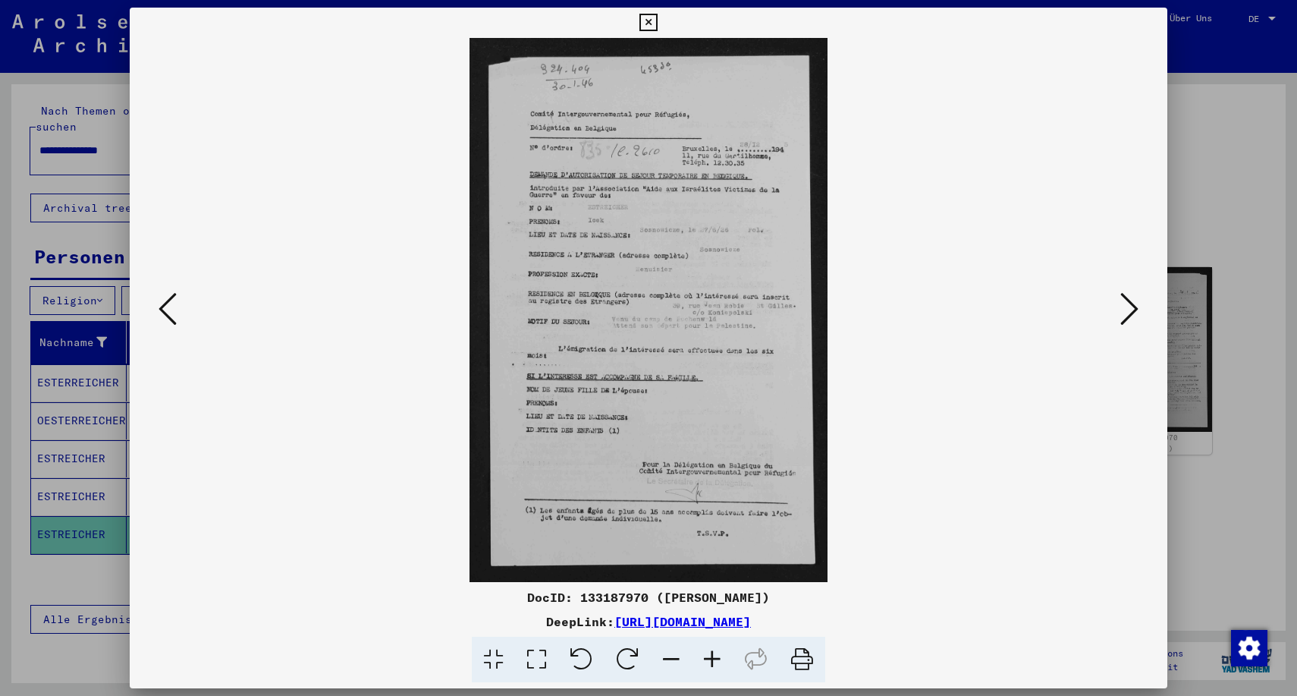
click at [162, 313] on icon at bounding box center [168, 309] width 18 height 36
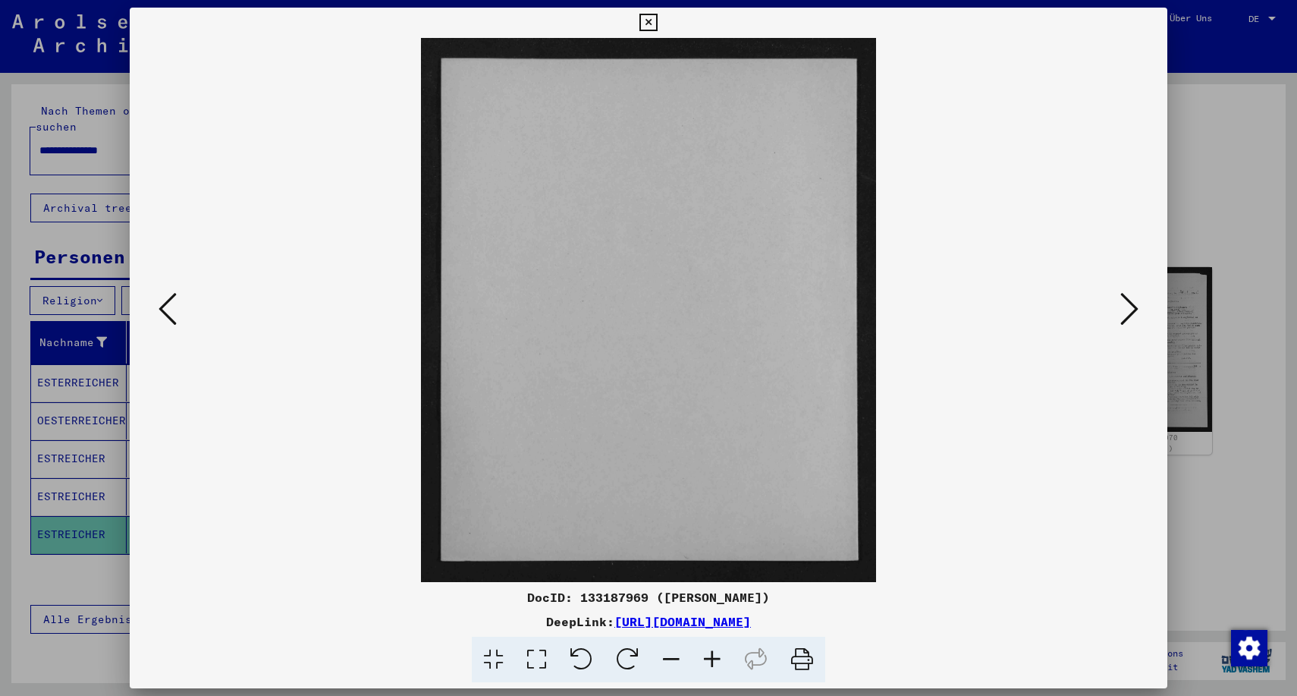
click at [657, 24] on icon at bounding box center [647, 23] width 17 height 18
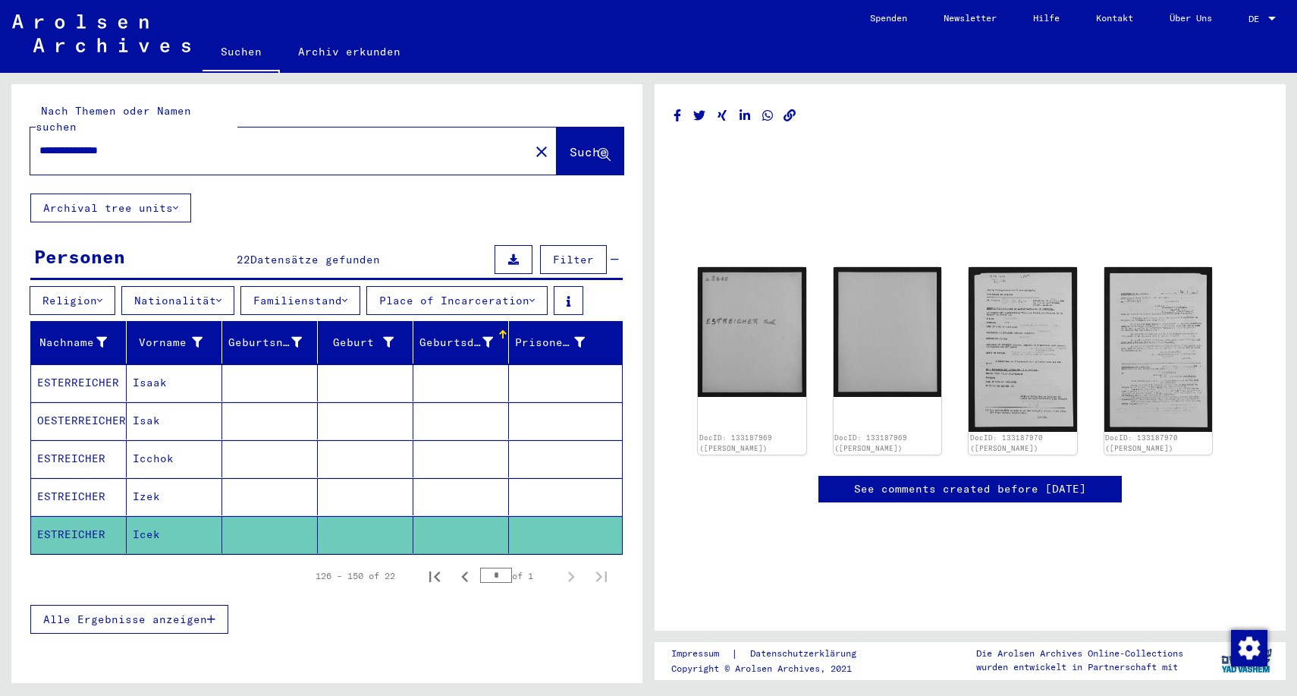
click at [149, 480] on mat-cell "Izek" at bounding box center [175, 496] width 96 height 37
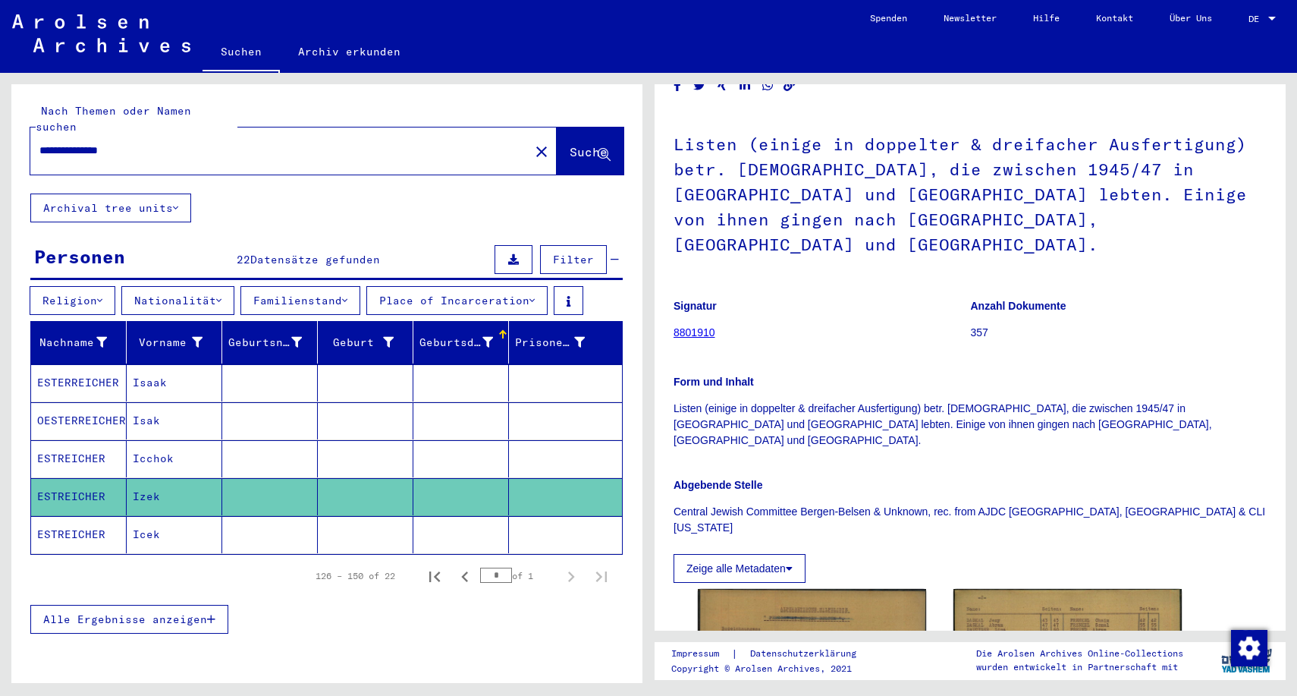
scroll to position [61, 0]
drag, startPoint x: 936, startPoint y: 226, endPoint x: 667, endPoint y: 152, distance: 278.6
click at [667, 152] on yv-its-full-details "3 Registrierungen und [MEDICAL_DATA] von Displaced Persons, Kindern und Vermiss…" at bounding box center [970, 525] width 631 height 966
copy h1 "Listen (einige in doppelter & dreifacher Ausfertigung) betr. [DEMOGRAPHIC_DATA]…"
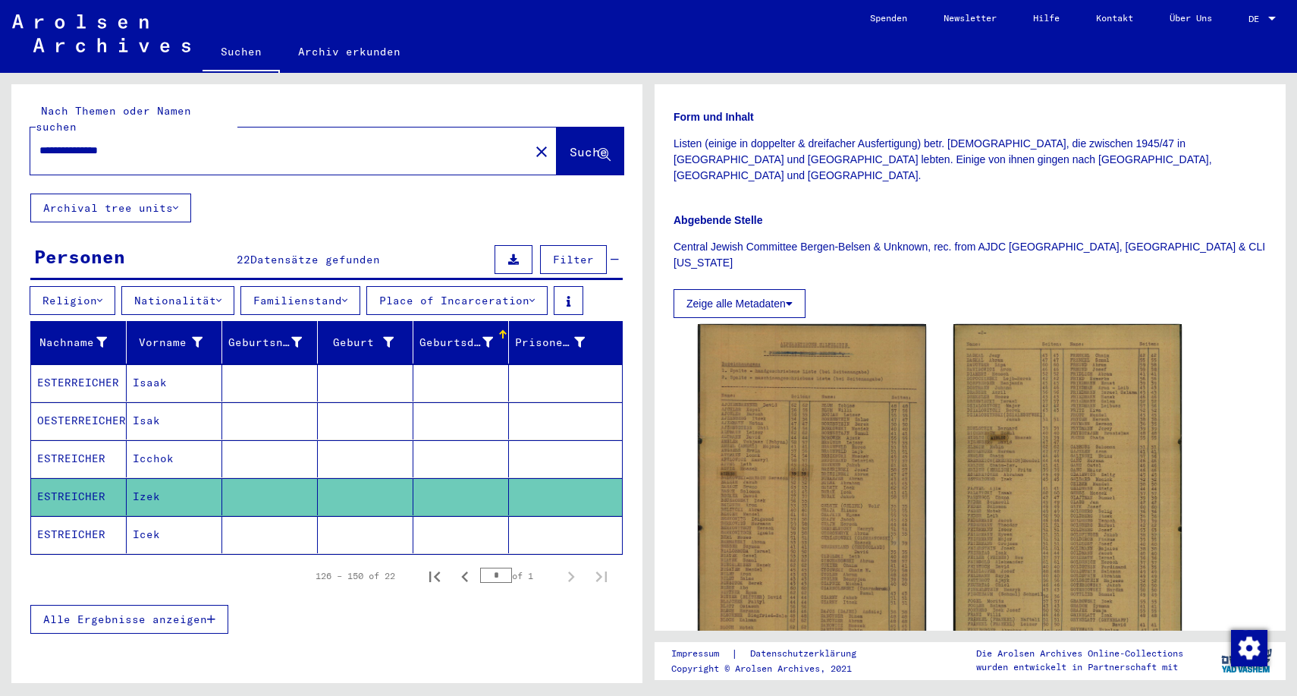
scroll to position [361, 0]
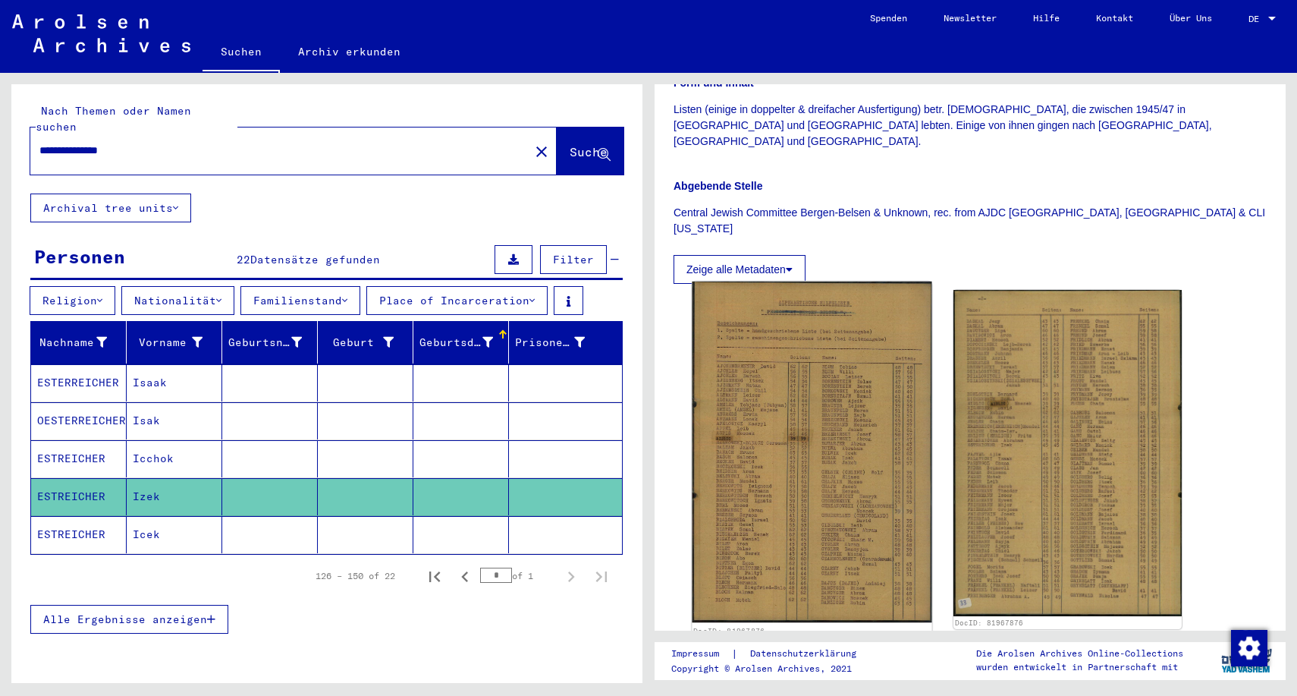
click at [791, 369] on img at bounding box center [812, 451] width 240 height 341
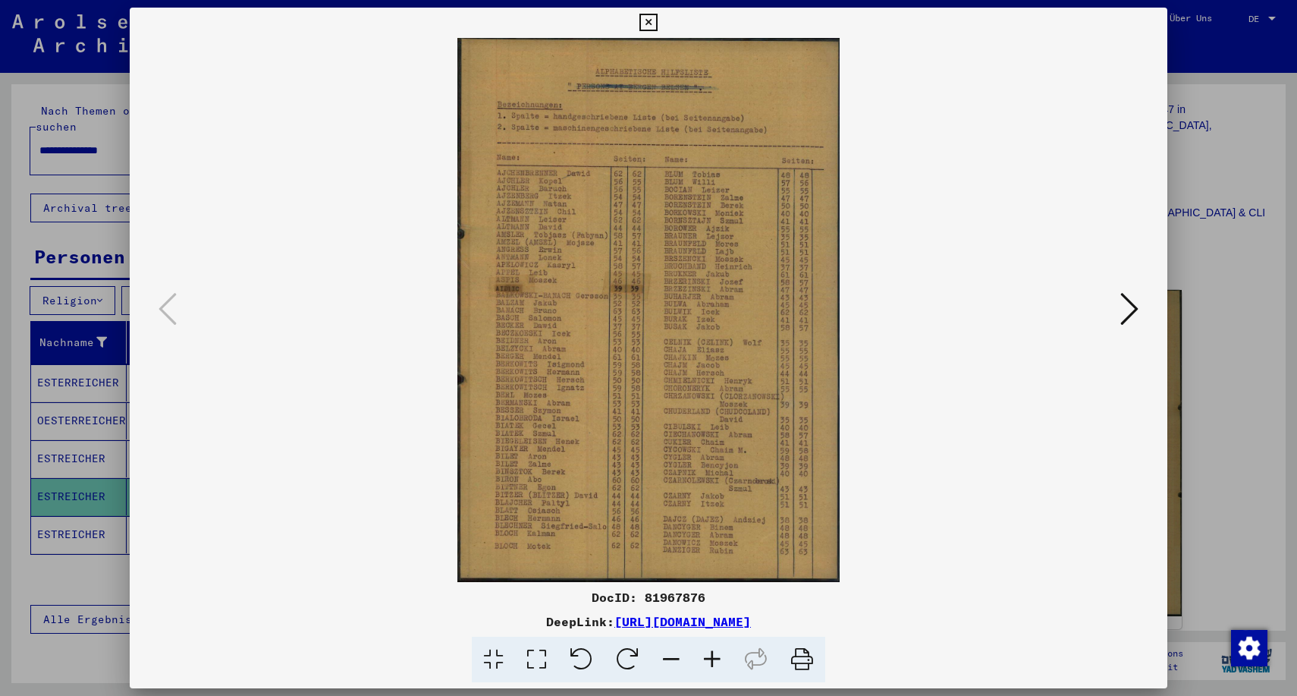
click at [1129, 305] on icon at bounding box center [1129, 309] width 18 height 36
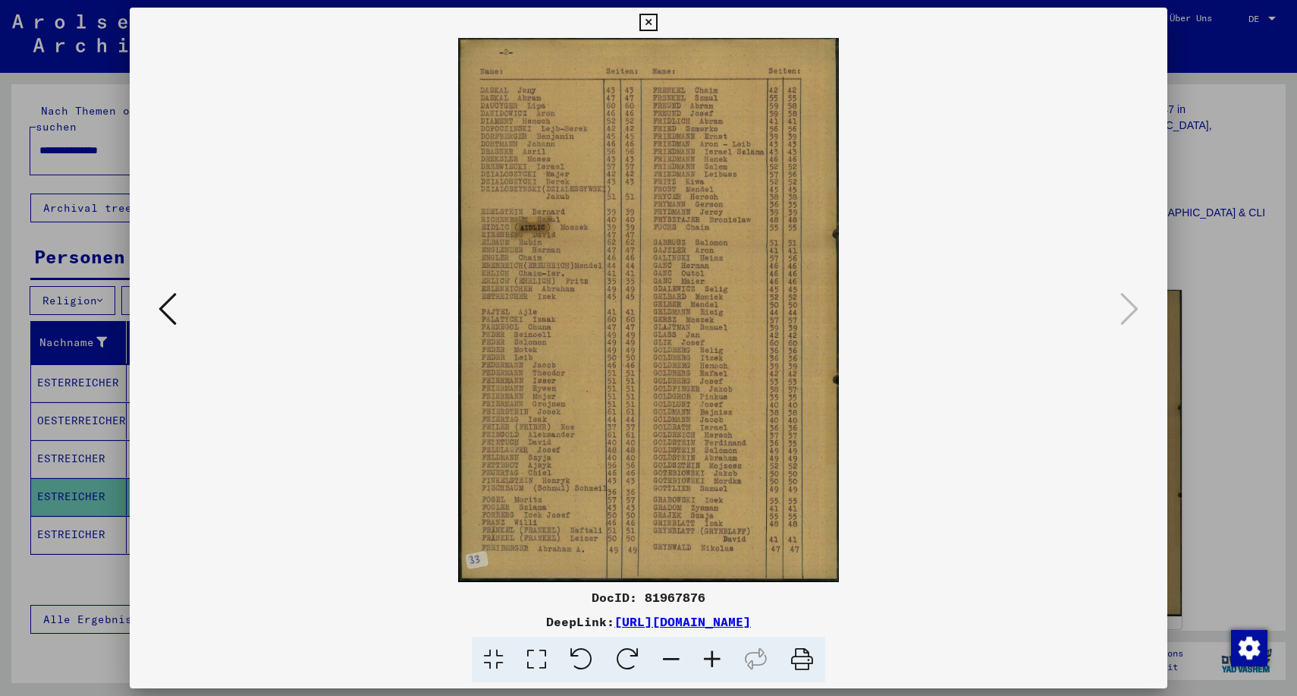
click at [692, 350] on img at bounding box center [648, 310] width 934 height 544
click at [711, 656] on icon at bounding box center [712, 659] width 41 height 46
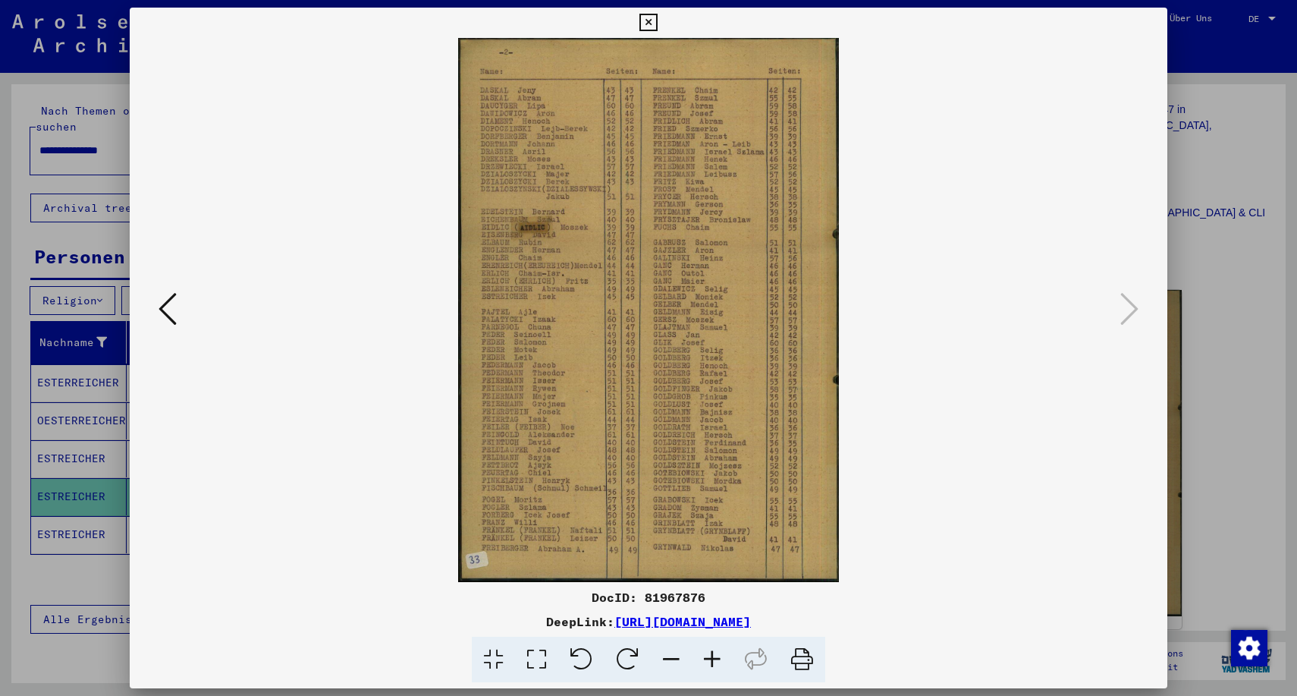
click at [711, 656] on icon at bounding box center [712, 659] width 41 height 46
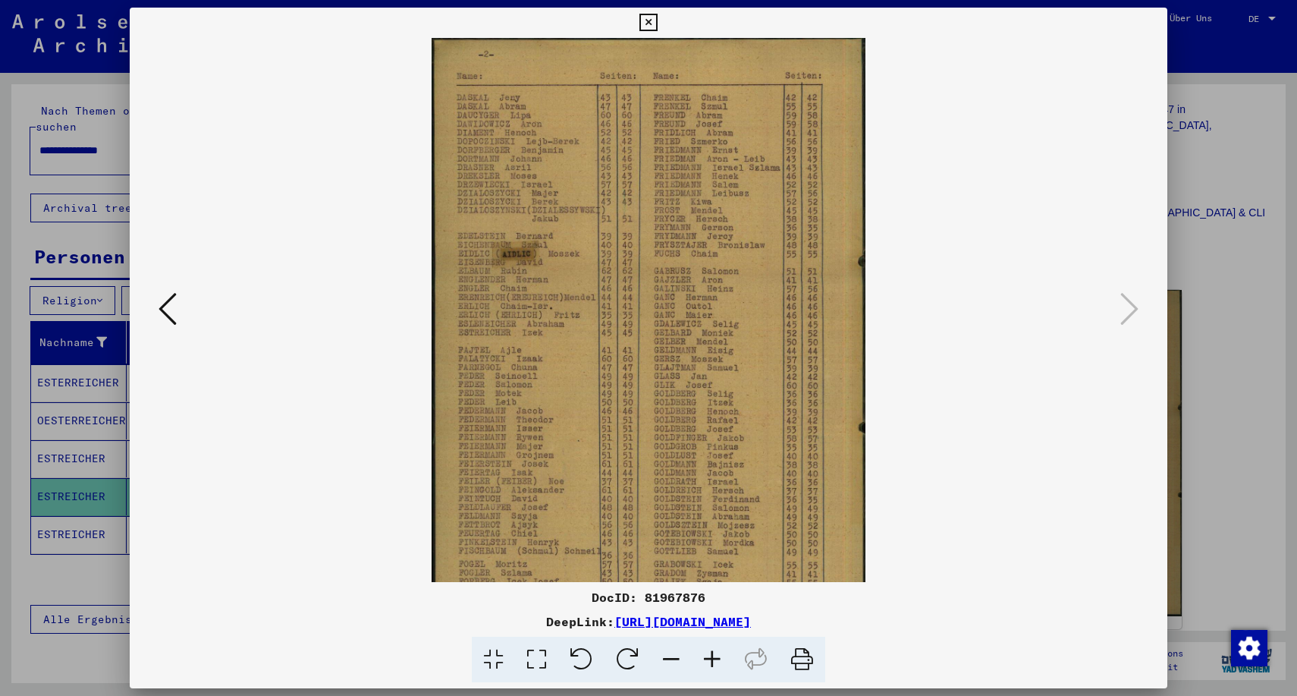
click at [711, 656] on icon at bounding box center [712, 659] width 41 height 46
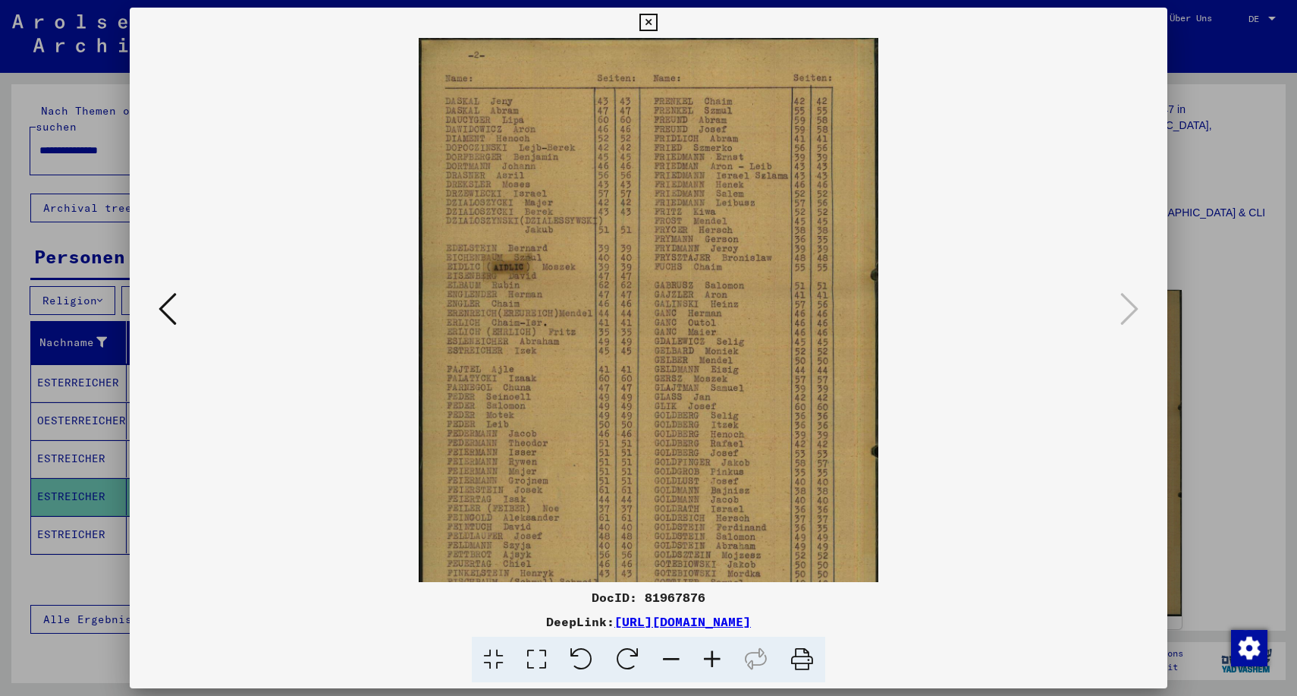
click at [711, 656] on icon at bounding box center [712, 659] width 41 height 46
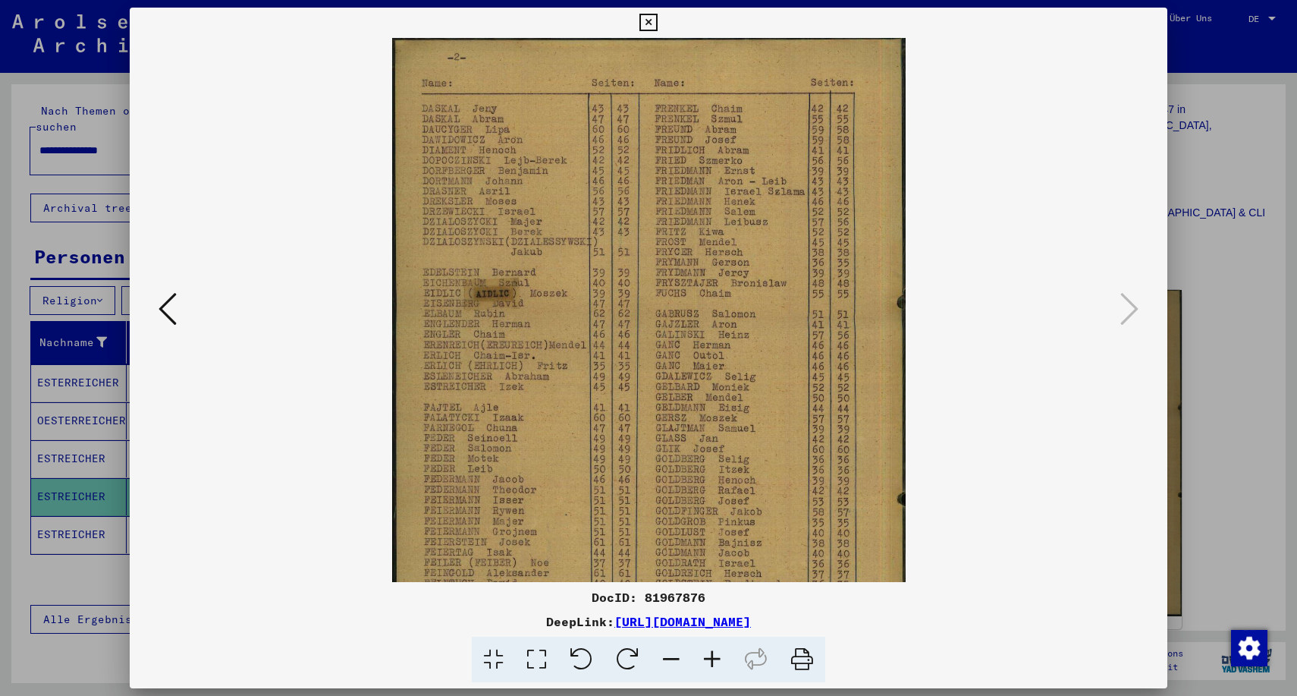
click at [711, 656] on icon at bounding box center [712, 659] width 41 height 46
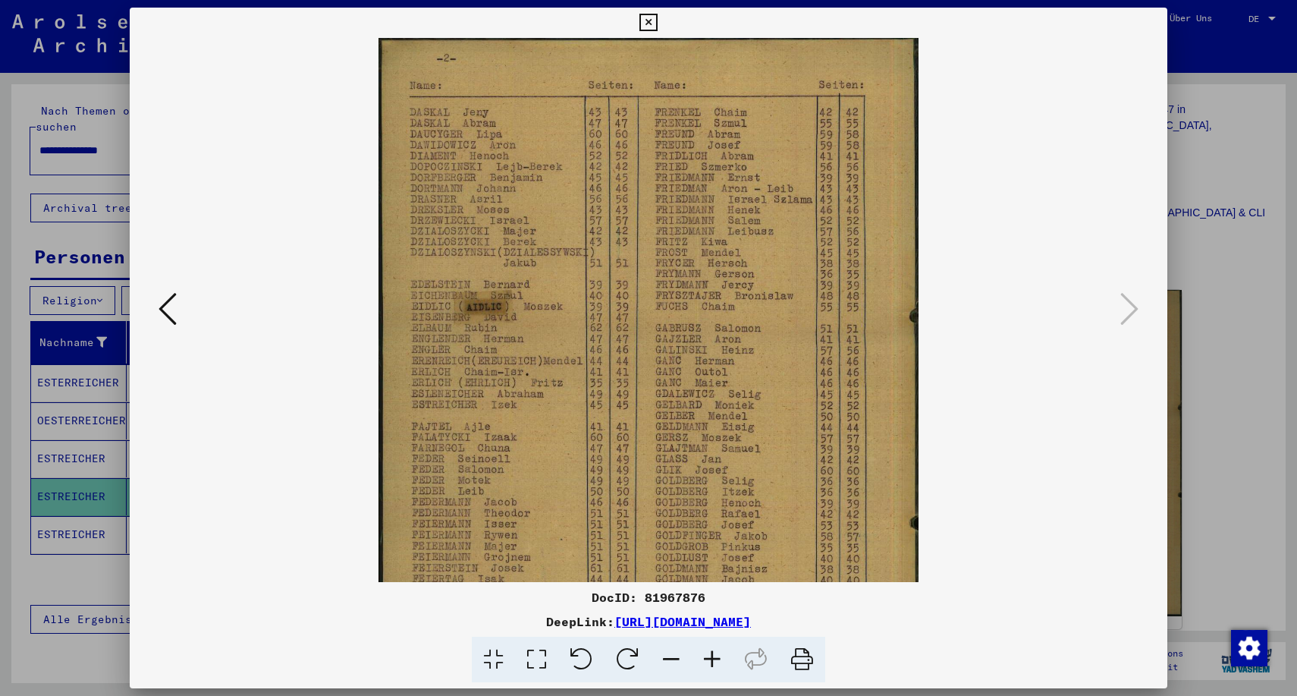
click at [711, 656] on icon at bounding box center [712, 659] width 41 height 46
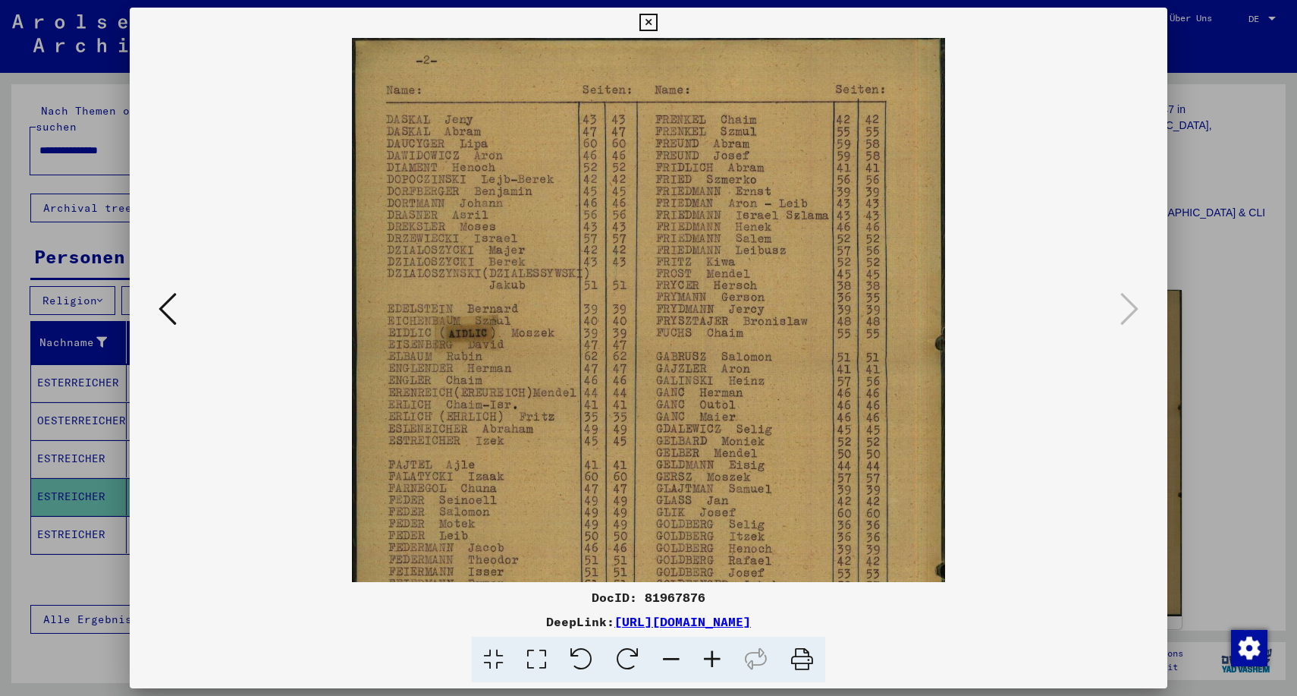
click at [711, 656] on icon at bounding box center [712, 659] width 41 height 46
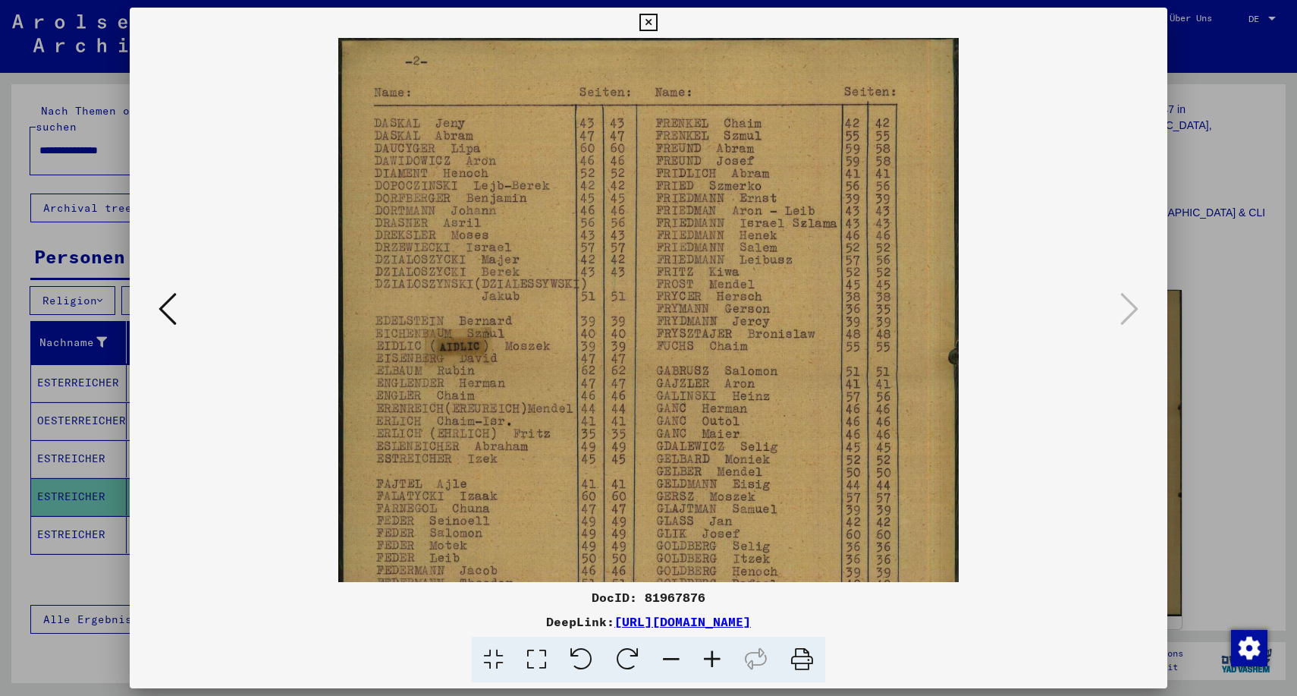
click at [711, 656] on icon at bounding box center [712, 659] width 41 height 46
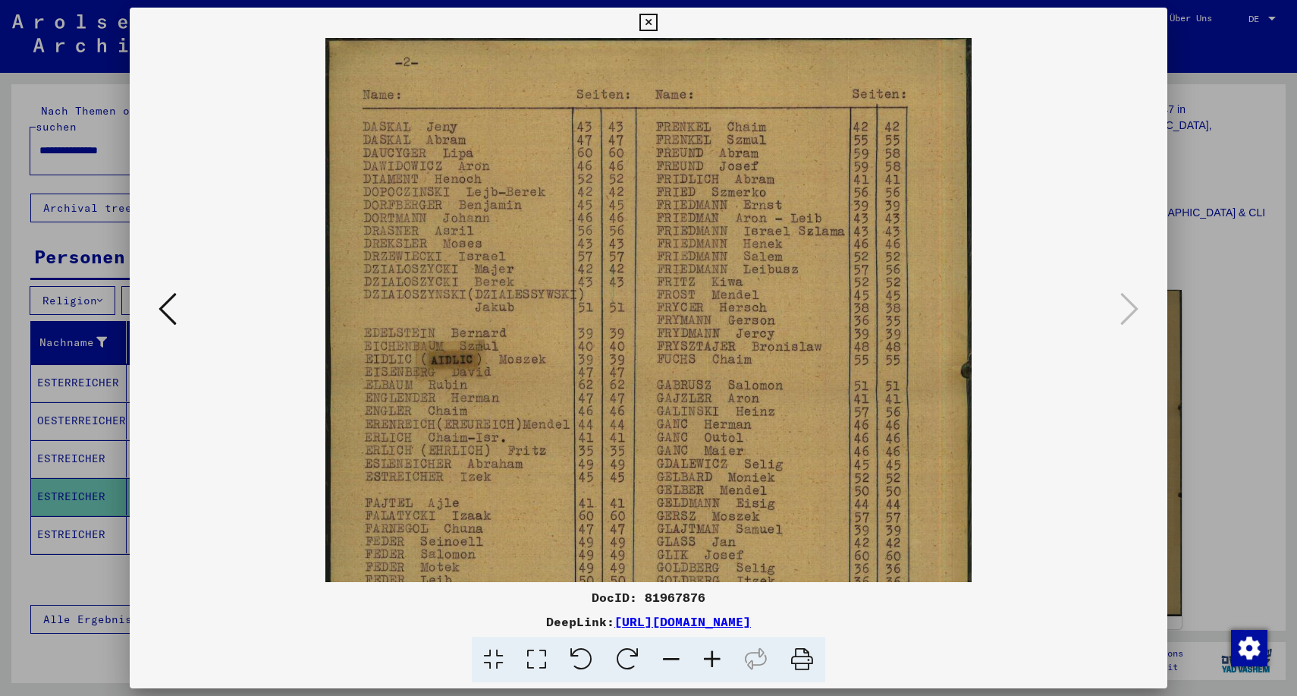
click at [711, 656] on icon at bounding box center [712, 659] width 41 height 46
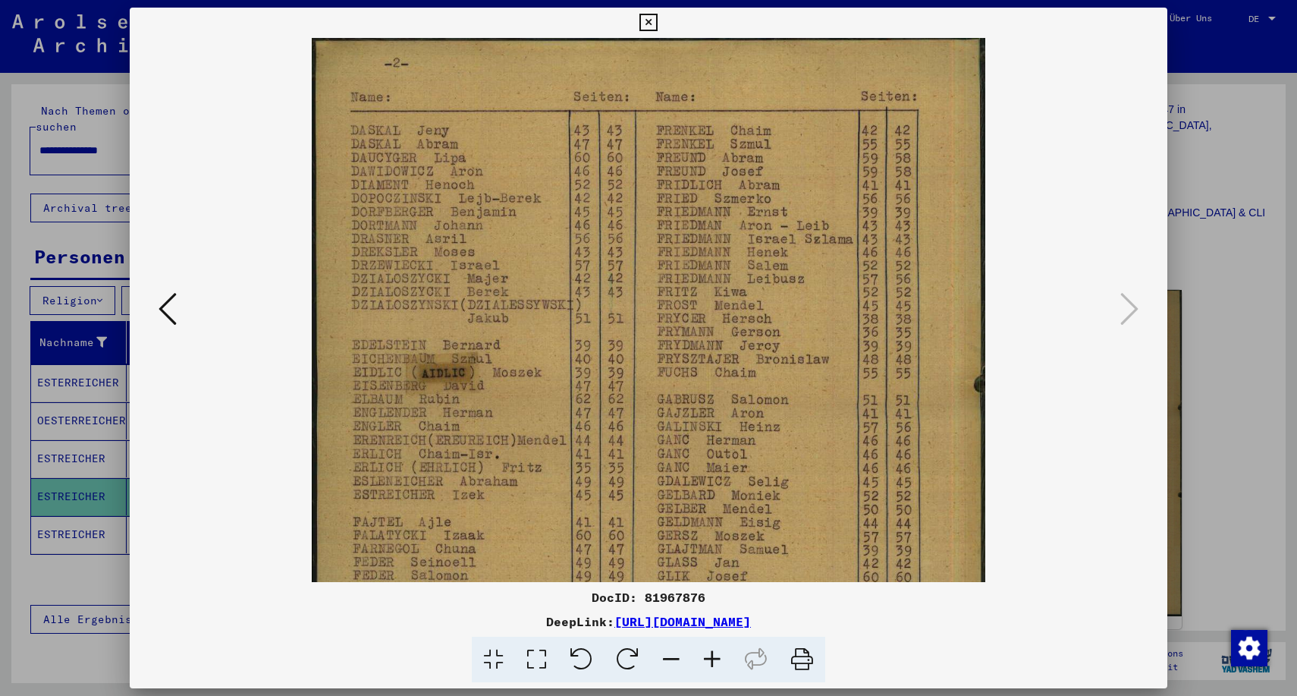
scroll to position [0, 0]
click at [657, 23] on icon at bounding box center [647, 23] width 17 height 18
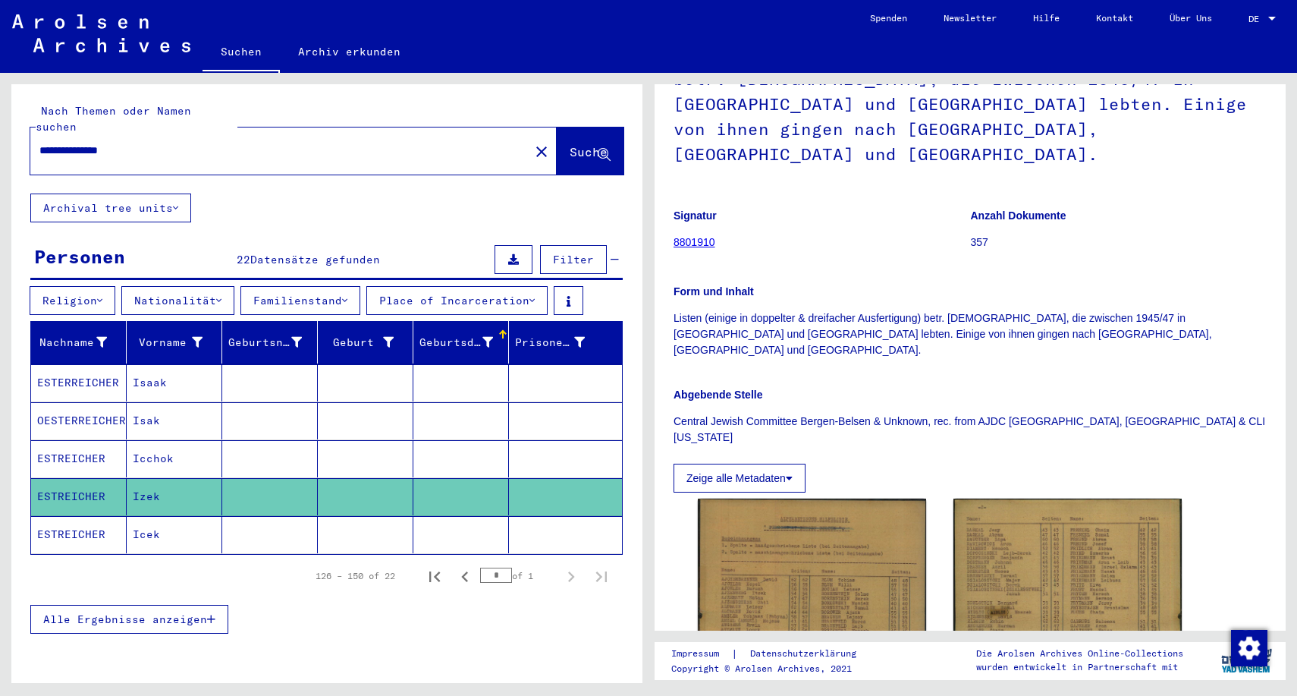
scroll to position [152, 0]
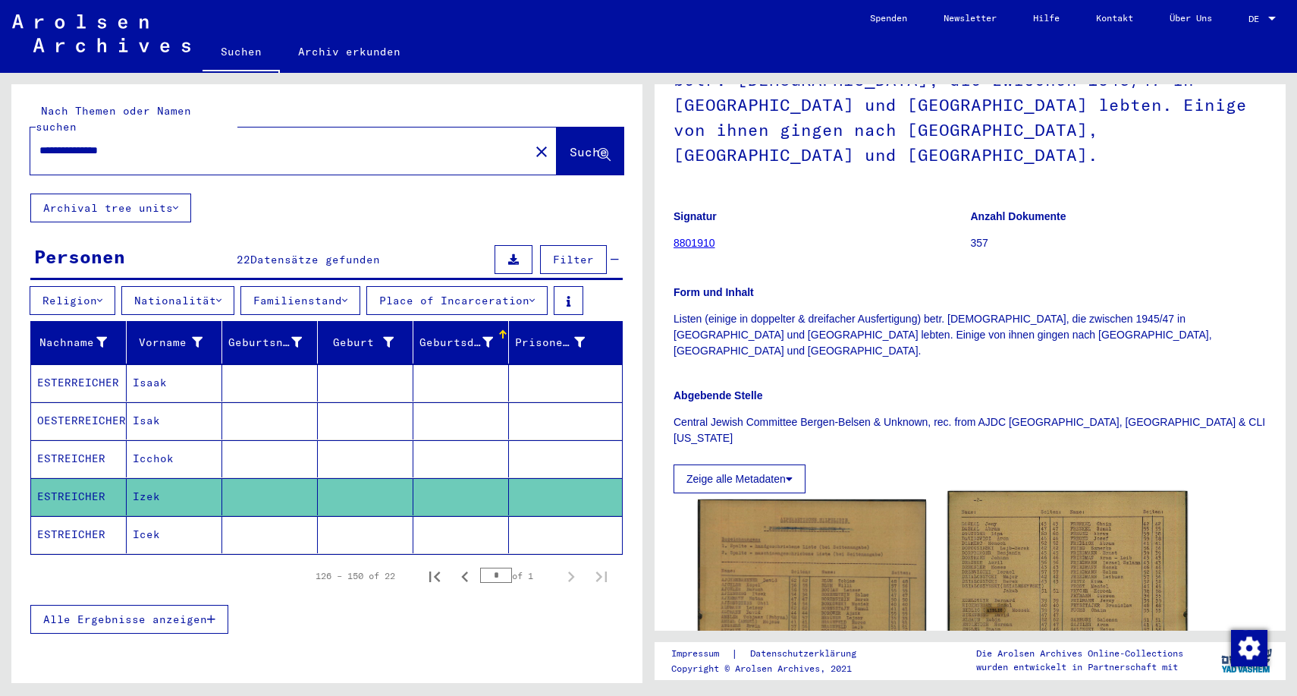
click at [1075, 508] on img at bounding box center [1067, 662] width 240 height 342
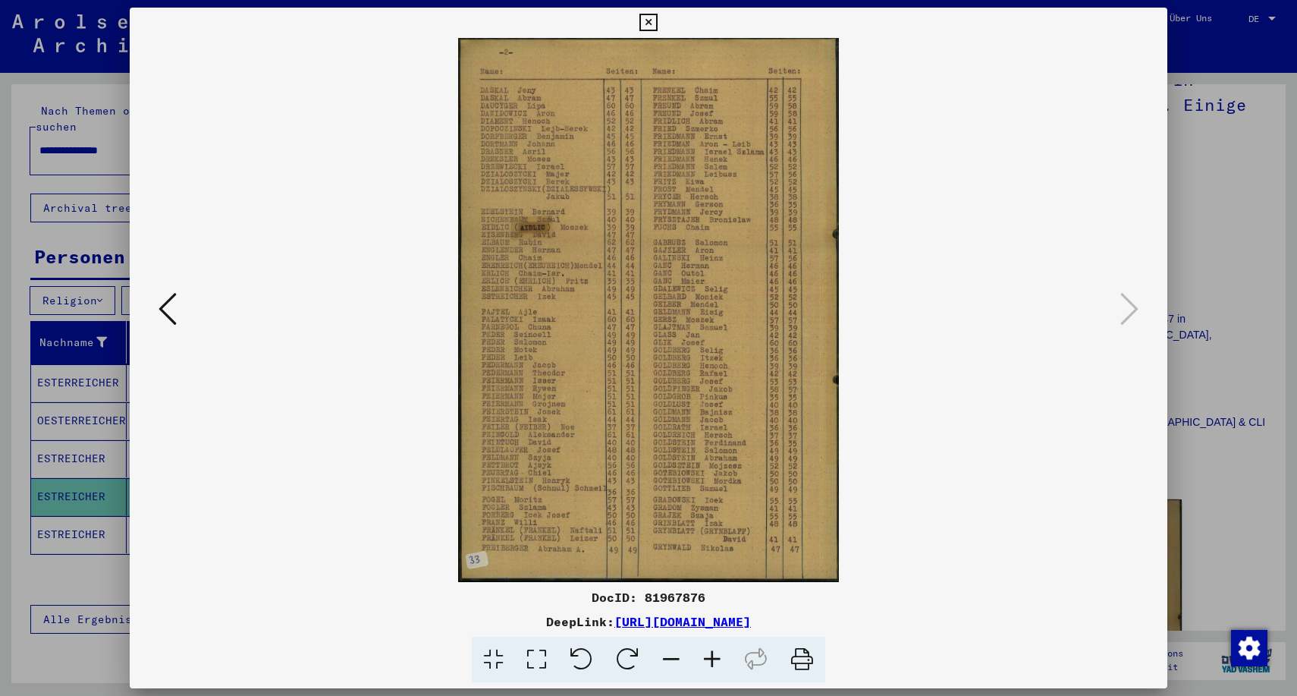
click at [803, 657] on icon at bounding box center [802, 659] width 46 height 46
click at [657, 23] on icon at bounding box center [647, 23] width 17 height 18
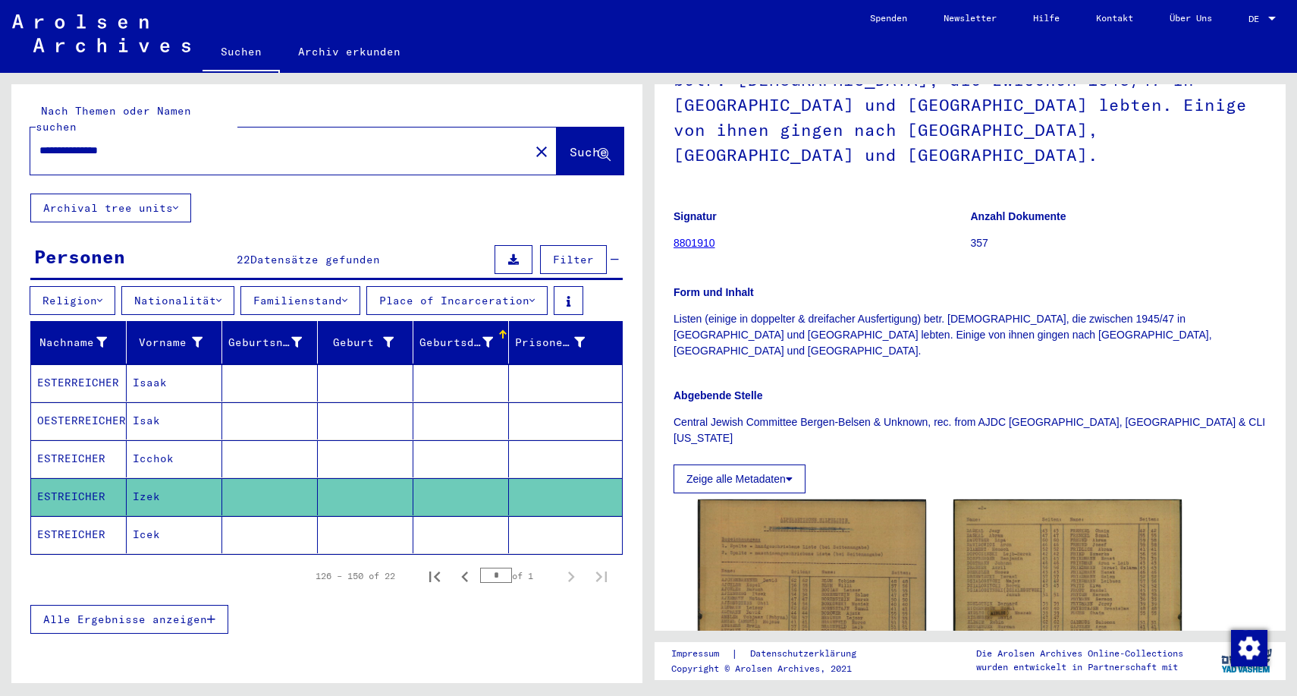
click at [156, 445] on mat-cell "Icchok" at bounding box center [175, 458] width 96 height 37
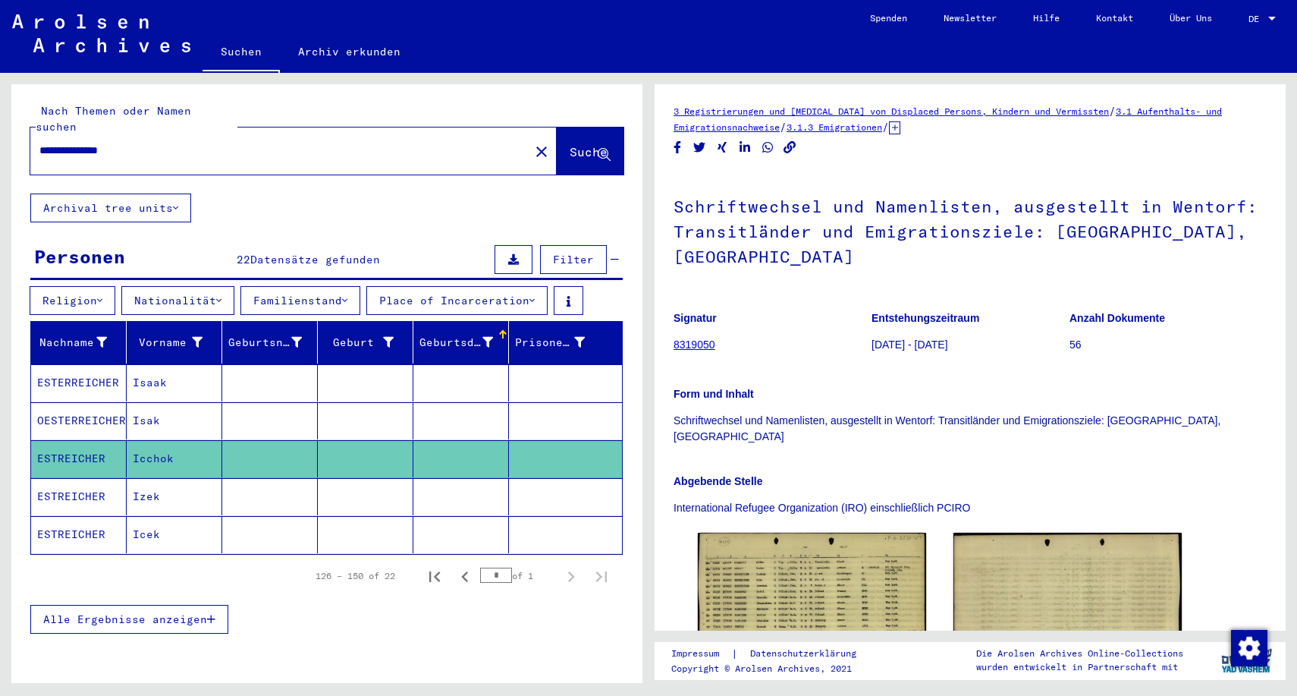
click at [145, 404] on mat-cell "Isak" at bounding box center [175, 420] width 96 height 37
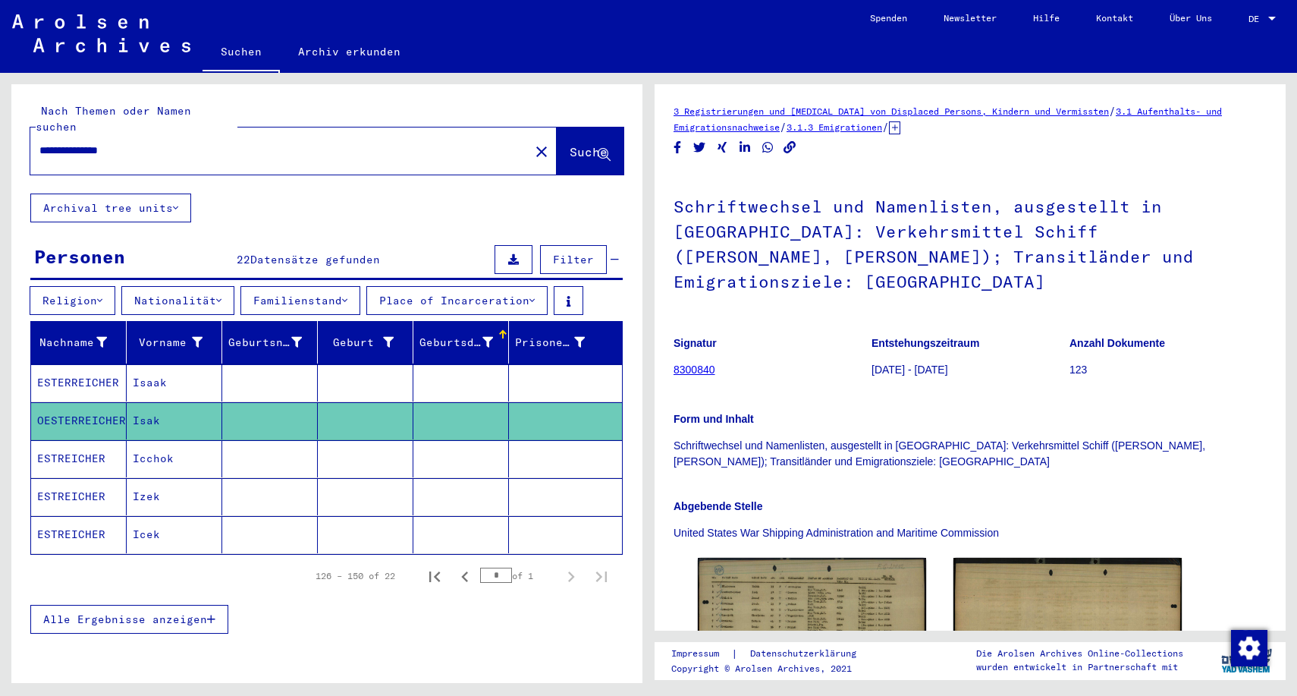
click at [153, 367] on mat-cell "Isaak" at bounding box center [175, 382] width 96 height 37
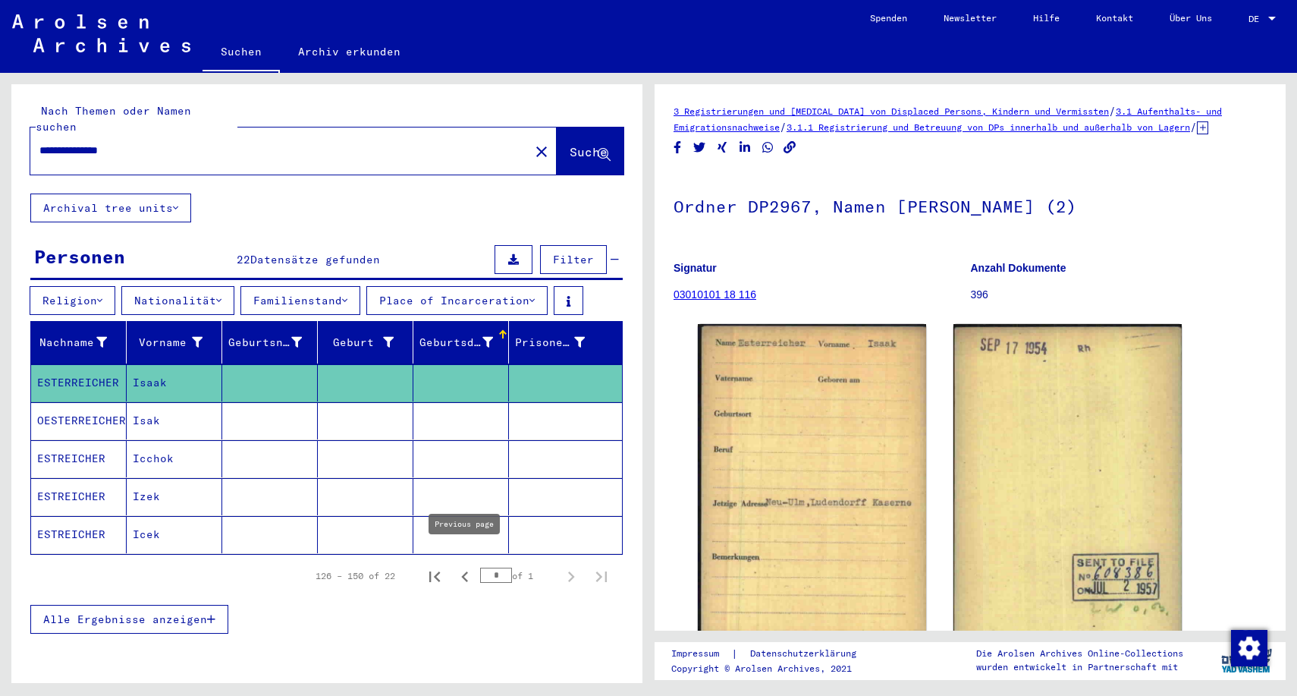
click at [463, 571] on icon "Previous page" at bounding box center [464, 576] width 7 height 11
type input "*"
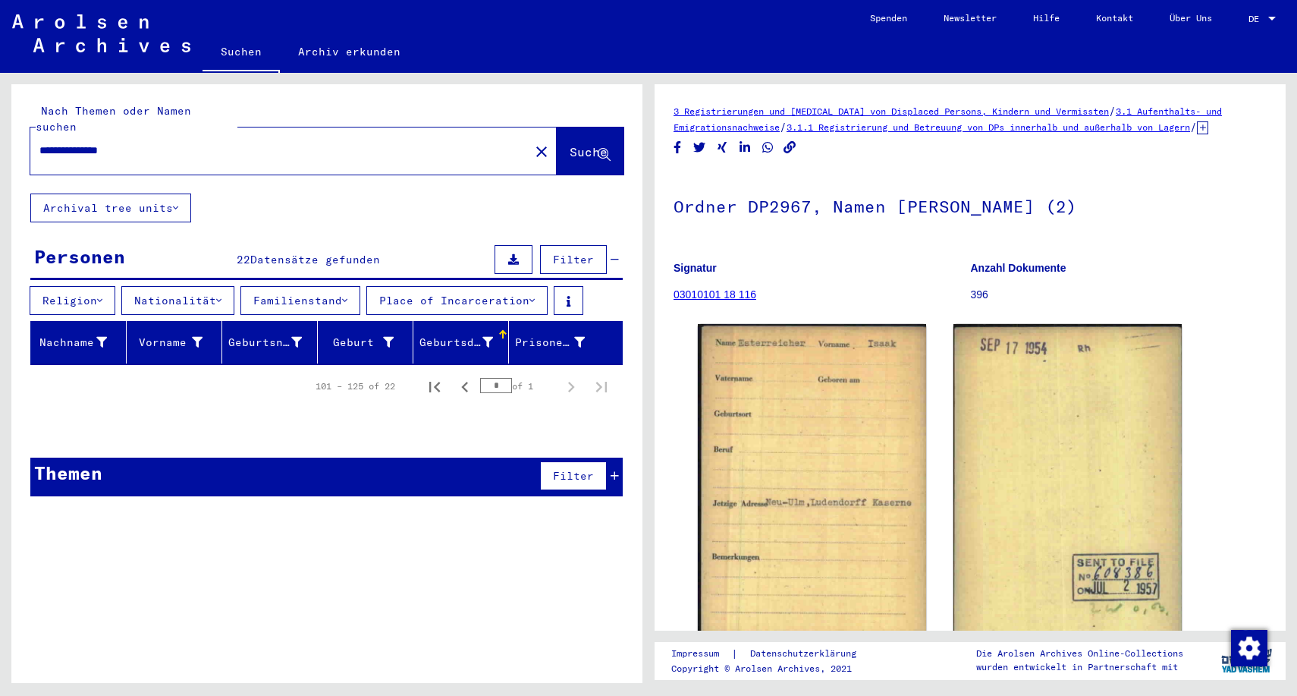
click at [161, 143] on input "**********" at bounding box center [279, 151] width 481 height 16
